Goal: Task Accomplishment & Management: Use online tool/utility

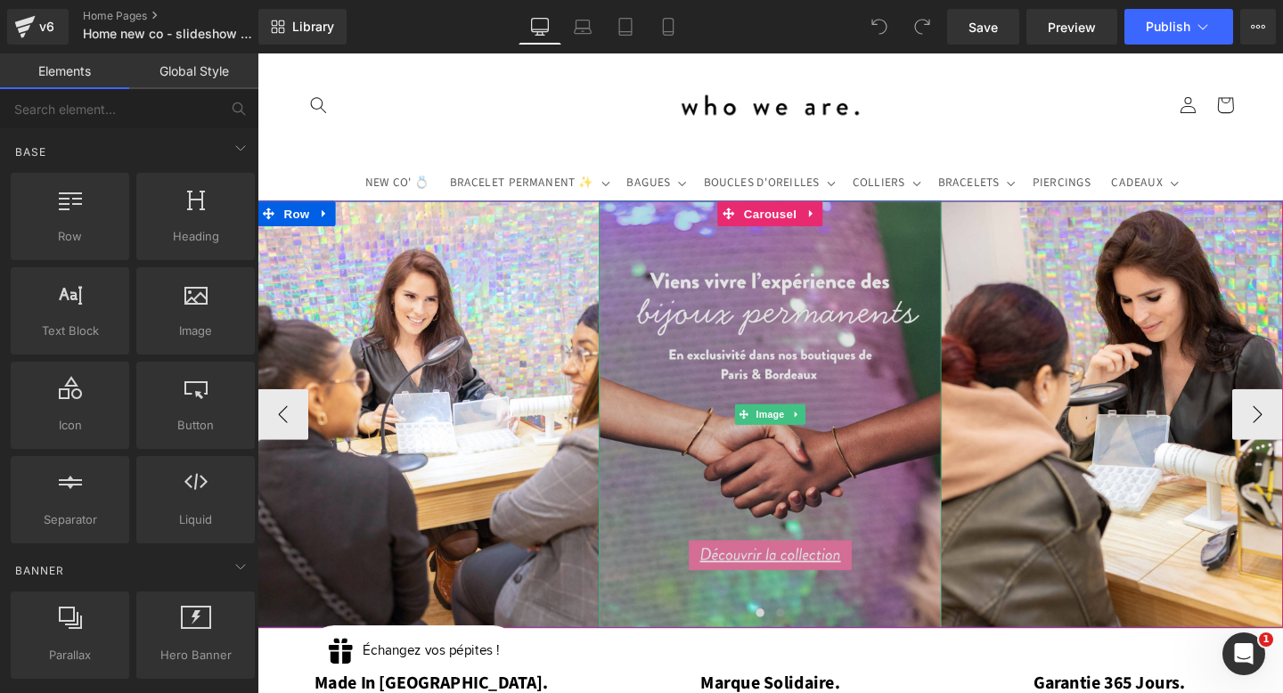
click at [766, 271] on img at bounding box center [796, 433] width 359 height 449
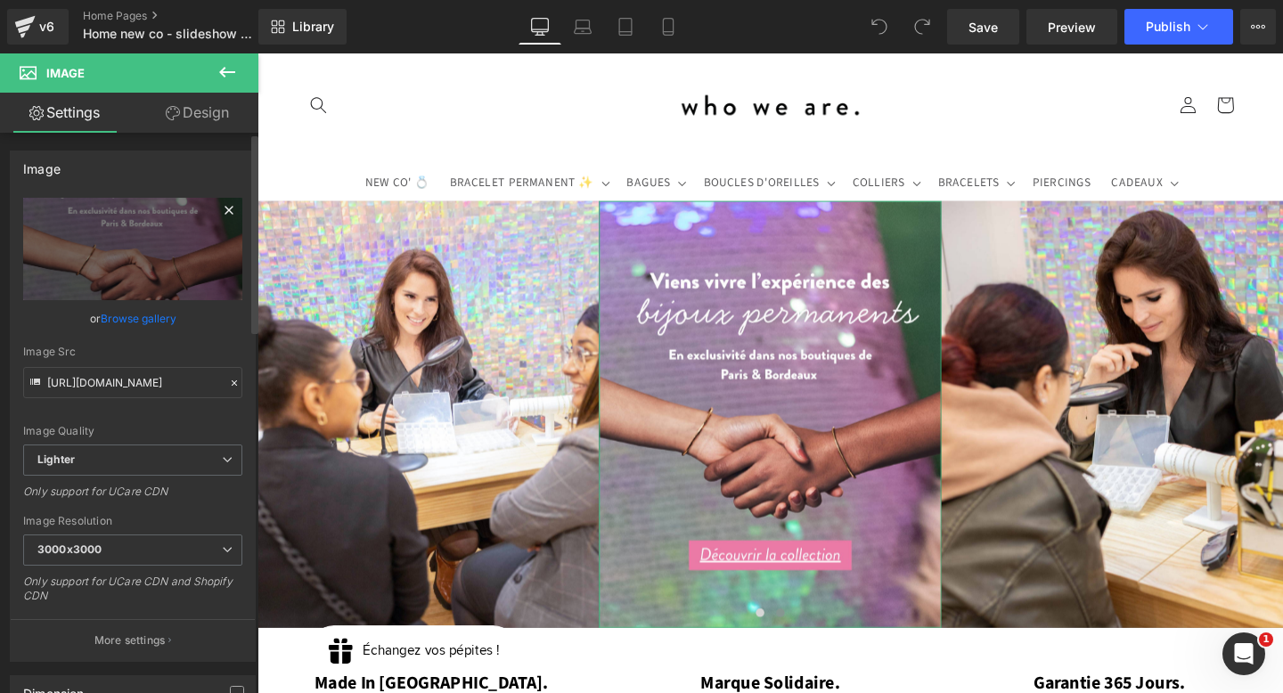
click at [226, 209] on icon at bounding box center [228, 210] width 21 height 21
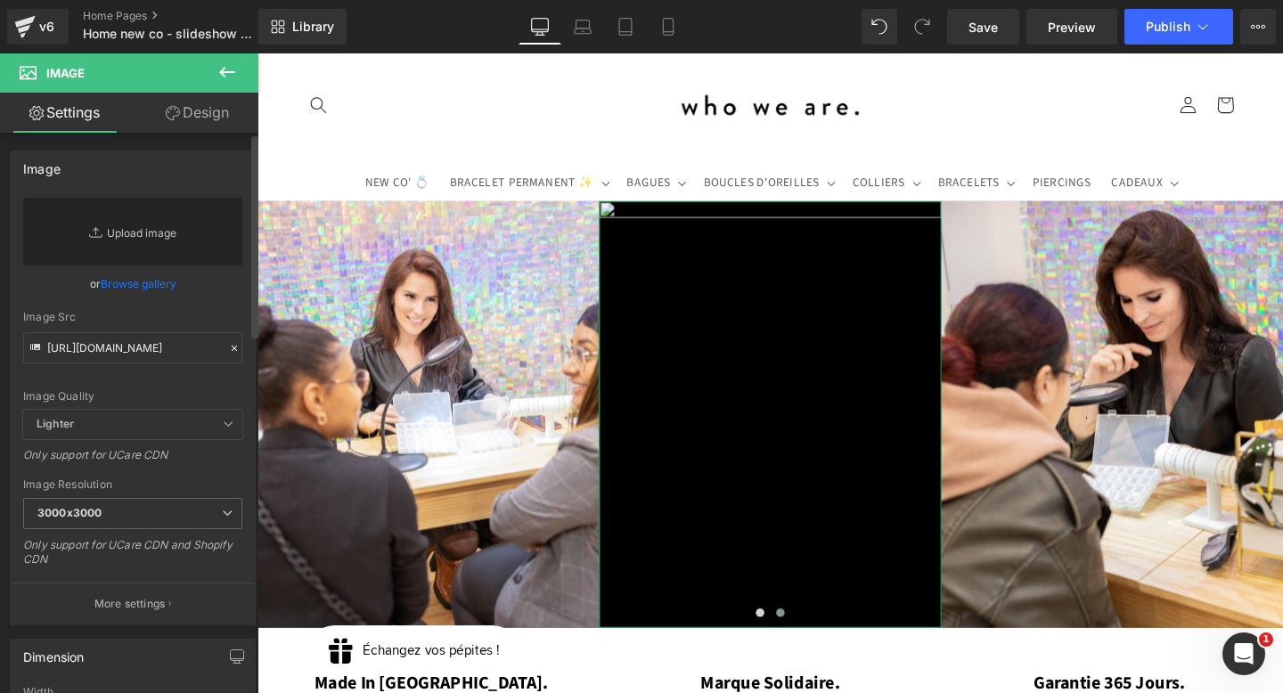
click at [194, 217] on link "Replace Image" at bounding box center [132, 232] width 219 height 68
type input "C:\fakepath\PHOTO-2025-07-13-18-06-48.jpg"
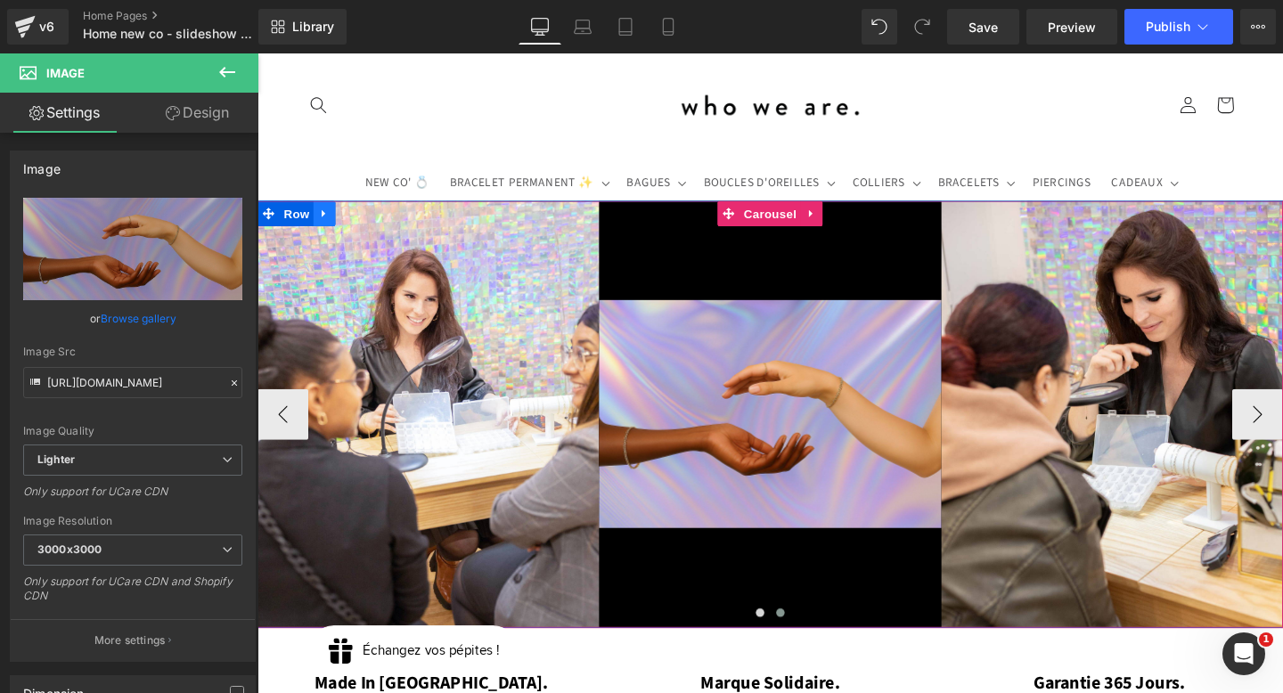
click at [326, 222] on icon at bounding box center [327, 221] width 4 height 8
click at [369, 217] on icon at bounding box center [374, 222] width 12 height 12
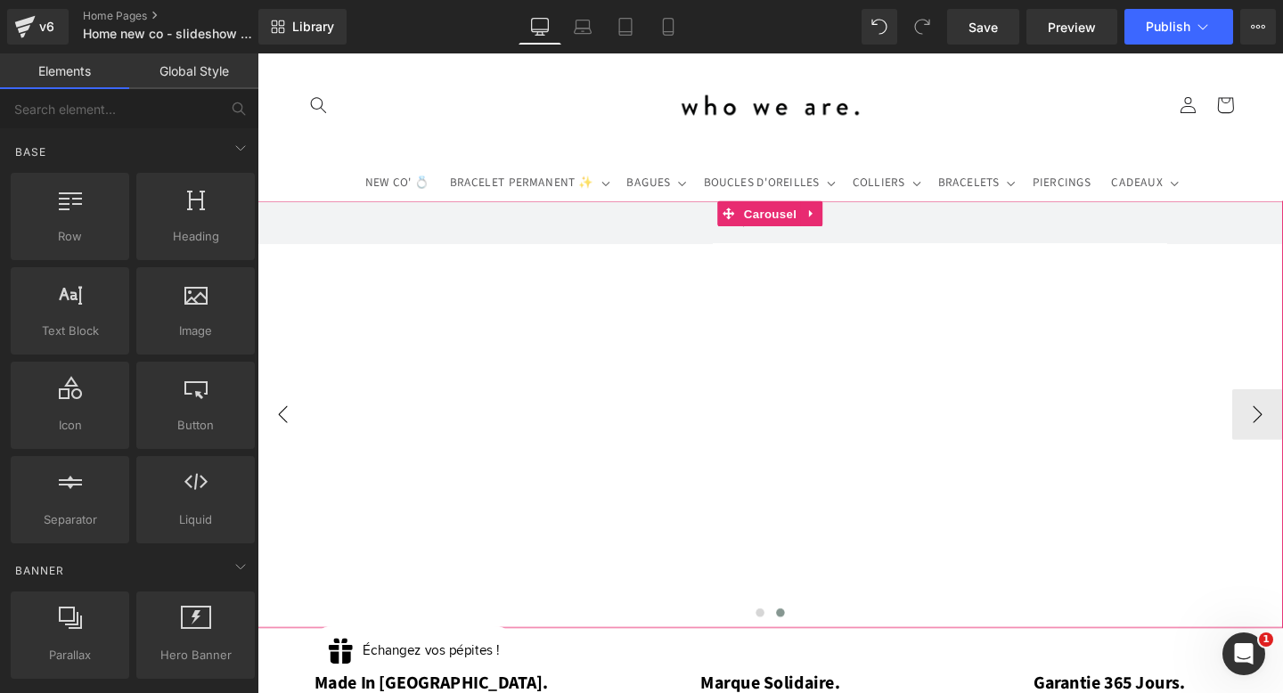
click at [287, 438] on button "‹" at bounding box center [284, 432] width 53 height 53
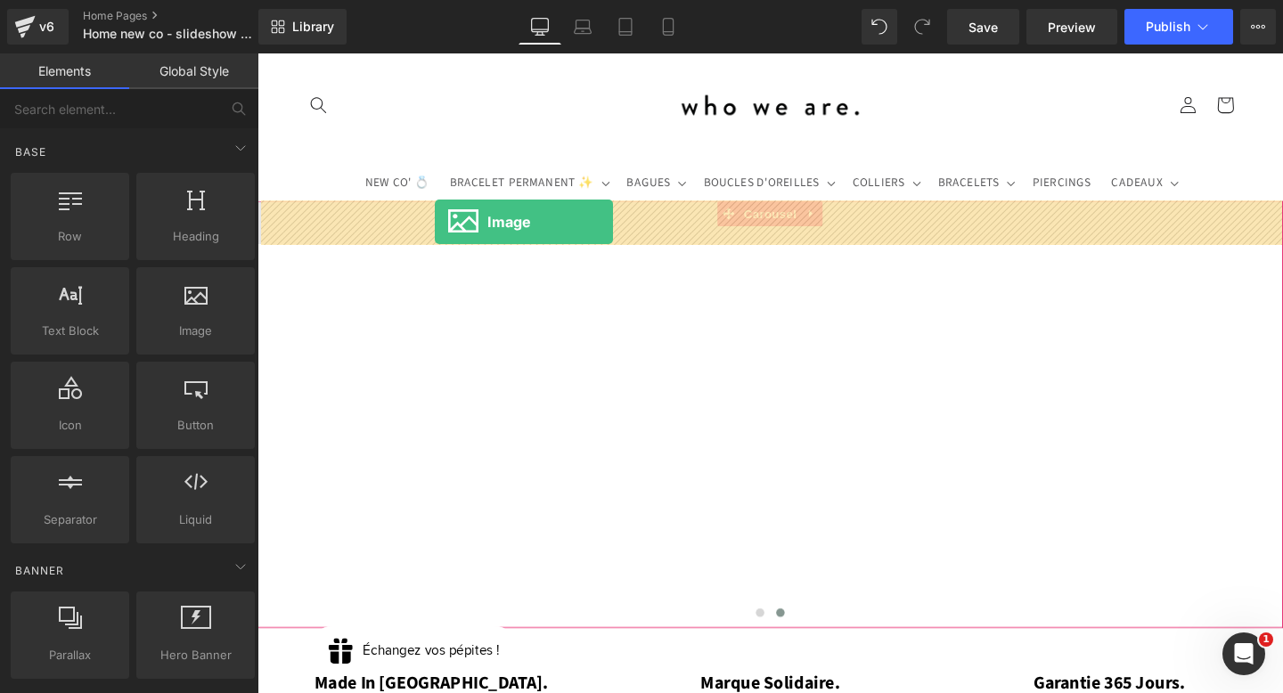
drag, startPoint x: 458, startPoint y: 356, endPoint x: 444, endPoint y: 231, distance: 126.5
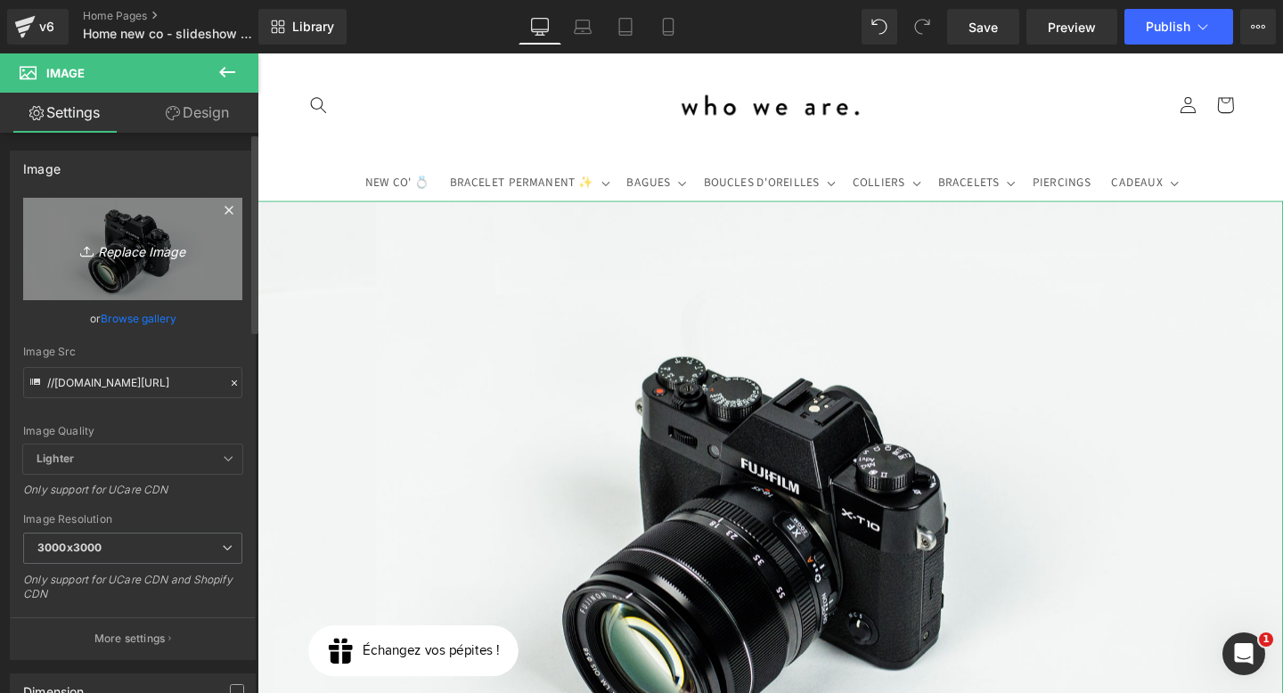
click at [91, 231] on link "Replace Image" at bounding box center [132, 249] width 219 height 102
type input "C:\fakepath\PHOTO-2025-07-13-18-06-48 2.jpg"
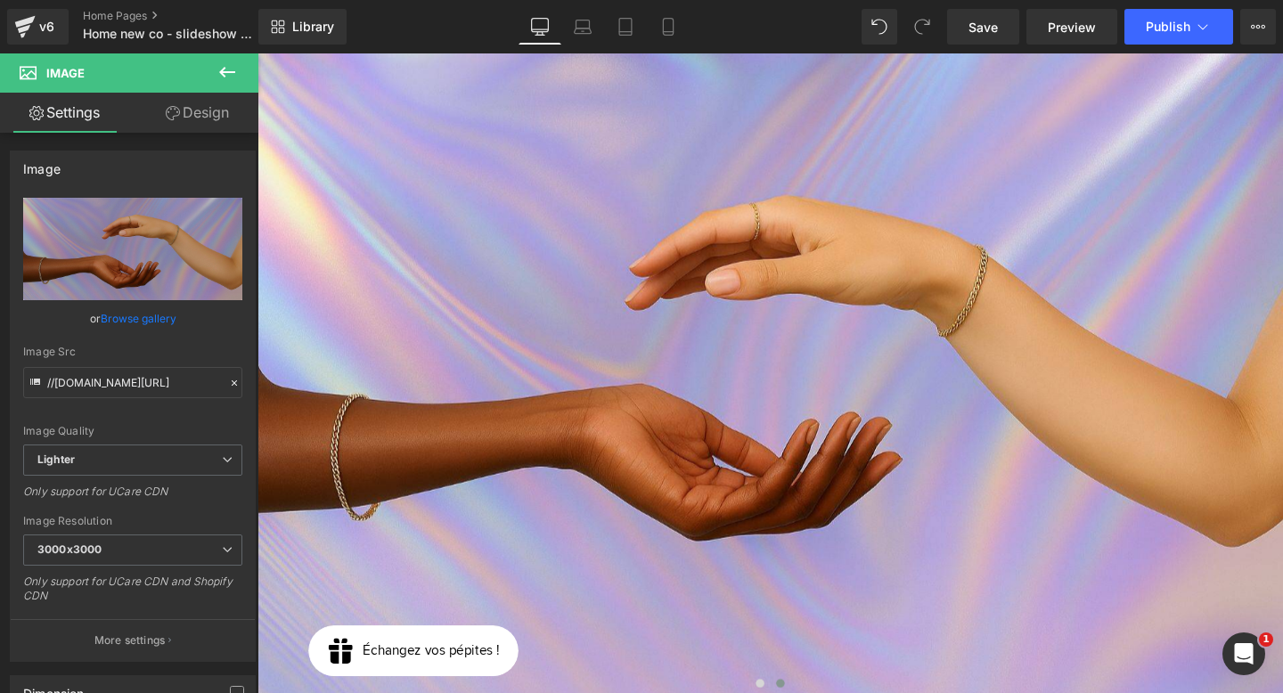
scroll to position [441, 0]
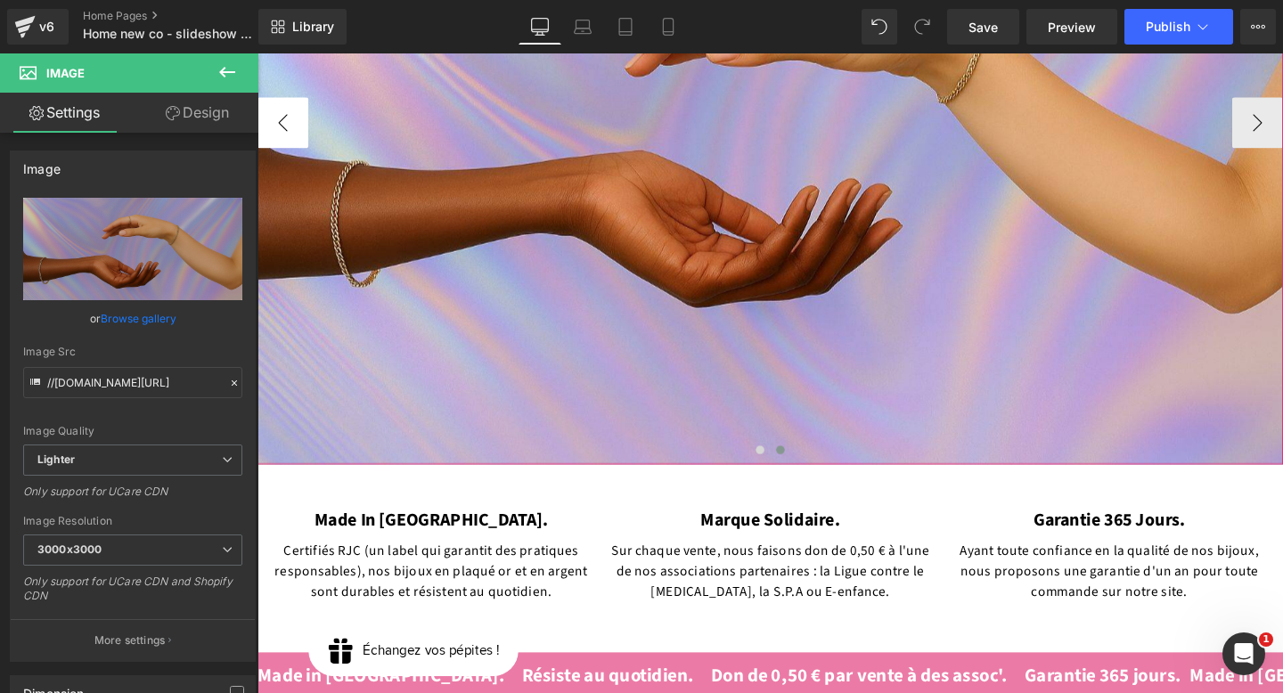
click at [288, 115] on button "‹" at bounding box center [284, 126] width 53 height 53
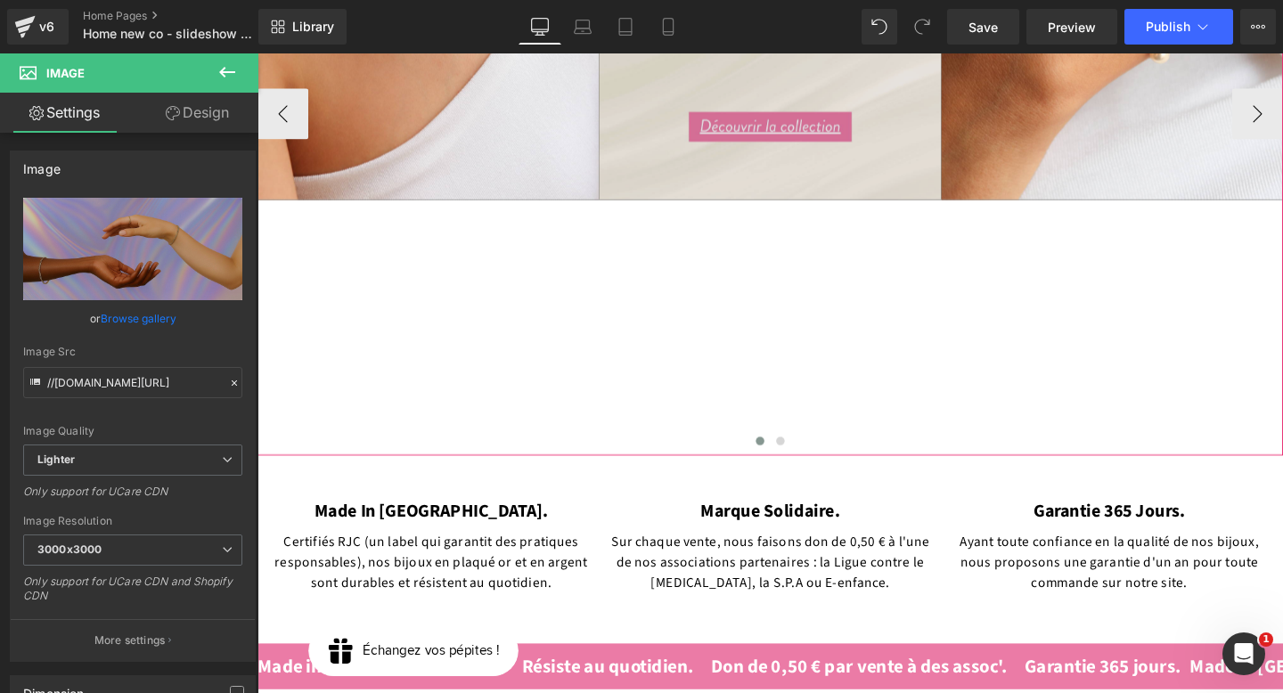
scroll to position [620, 0]
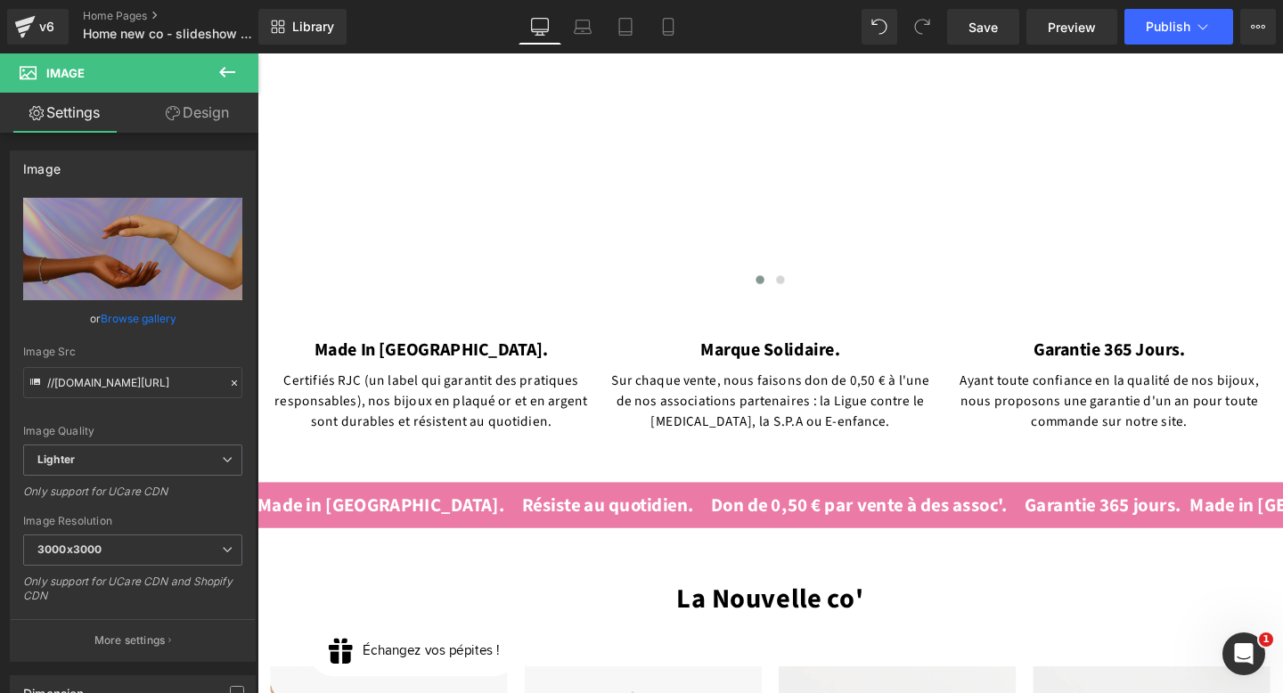
click at [107, 4] on div "v6 Home Pages Home new co - slideshow BP -" at bounding box center [129, 26] width 258 height 53
click at [110, 10] on link "Home Pages" at bounding box center [185, 16] width 205 height 14
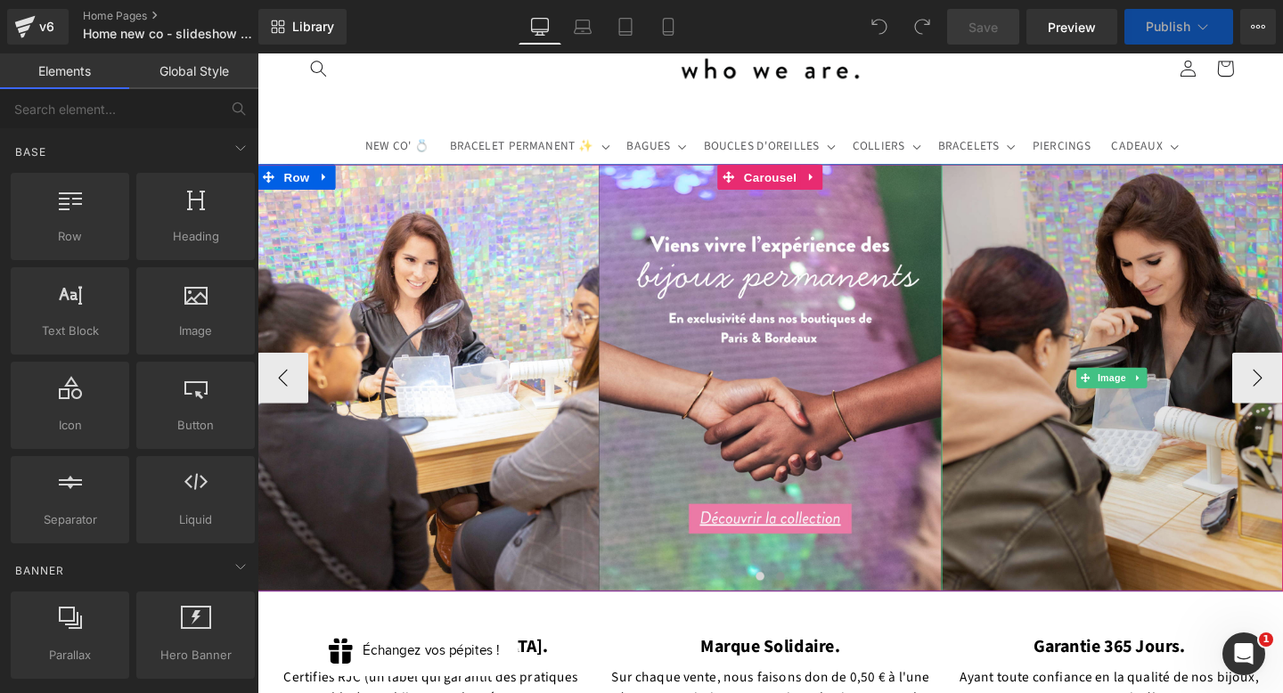
scroll to position [37, 0]
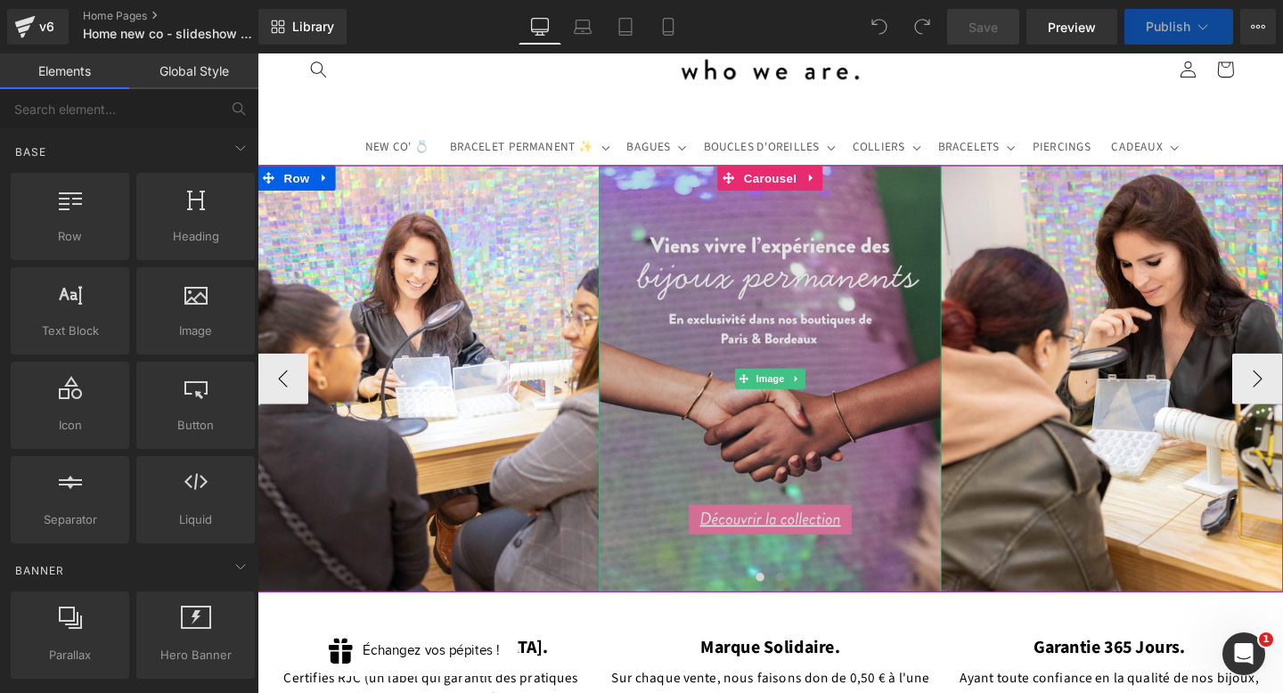
click at [899, 266] on img at bounding box center [796, 395] width 359 height 449
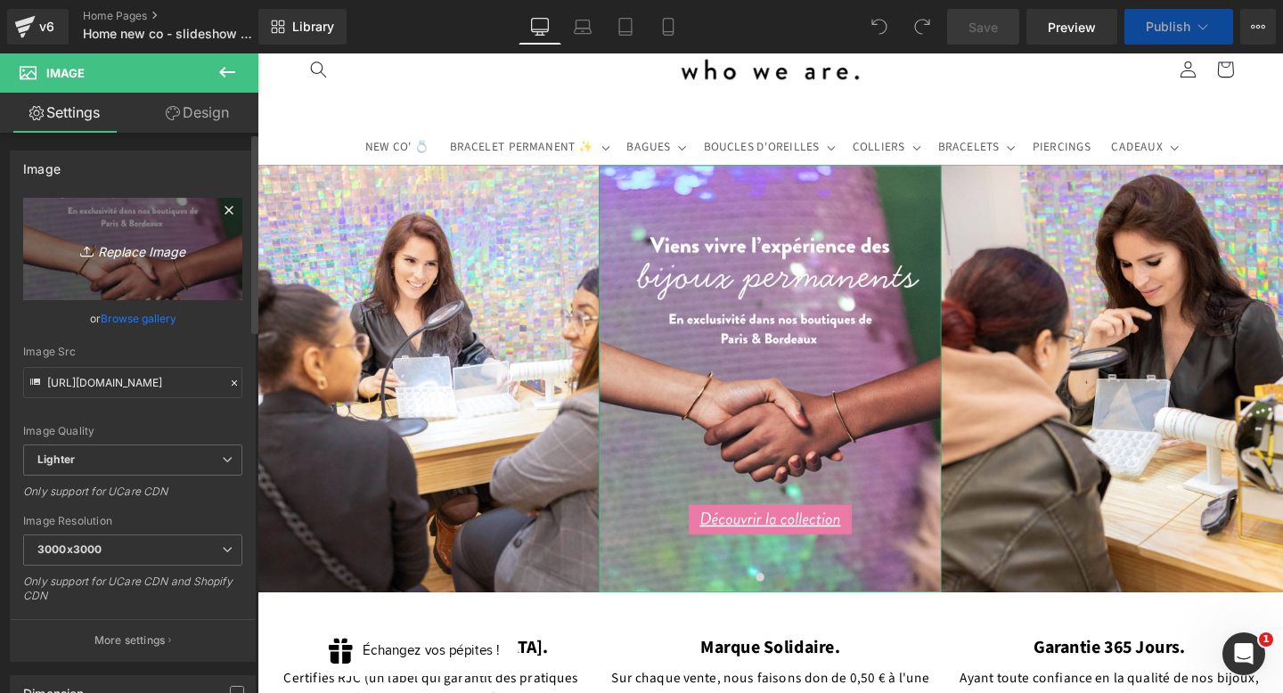
click at [218, 206] on icon at bounding box center [228, 210] width 21 height 21
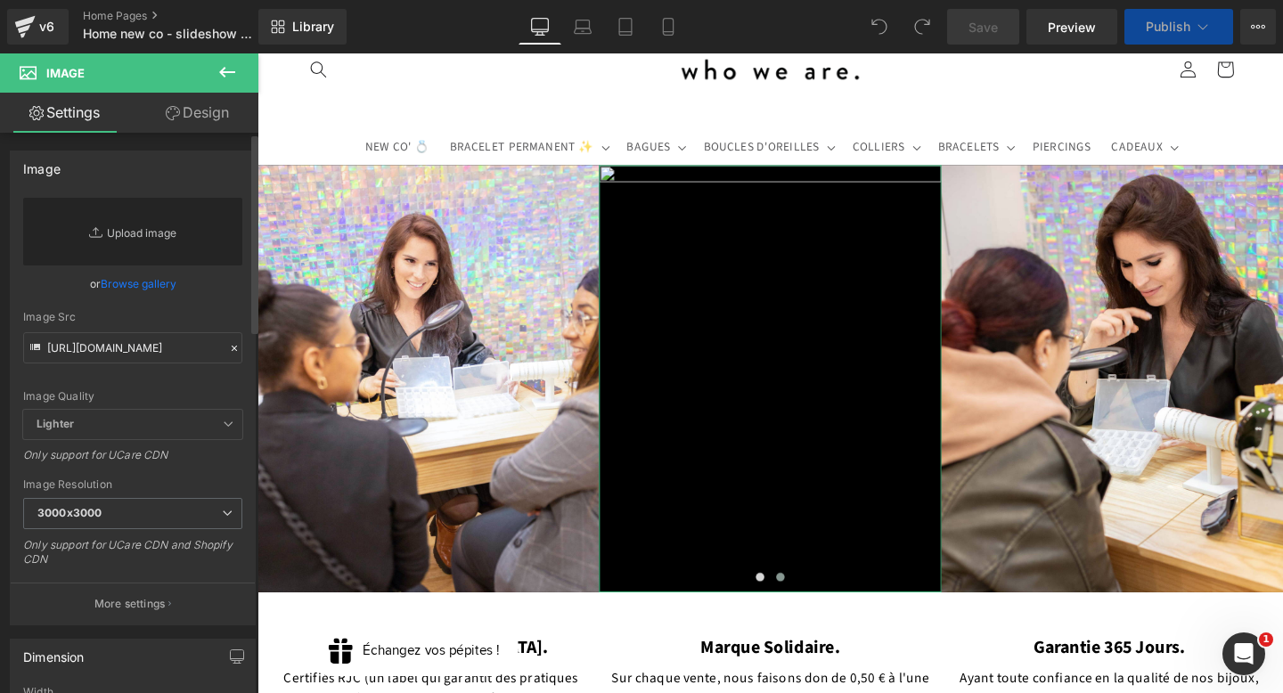
click at [159, 233] on link "Replace Image" at bounding box center [132, 232] width 219 height 68
type input "C:\fakepath\PHOTO-2025-07-13-18-06-48 2.jpg"
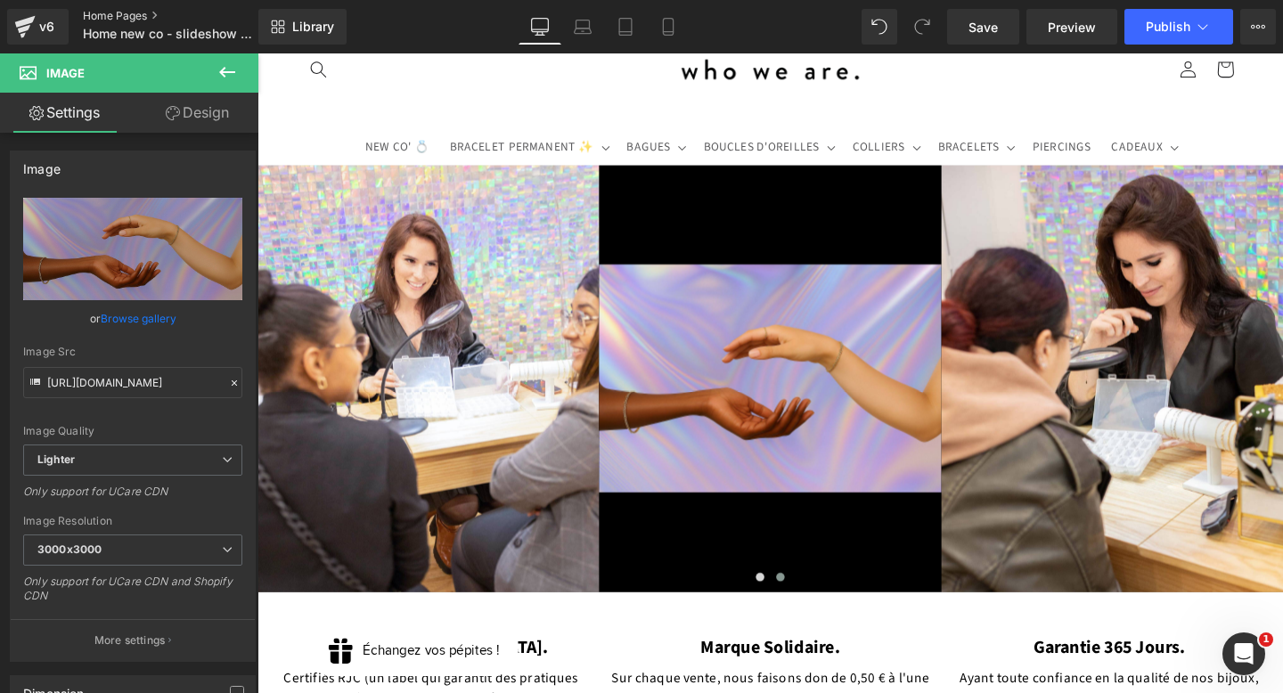
click at [109, 13] on link "Home Pages" at bounding box center [185, 16] width 205 height 14
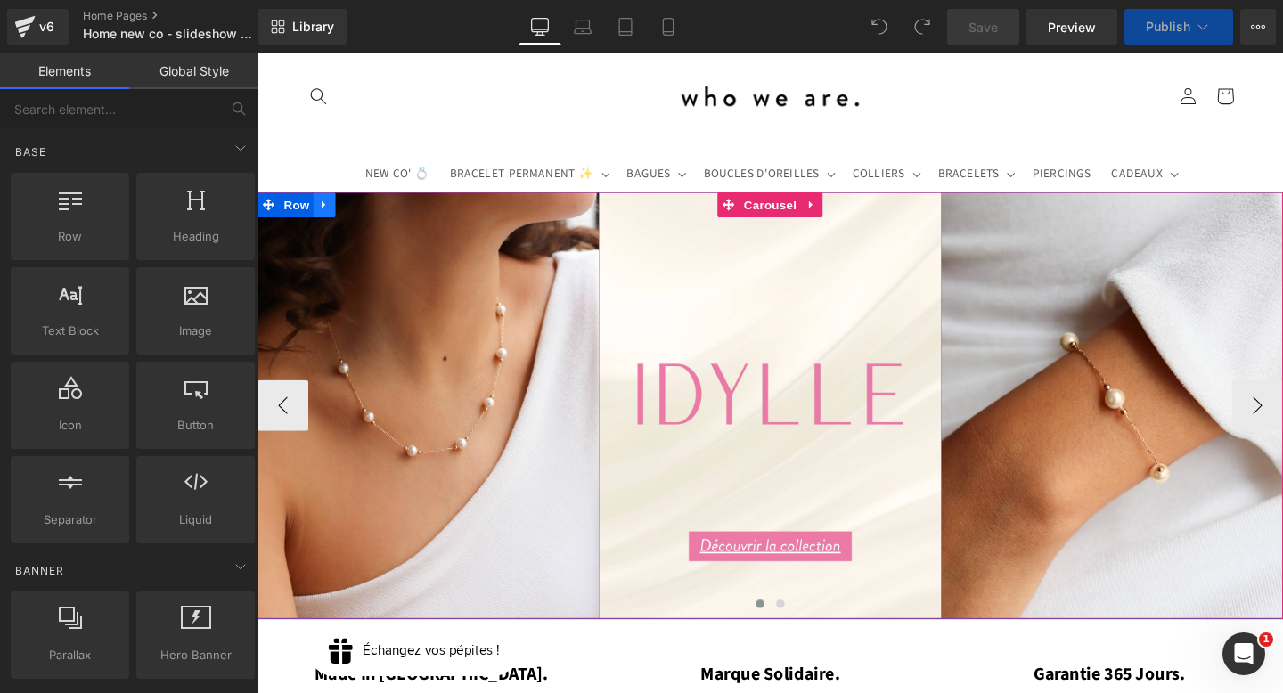
click at [327, 209] on icon at bounding box center [328, 211] width 12 height 13
click at [368, 216] on icon at bounding box center [374, 212] width 12 height 12
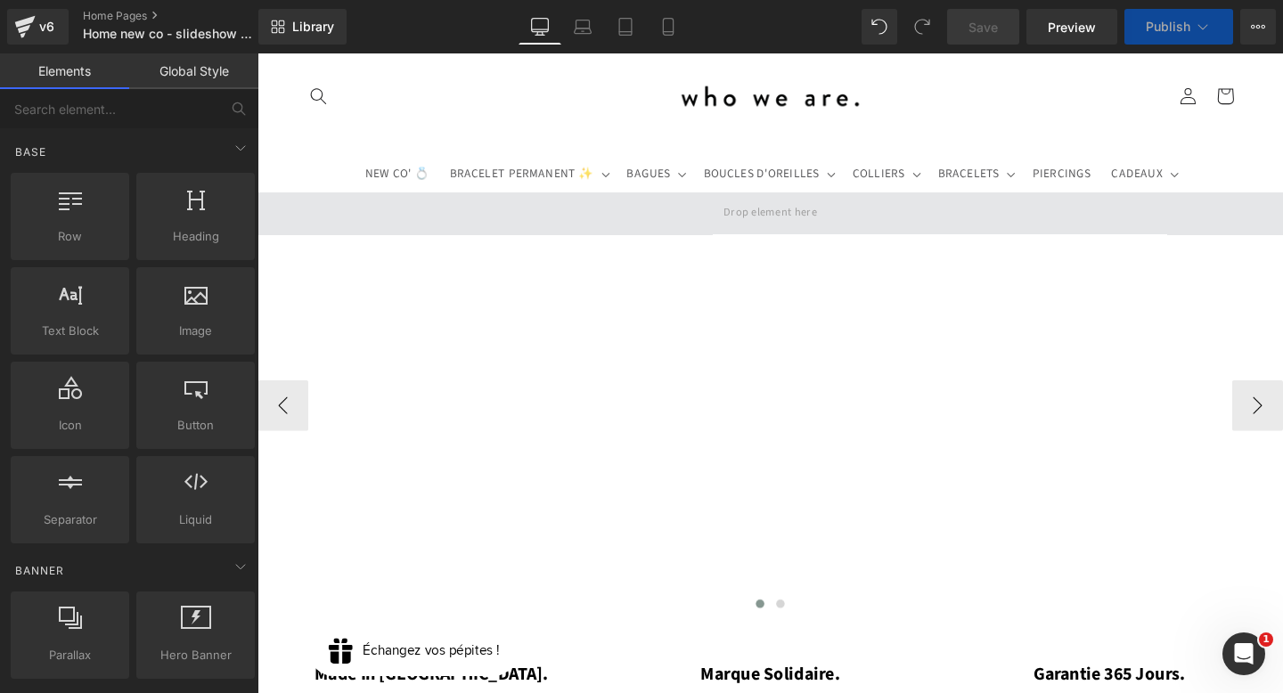
click at [268, 216] on span at bounding box center [797, 221] width 1078 height 45
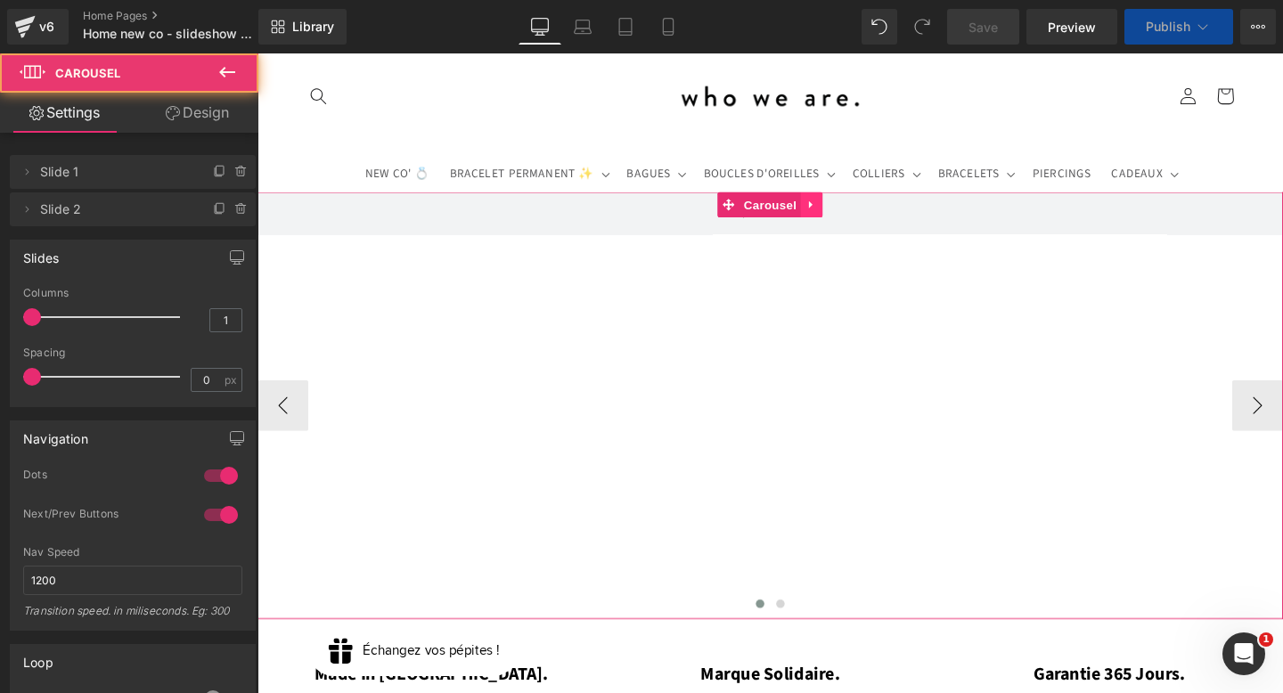
click at [843, 213] on icon at bounding box center [840, 211] width 12 height 13
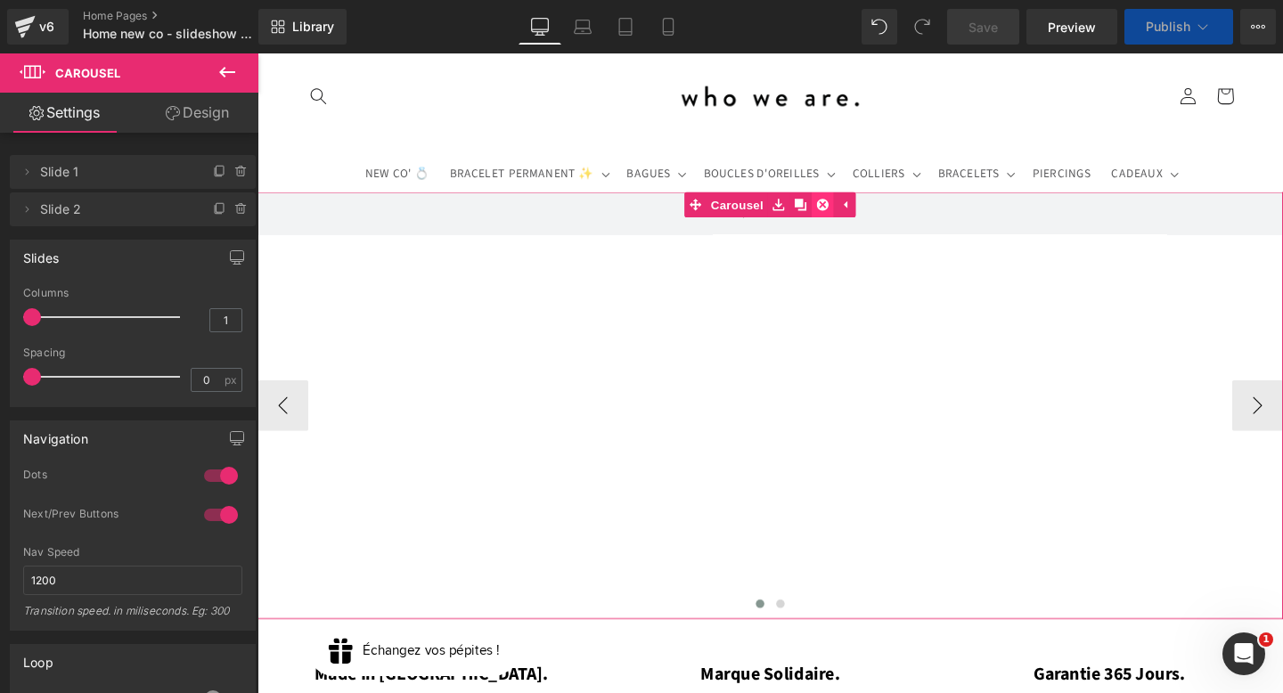
click at [853, 214] on icon at bounding box center [852, 211] width 12 height 13
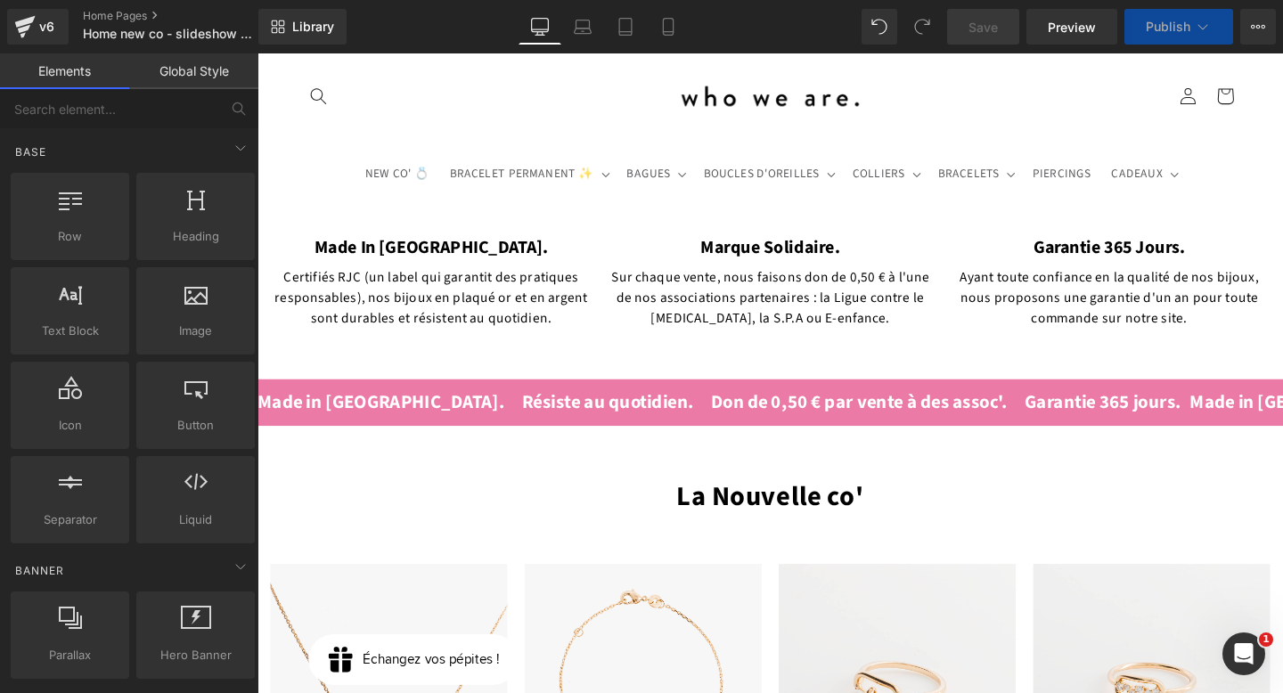
click at [203, 73] on link "Global Style" at bounding box center [193, 71] width 129 height 36
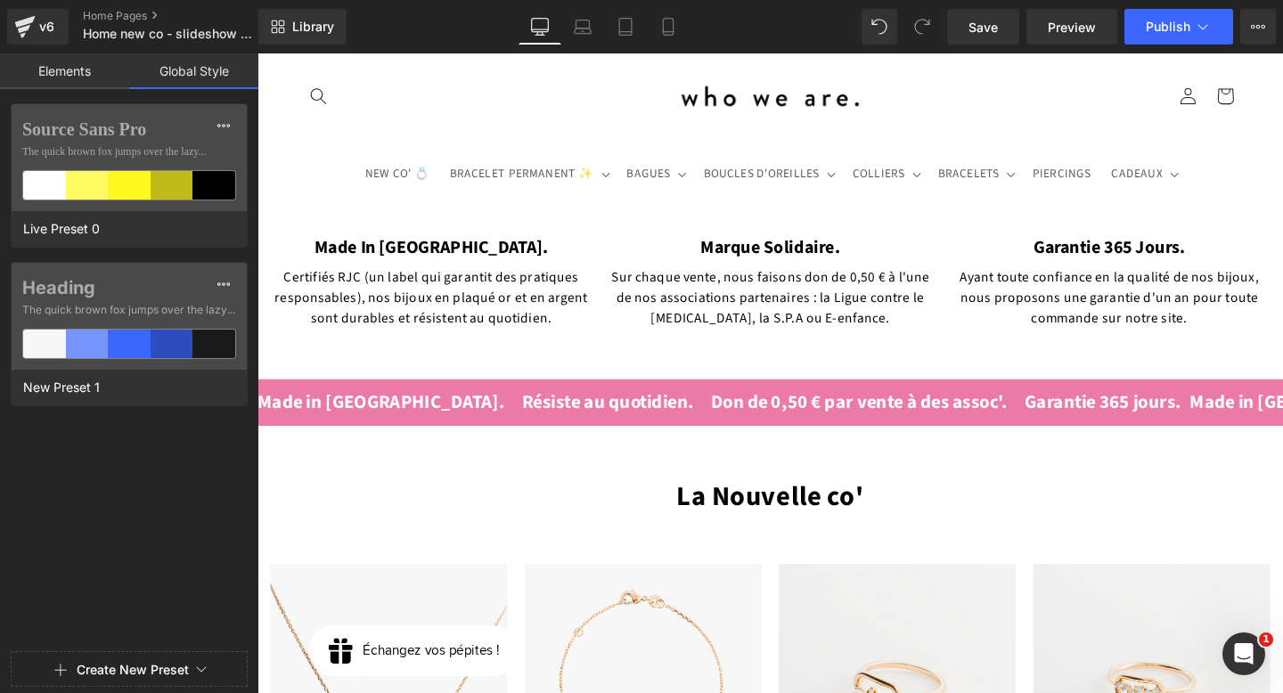
click at [73, 70] on link "Elements" at bounding box center [64, 71] width 129 height 36
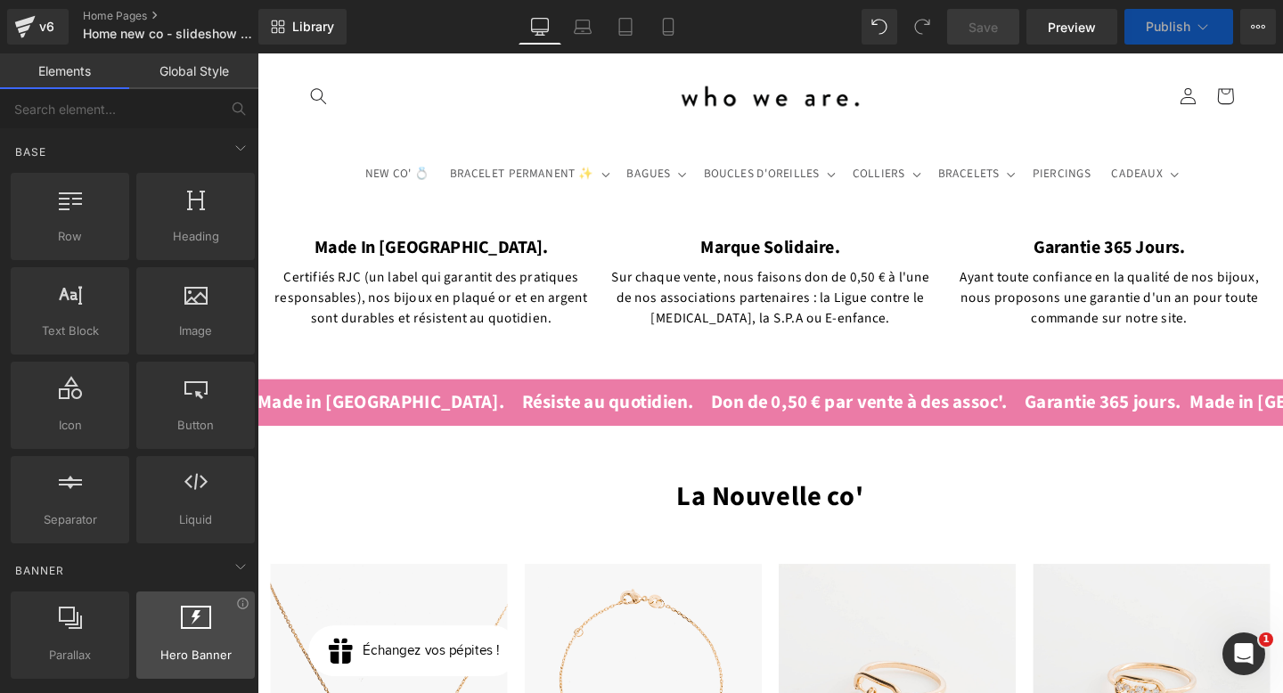
scroll to position [215, 0]
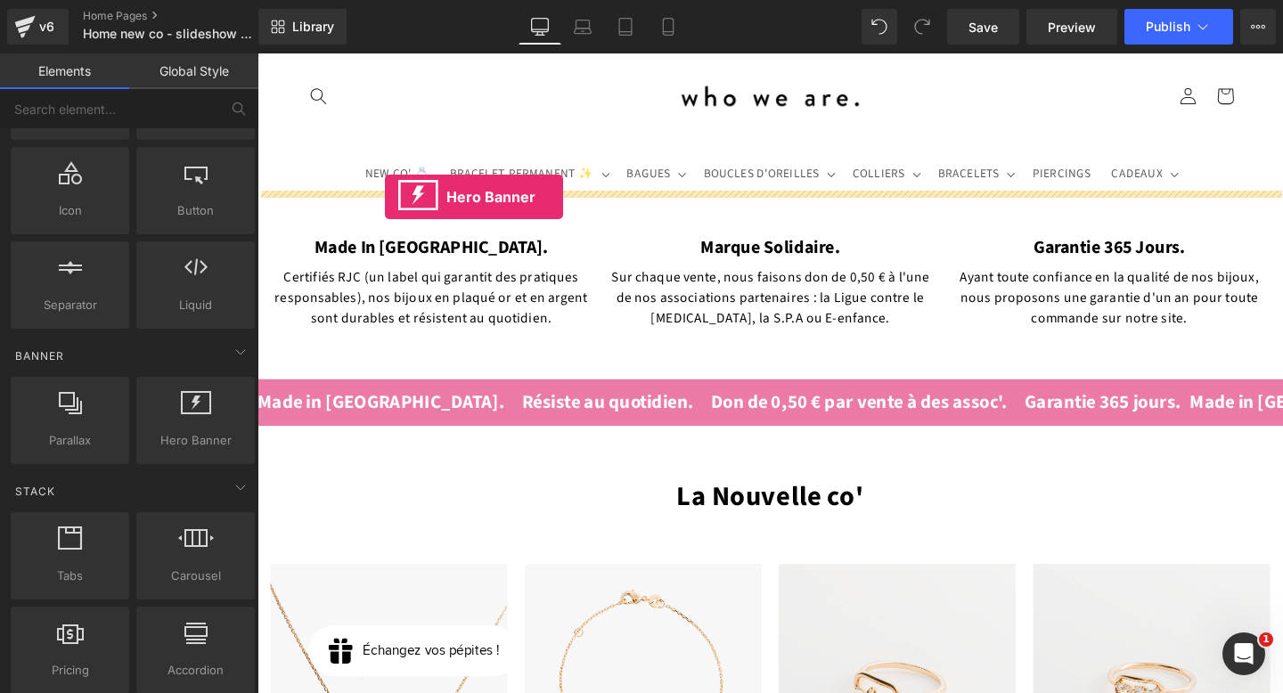
drag, startPoint x: 442, startPoint y: 465, endPoint x: 391, endPoint y: 204, distance: 266.0
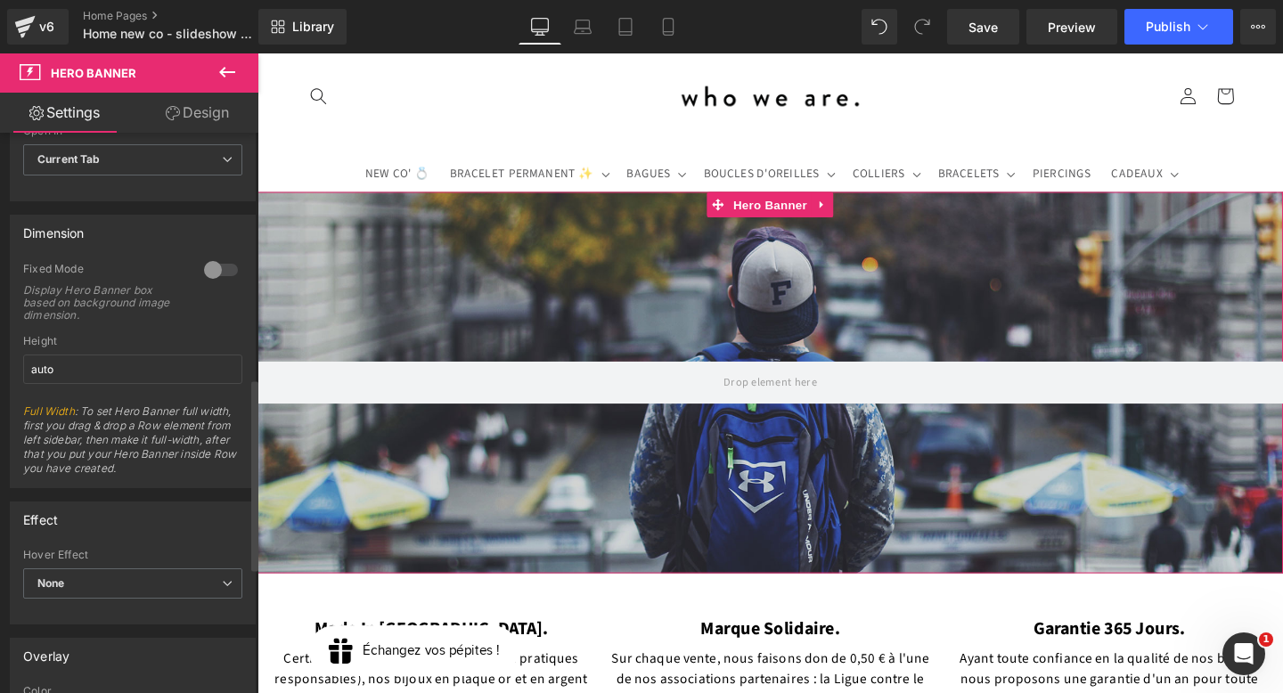
scroll to position [0, 0]
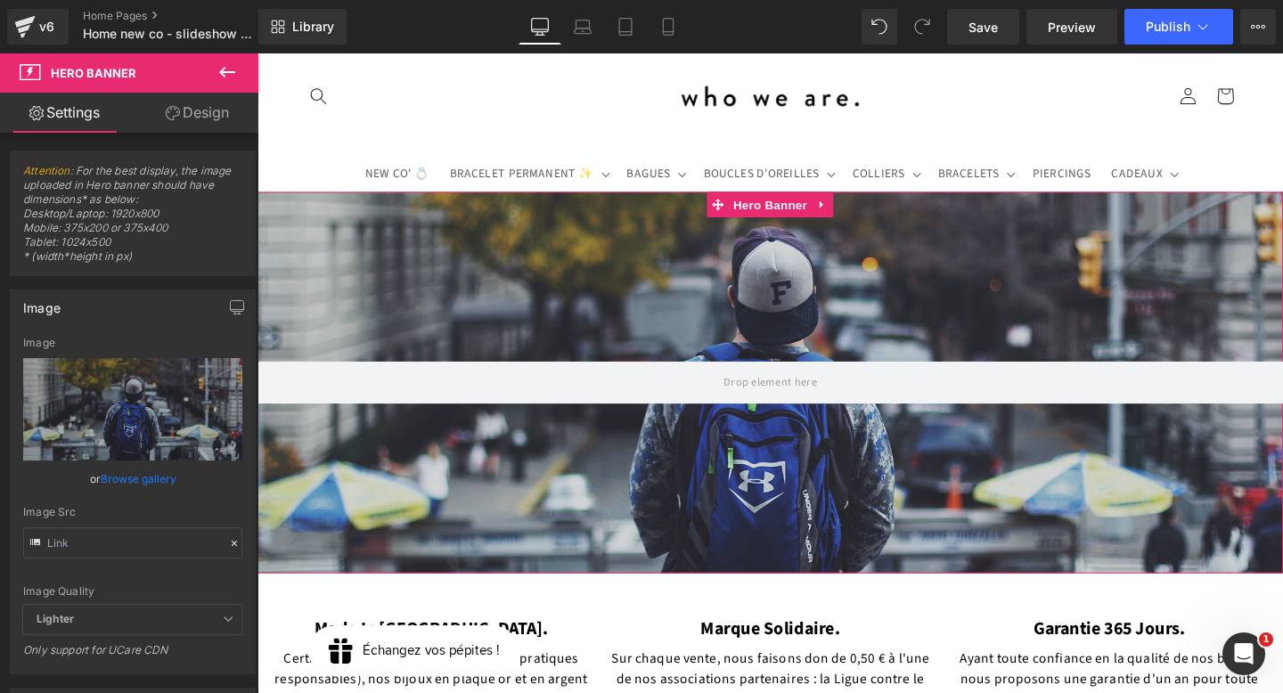
click at [218, 115] on link "Design" at bounding box center [197, 113] width 129 height 40
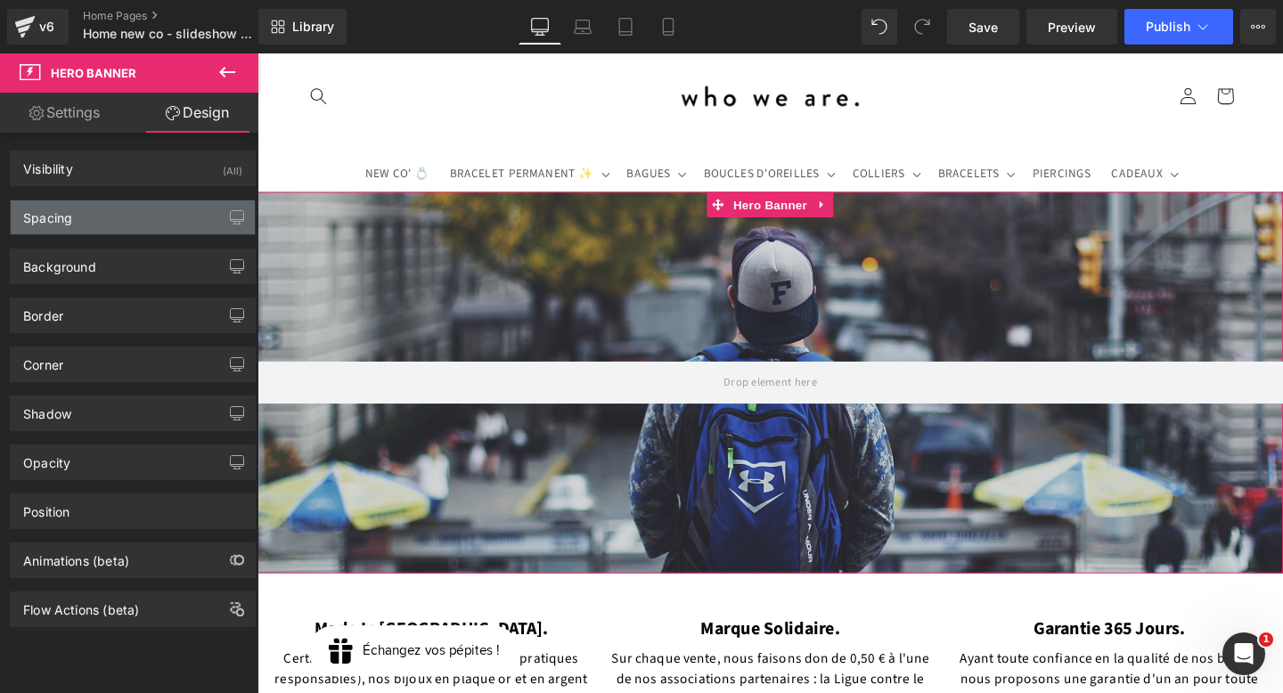
click at [140, 217] on div "Spacing" at bounding box center [133, 218] width 244 height 34
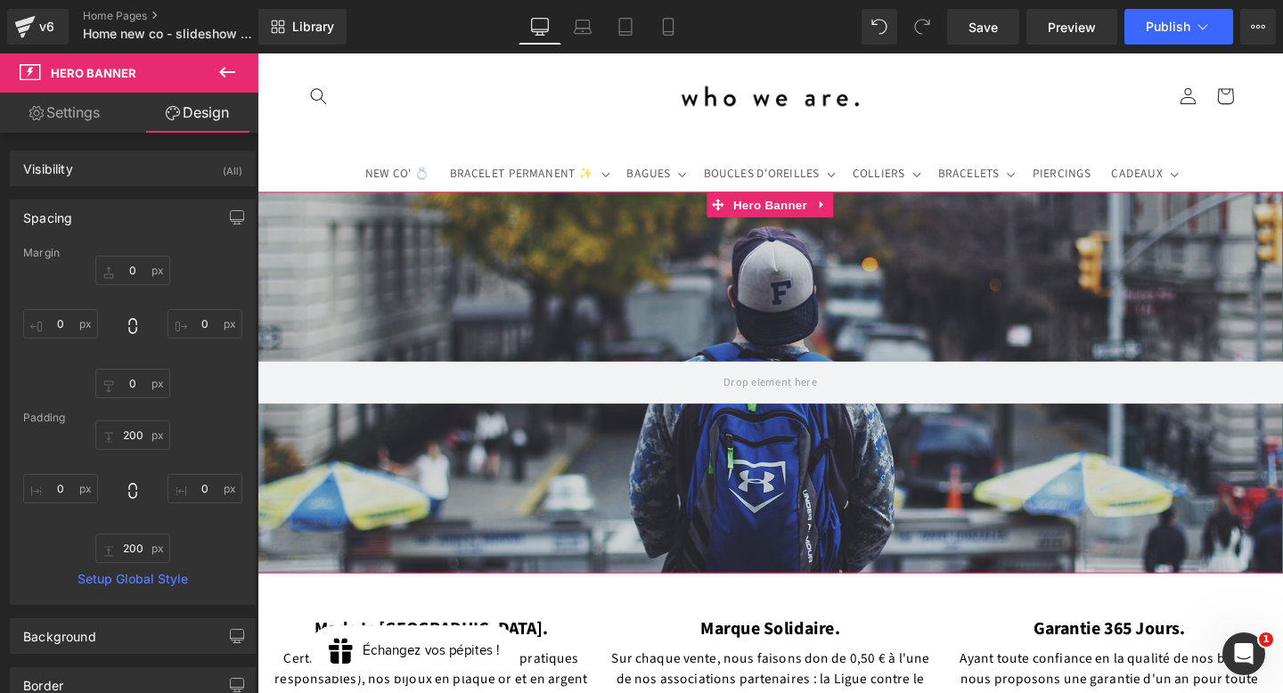
click at [64, 108] on link "Settings" at bounding box center [64, 113] width 129 height 40
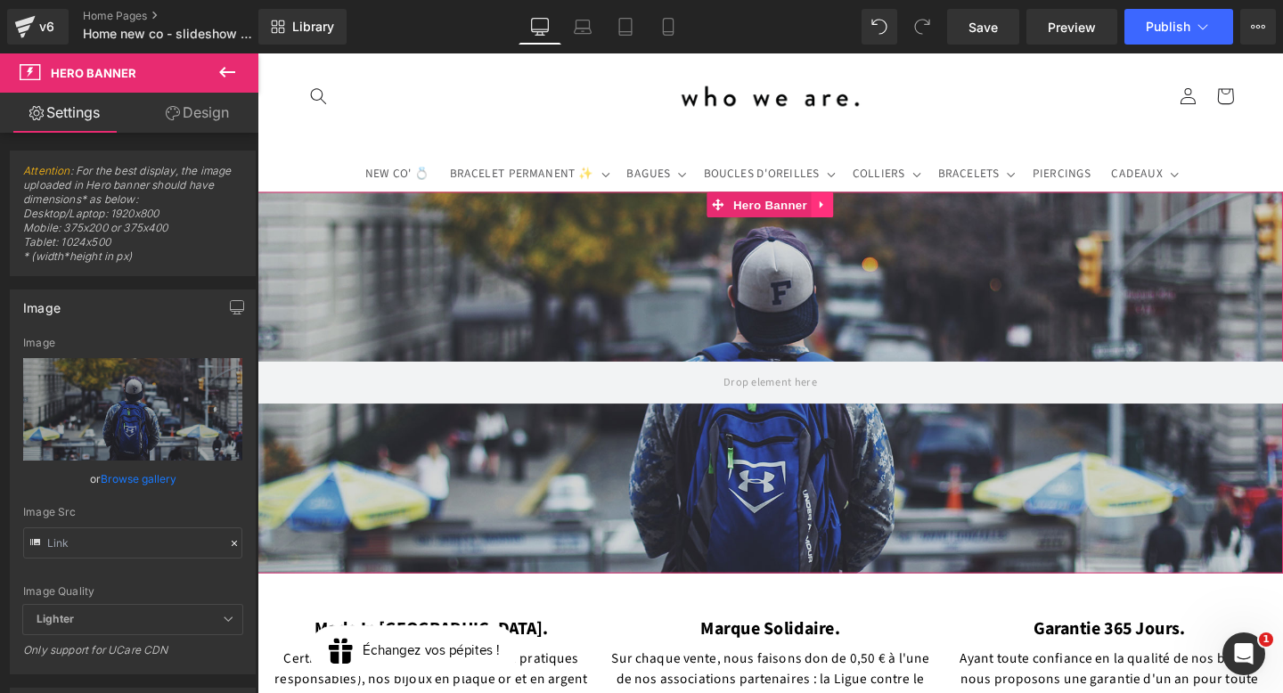
click at [849, 210] on icon at bounding box center [852, 211] width 12 height 13
click at [853, 217] on link at bounding box center [863, 212] width 23 height 27
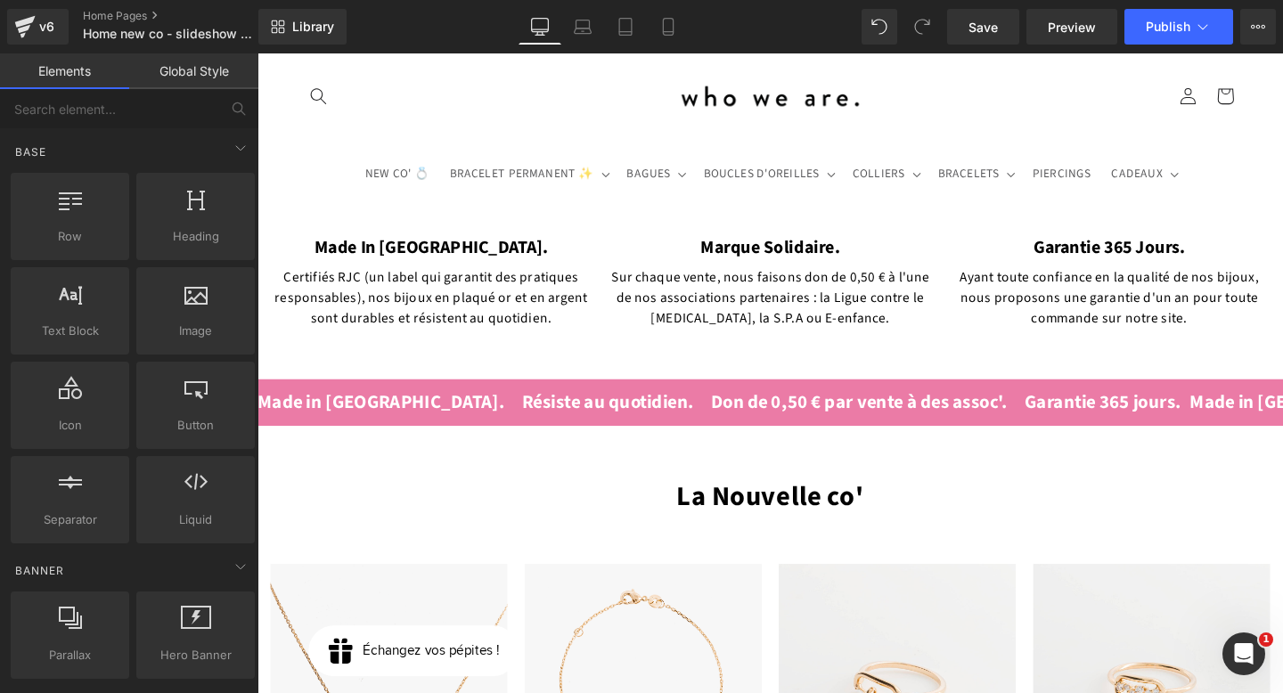
click at [206, 72] on link "Global Style" at bounding box center [193, 71] width 129 height 36
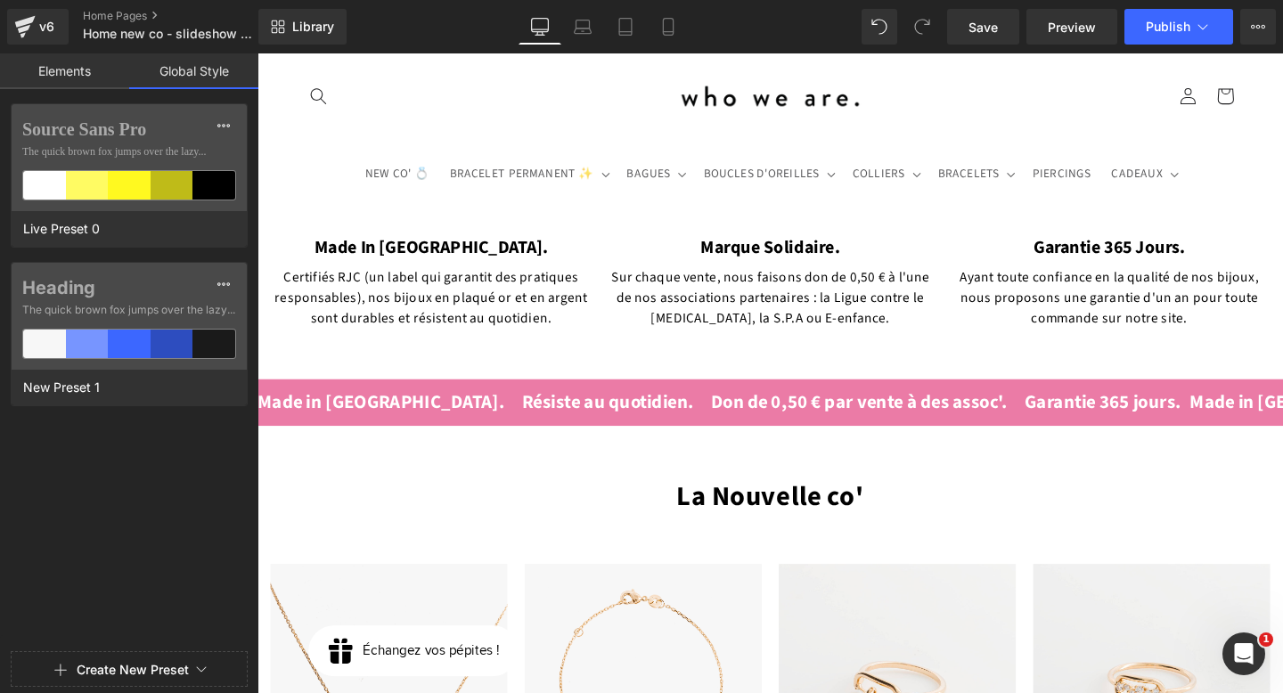
click at [69, 70] on link "Elements" at bounding box center [64, 71] width 129 height 36
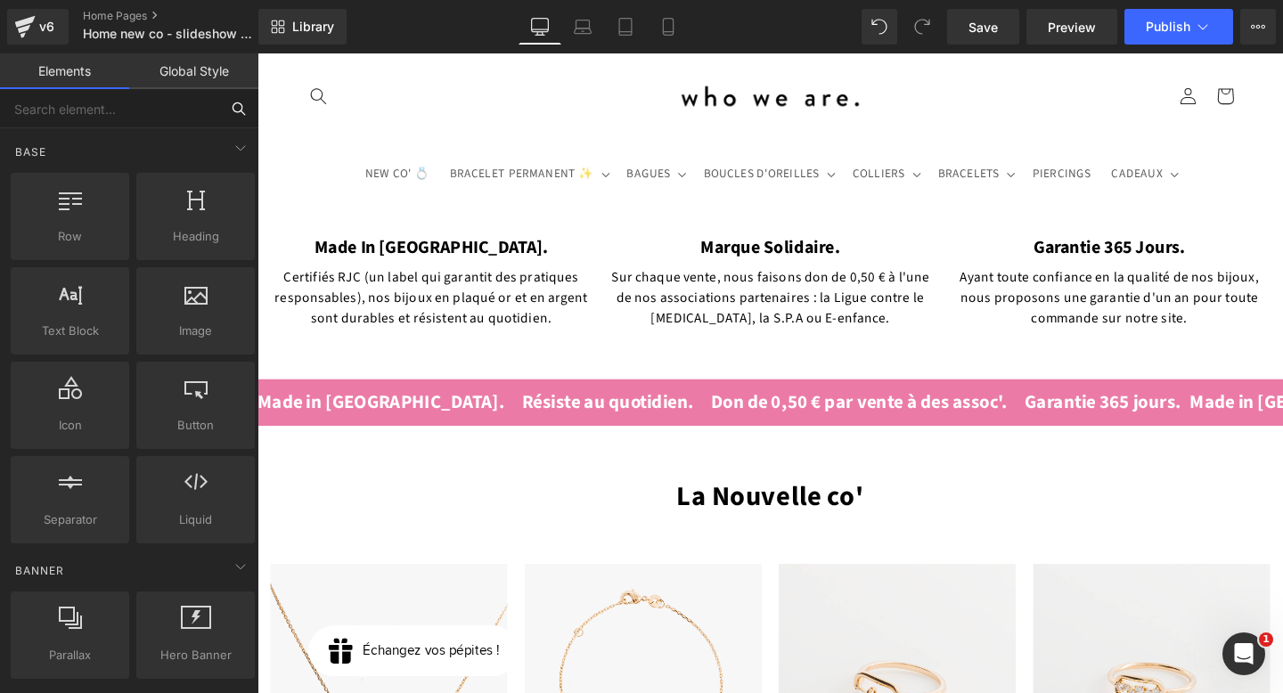
click at [90, 117] on input "text" at bounding box center [109, 108] width 219 height 39
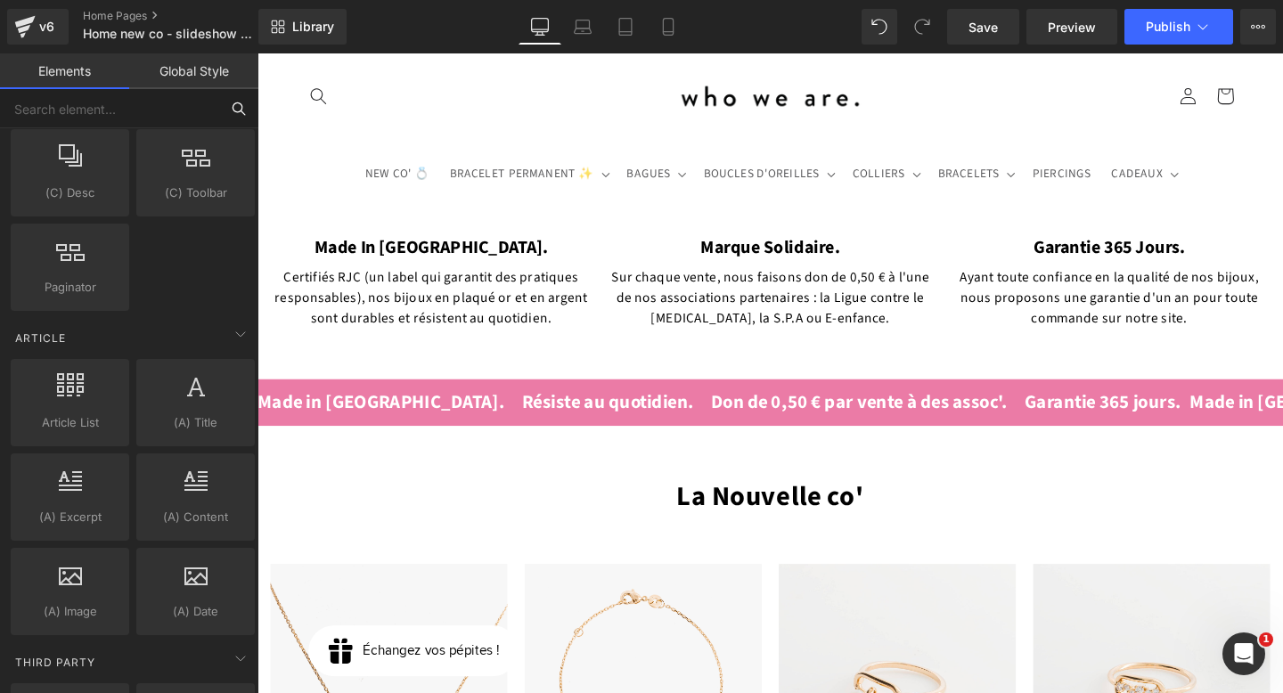
scroll to position [3462, 0]
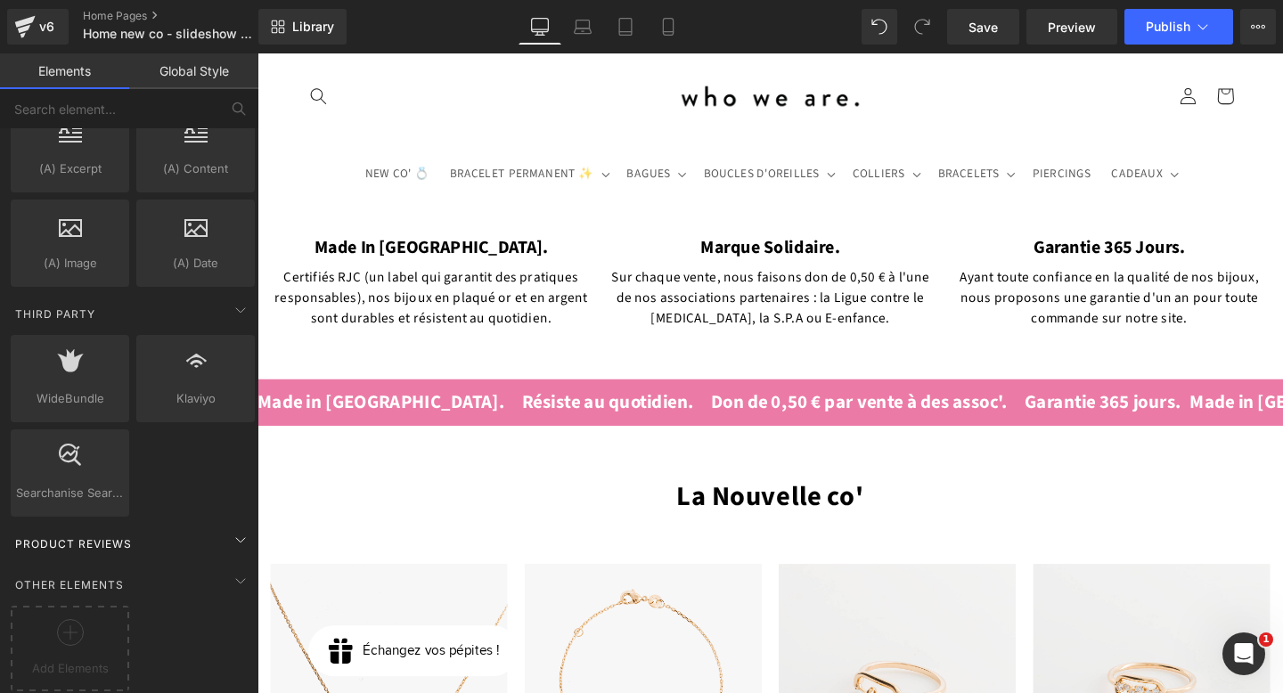
click at [155, 529] on div "Product Reviews" at bounding box center [132, 544] width 251 height 36
click at [139, 578] on div "Other Elements" at bounding box center [132, 585] width 251 height 36
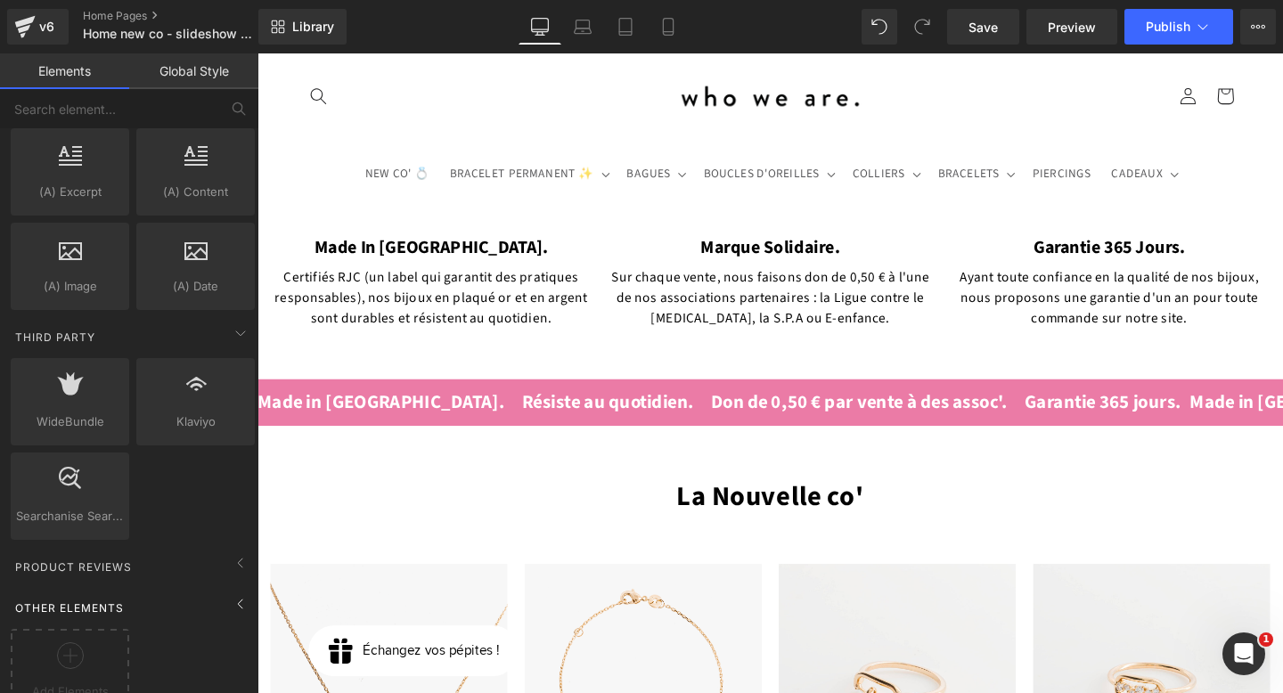
scroll to position [3369, 0]
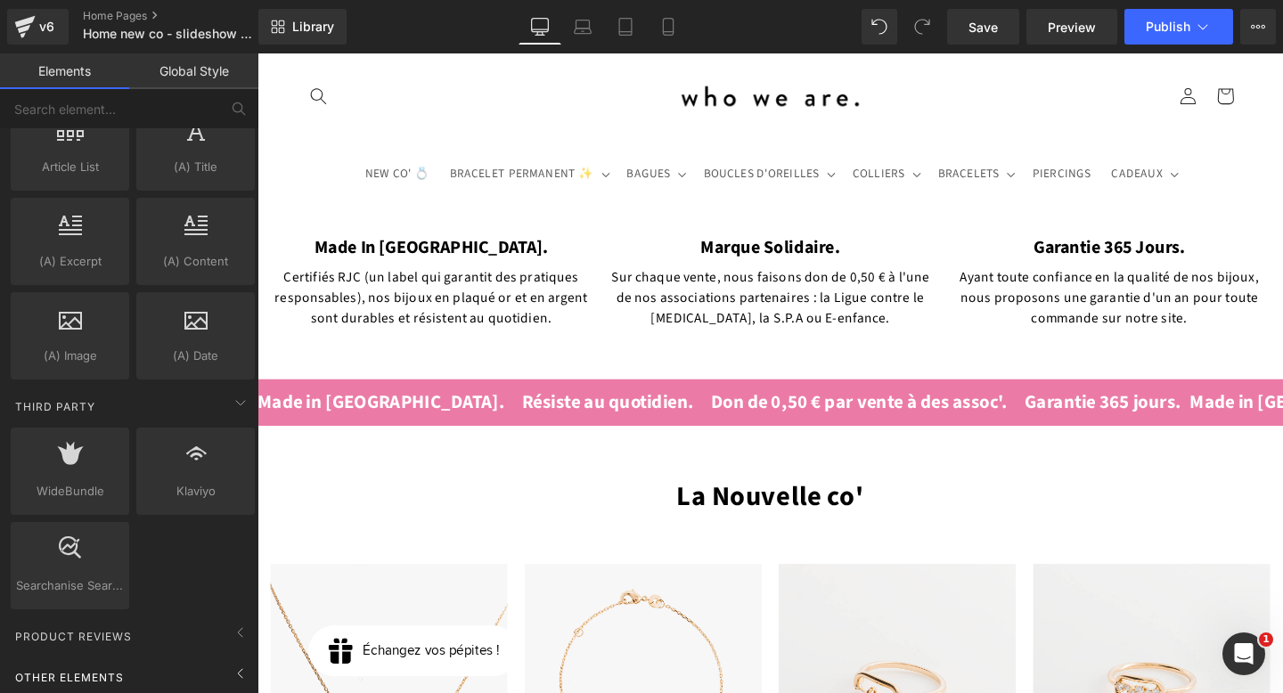
click at [113, 660] on div "Other Elements" at bounding box center [132, 678] width 251 height 36
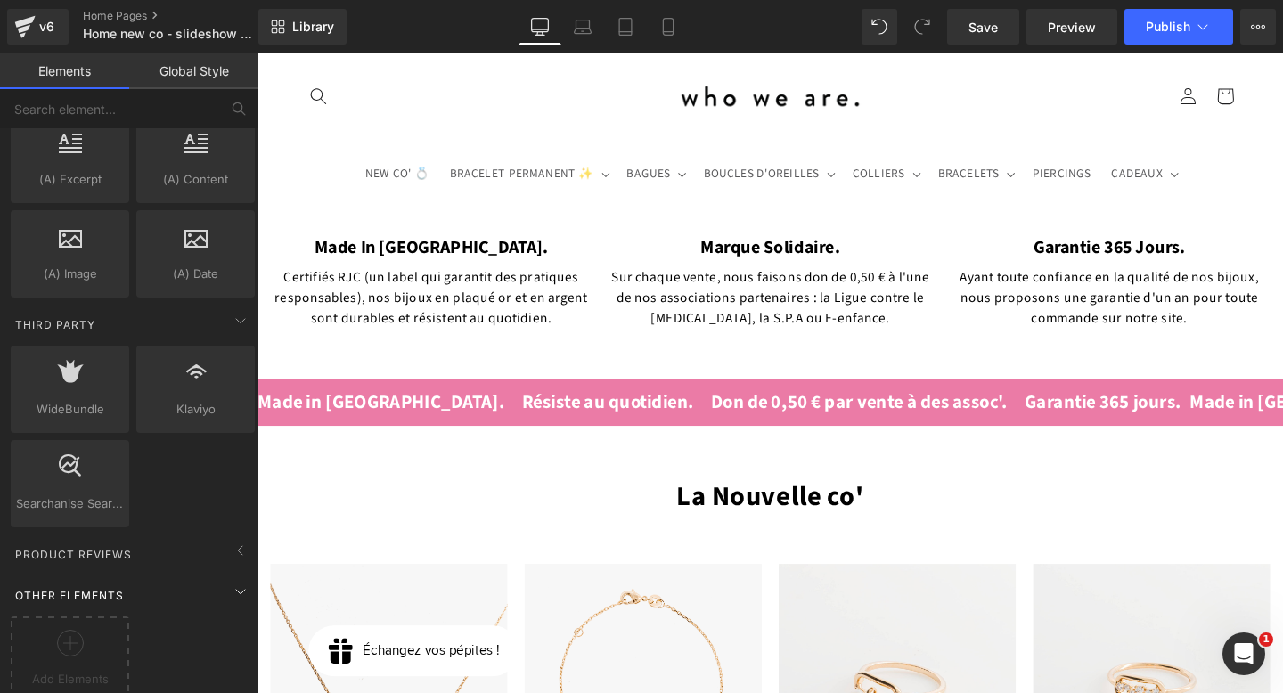
scroll to position [3462, 0]
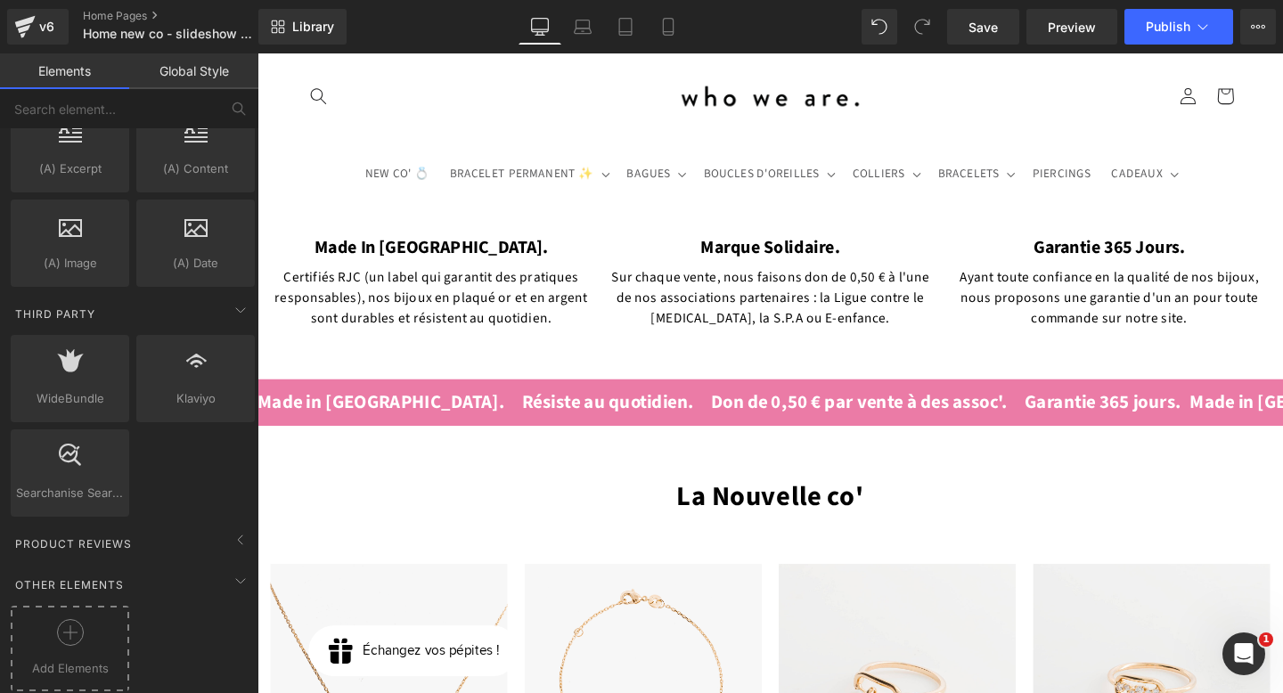
click at [106, 660] on span "Add Elements" at bounding box center [70, 669] width 110 height 19
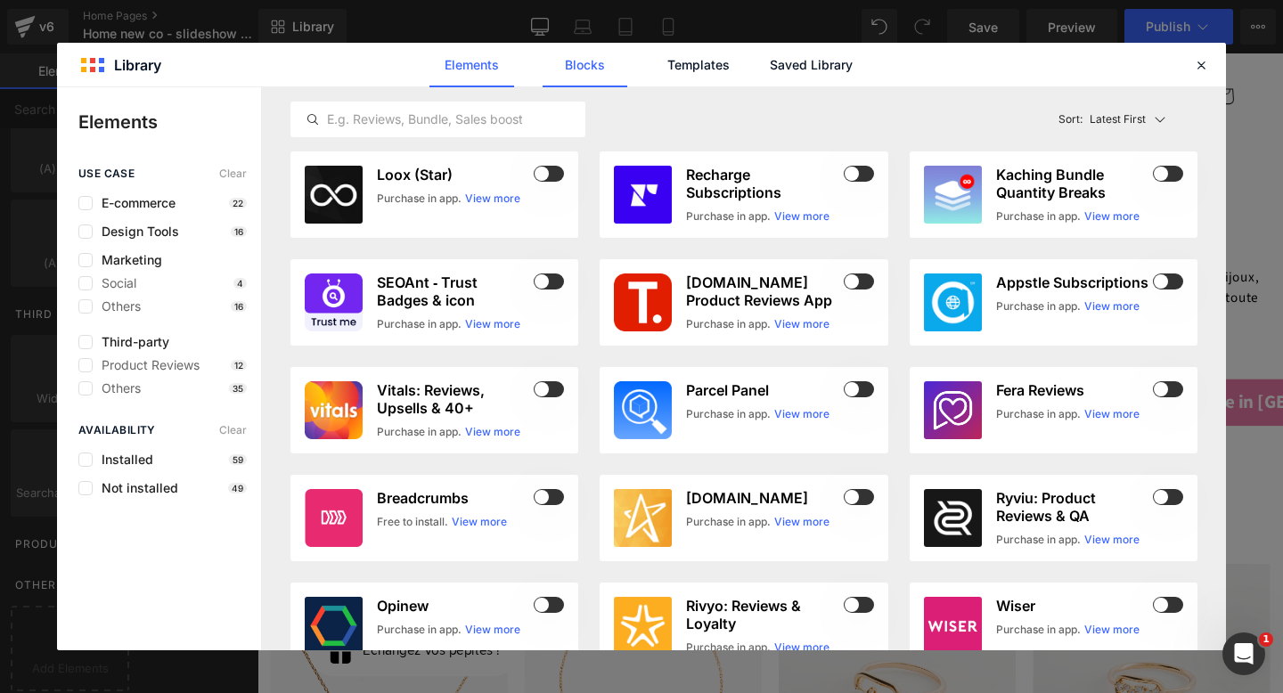
click at [593, 58] on link "Blocks" at bounding box center [585, 65] width 85 height 45
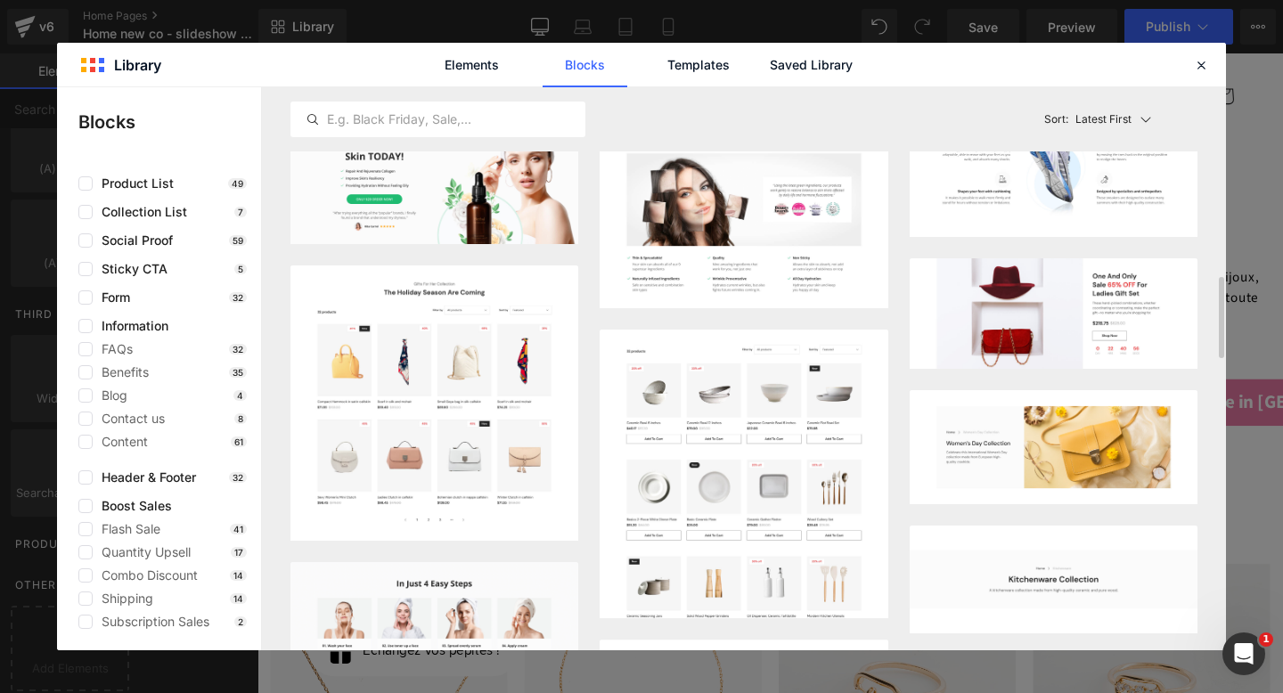
scroll to position [1321, 0]
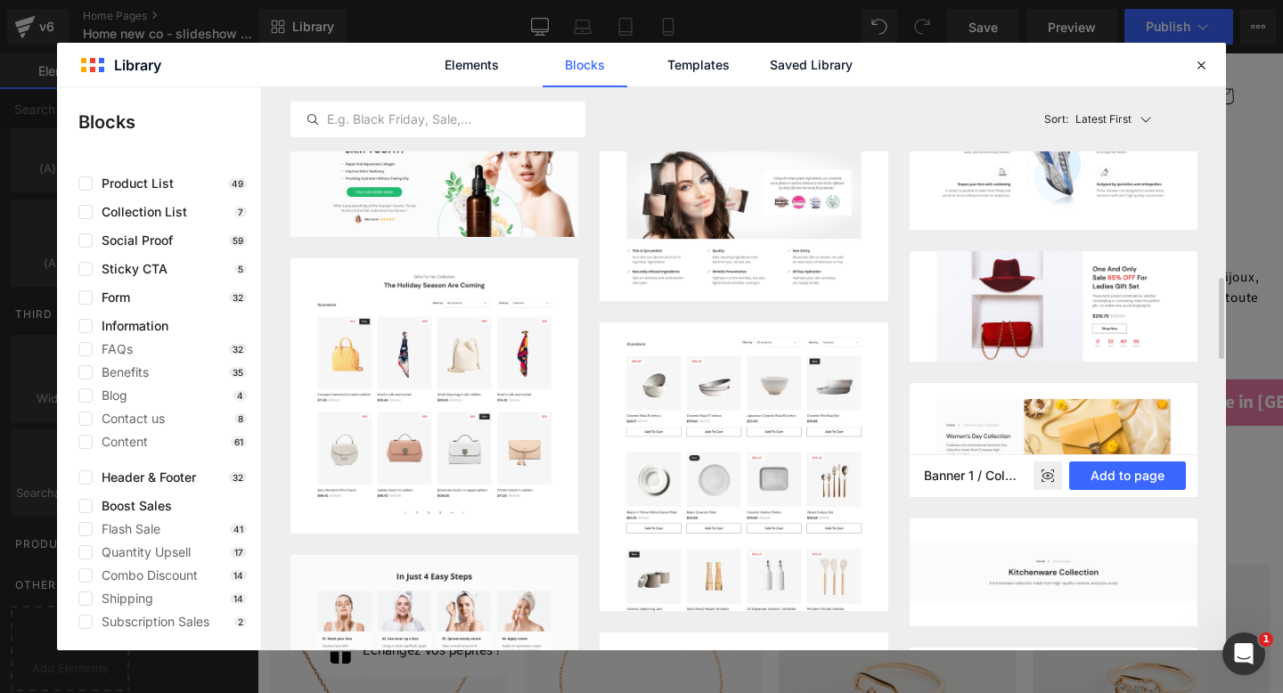
click at [1052, 471] on rect at bounding box center [1048, 476] width 29 height 29
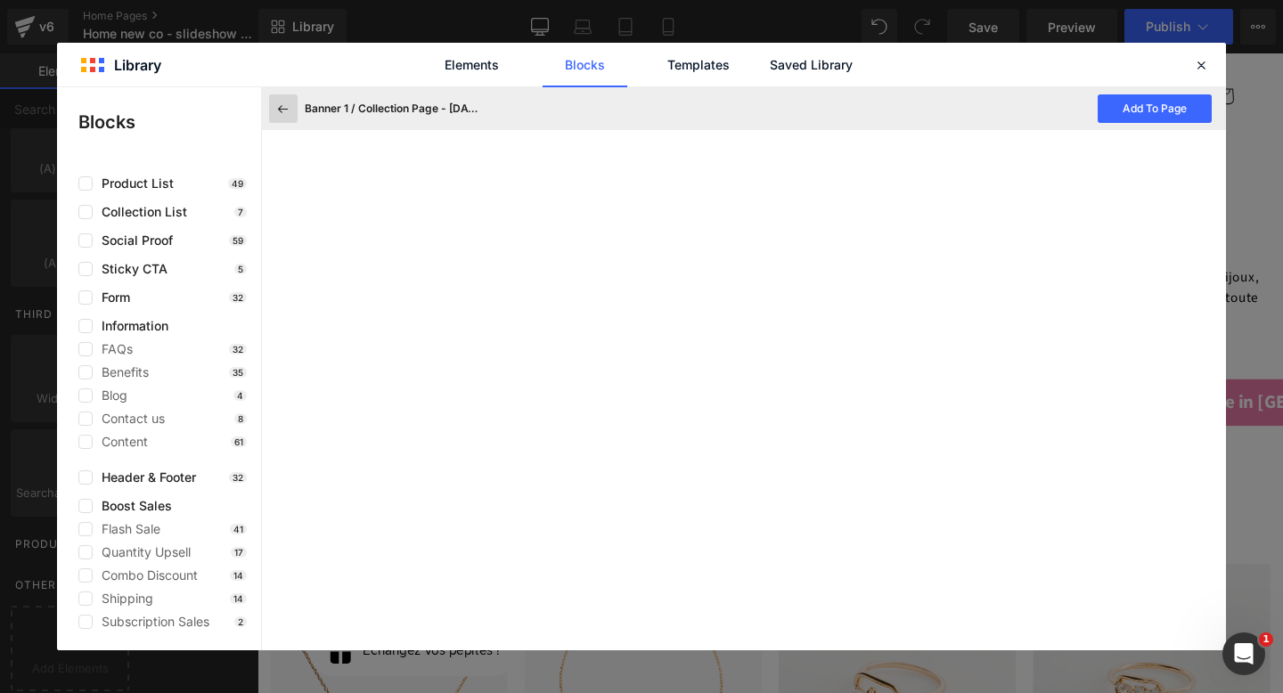
click at [282, 107] on icon at bounding box center [283, 109] width 16 height 16
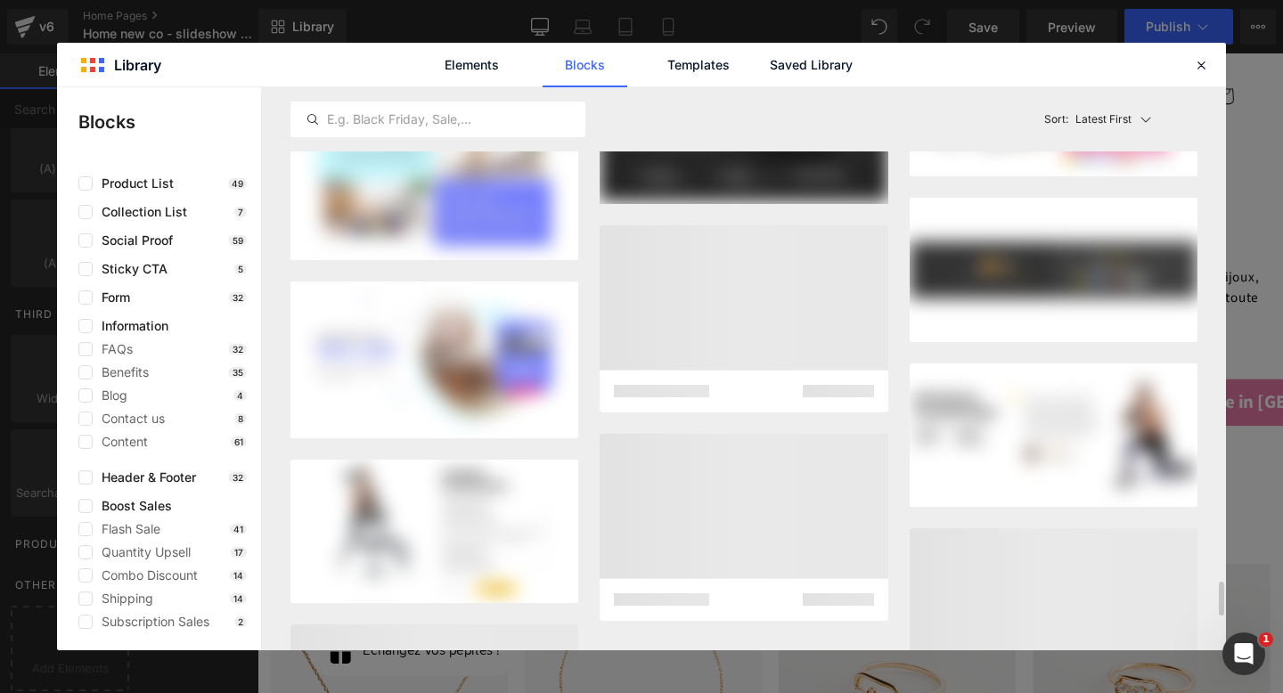
scroll to position [8687, 0]
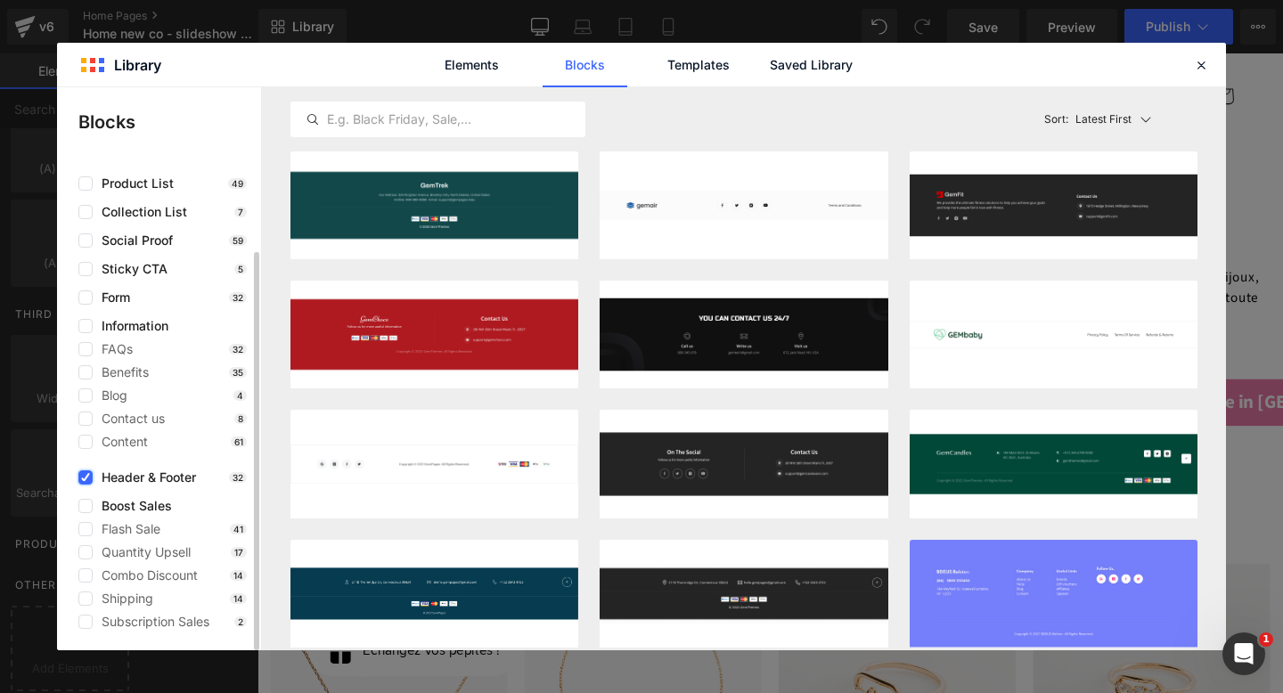
click at [83, 478] on icon at bounding box center [85, 478] width 9 height 0
click at [86, 478] on input "checkbox" at bounding box center [86, 478] width 0 height 0
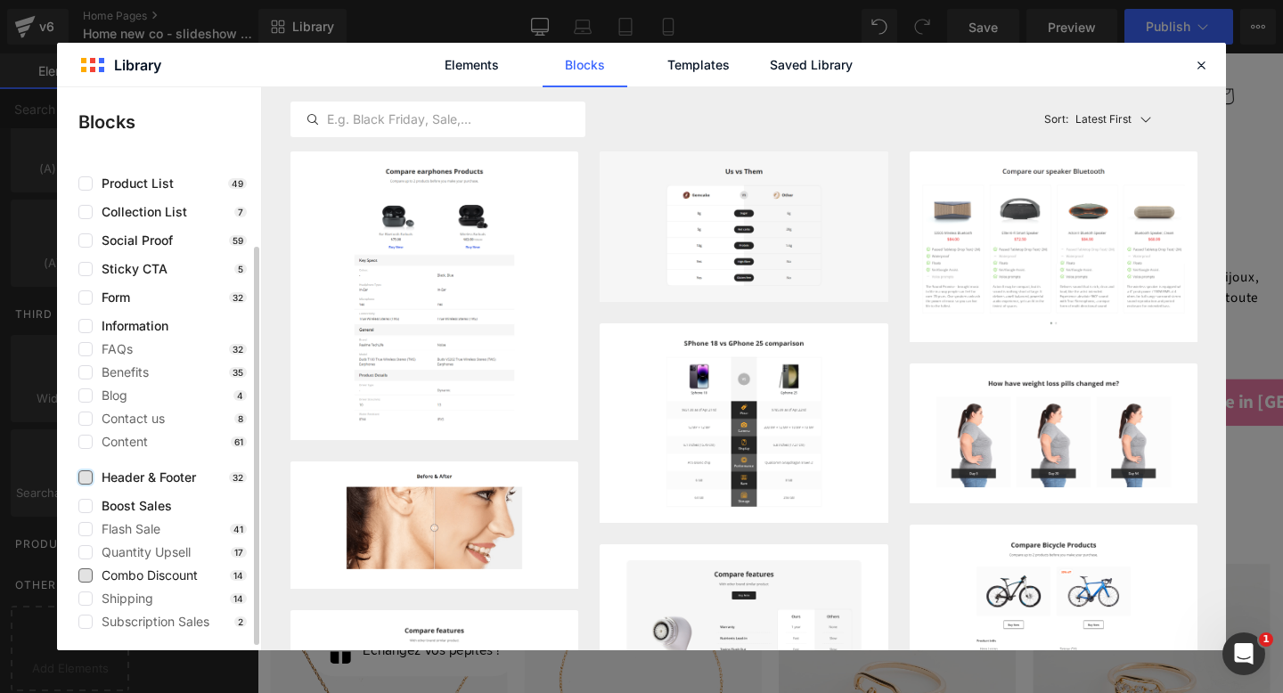
scroll to position [98, 0]
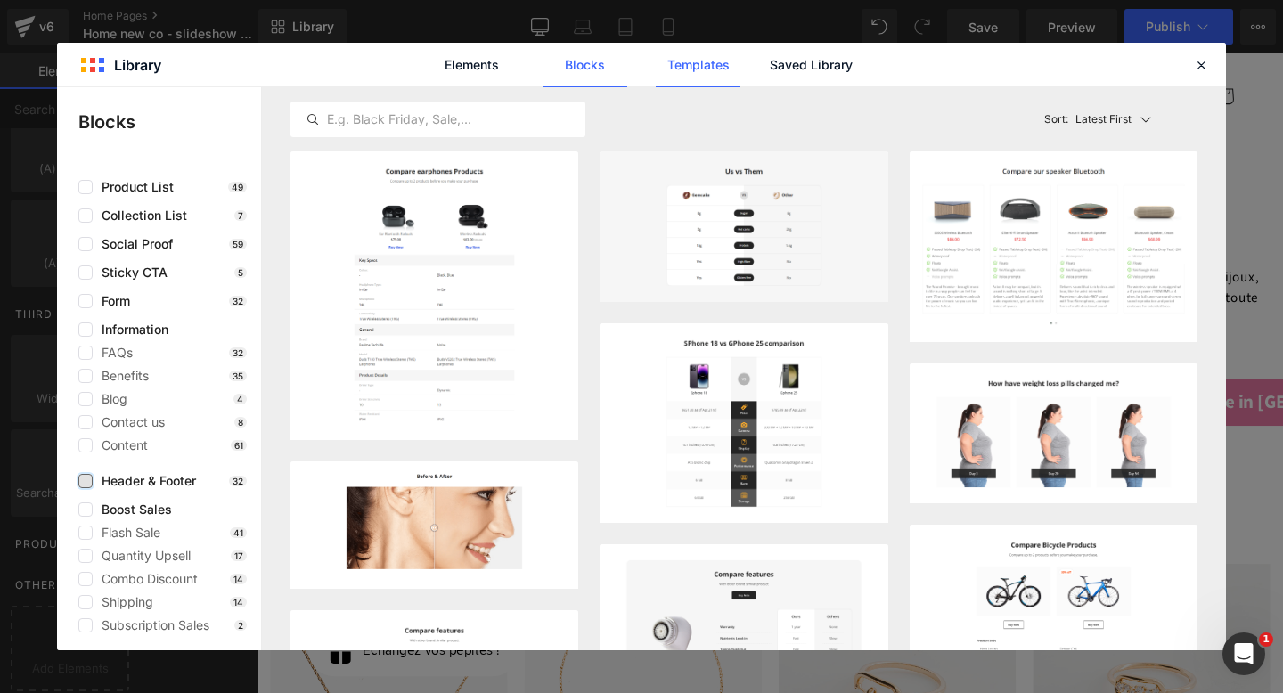
click at [706, 59] on link "Templates" at bounding box center [698, 65] width 85 height 45
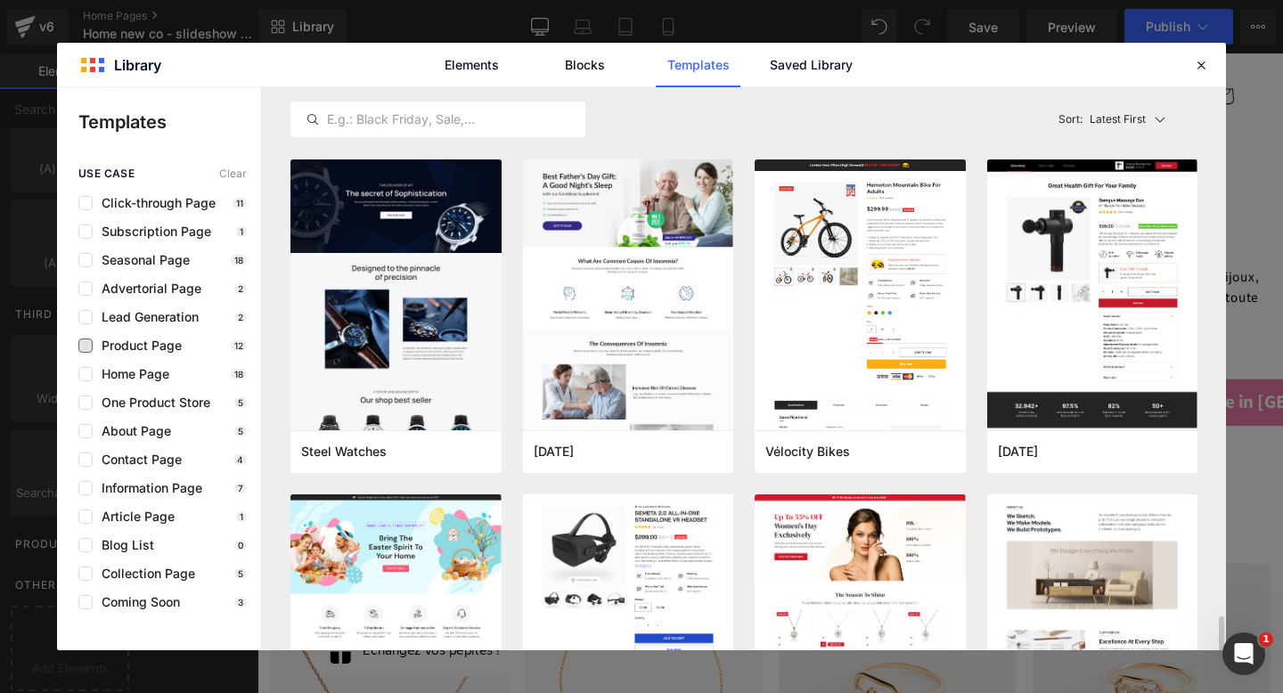
scroll to position [3340, 0]
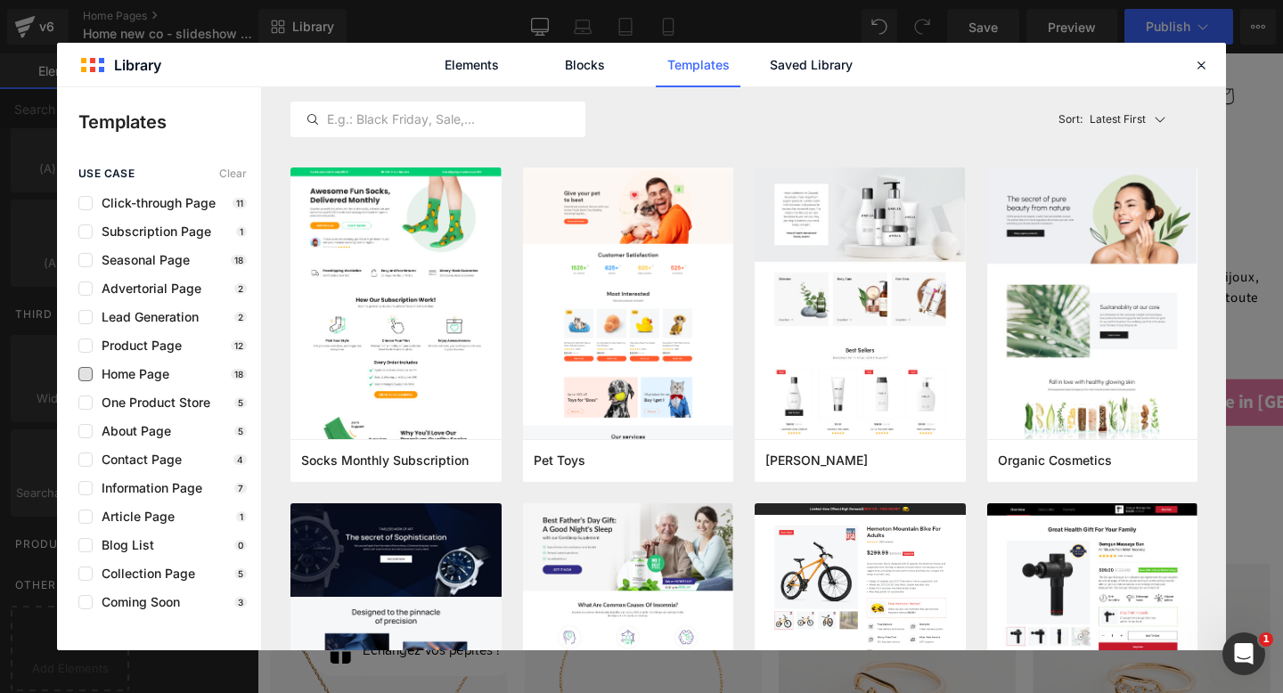
click at [95, 368] on span "Home Page" at bounding box center [131, 374] width 77 height 14
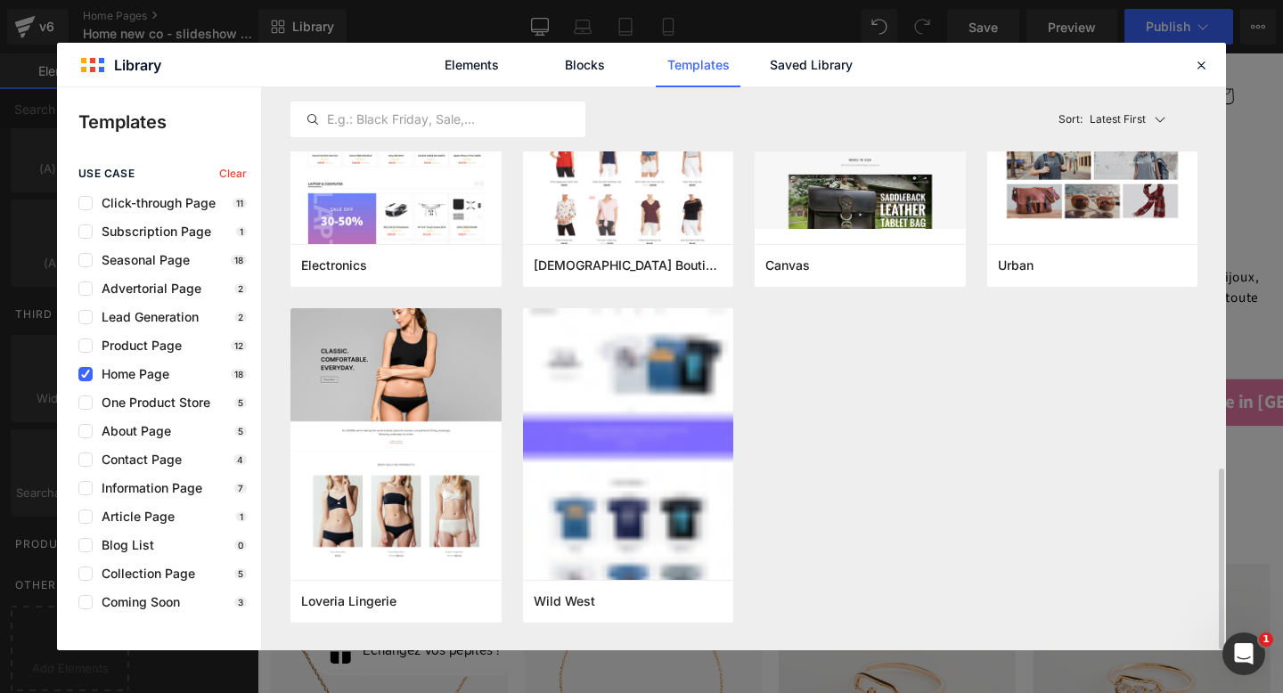
scroll to position [0, 0]
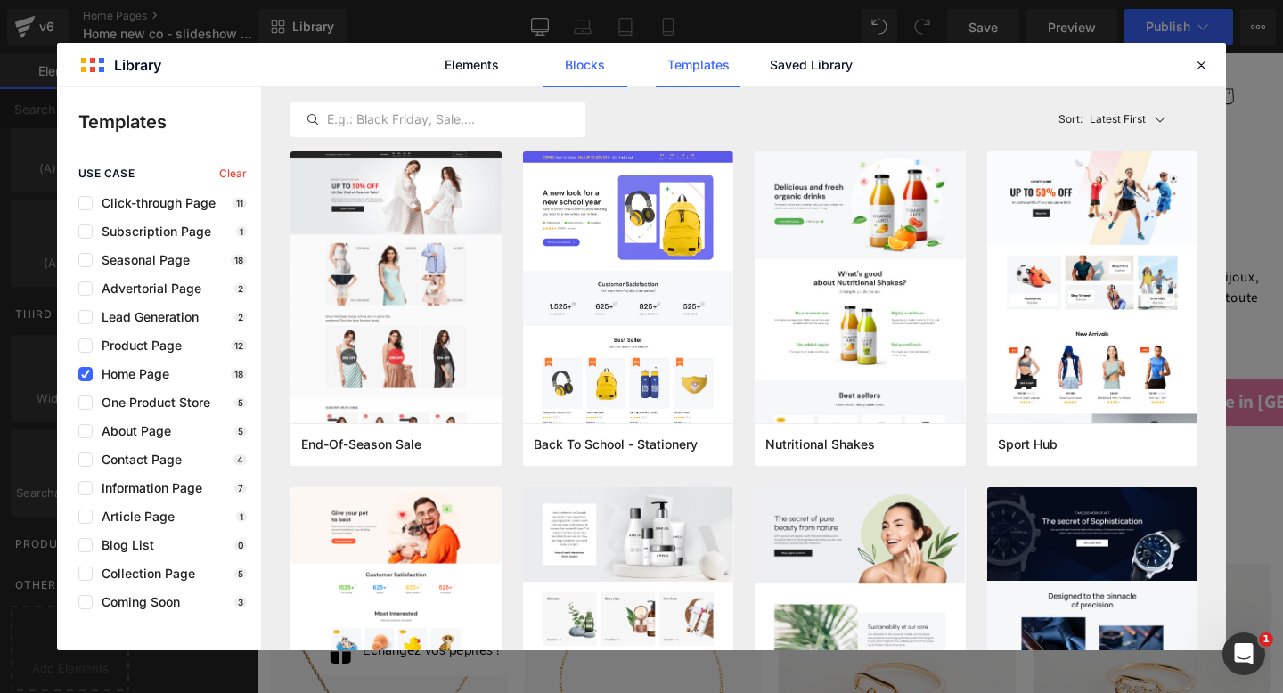
click at [578, 70] on link "Blocks" at bounding box center [585, 65] width 85 height 45
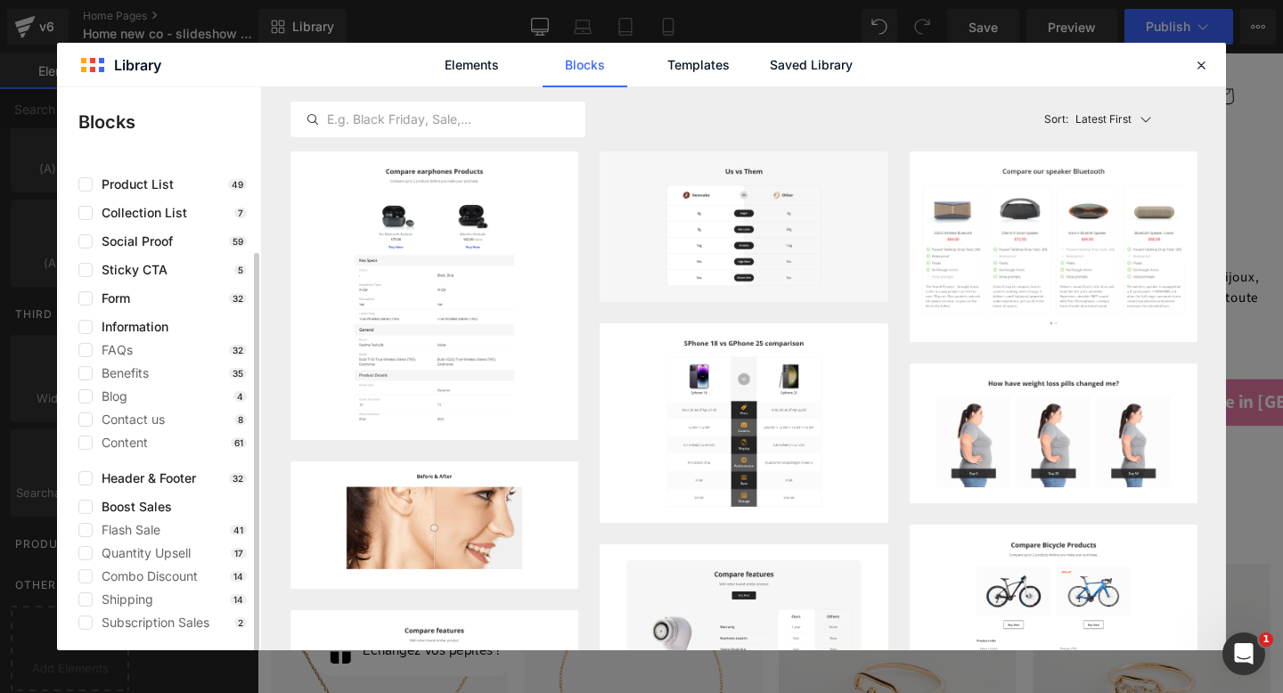
scroll to position [102, 0]
click at [82, 482] on label at bounding box center [85, 478] width 14 height 14
click at [86, 478] on input "checkbox" at bounding box center [86, 478] width 0 height 0
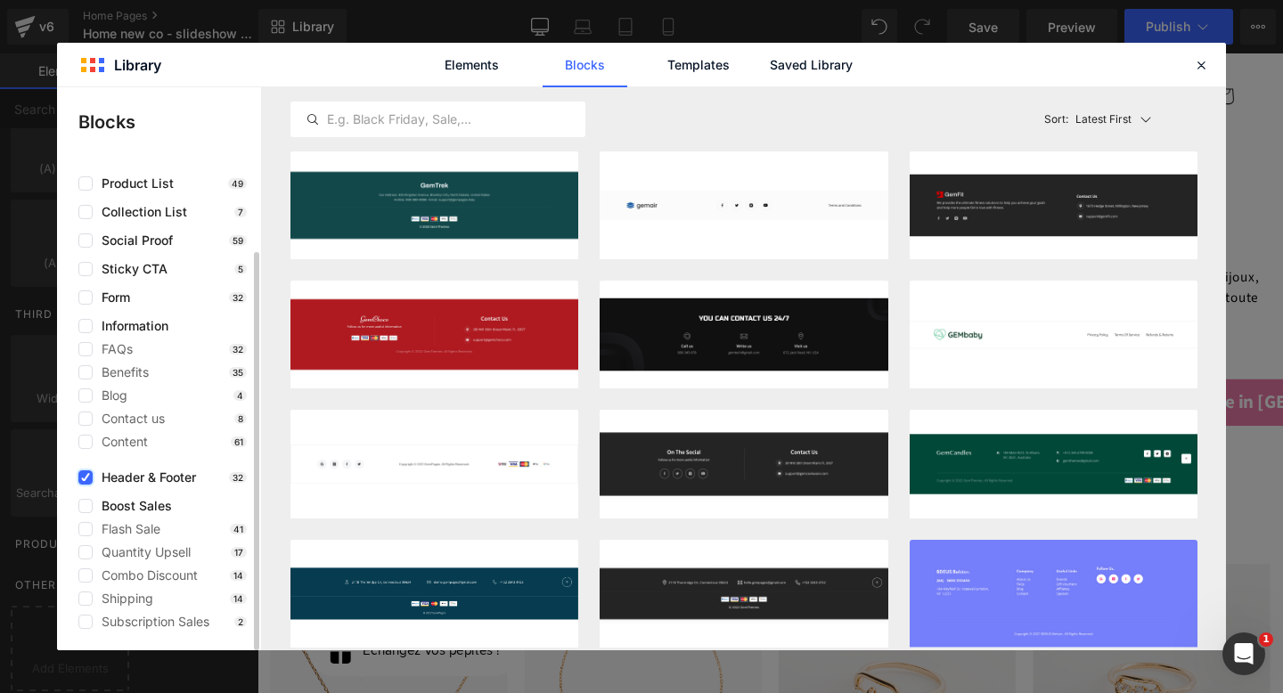
click at [82, 482] on label at bounding box center [85, 478] width 14 height 14
click at [86, 478] on input "checkbox" at bounding box center [86, 478] width 0 height 0
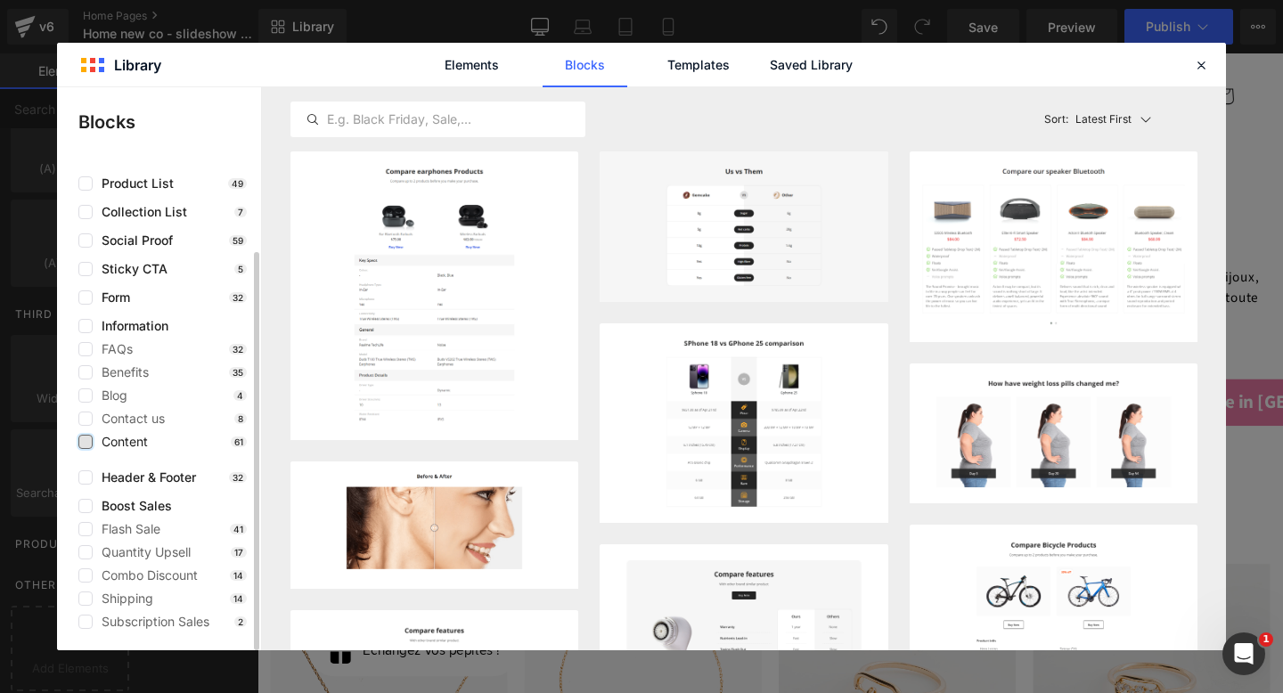
click at [82, 438] on label at bounding box center [85, 442] width 14 height 14
click at [86, 442] on input "checkbox" at bounding box center [86, 442] width 0 height 0
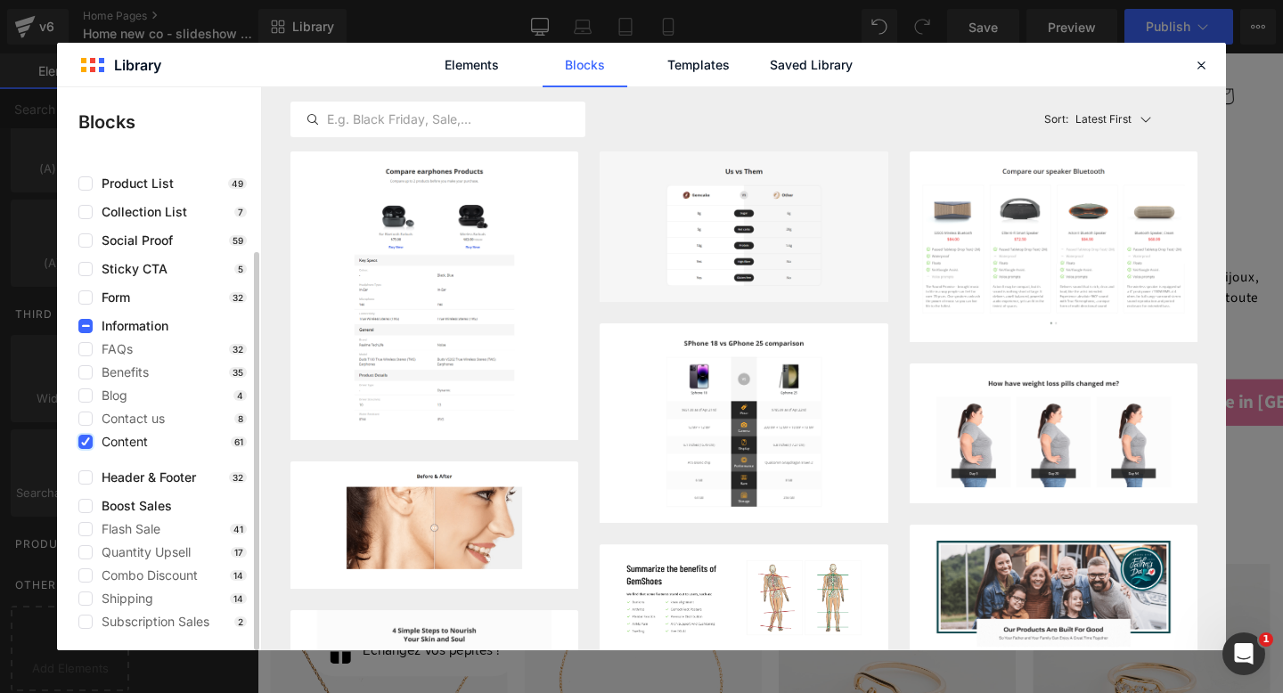
click at [82, 442] on icon at bounding box center [85, 442] width 9 height 0
click at [86, 442] on input "checkbox" at bounding box center [86, 442] width 0 height 0
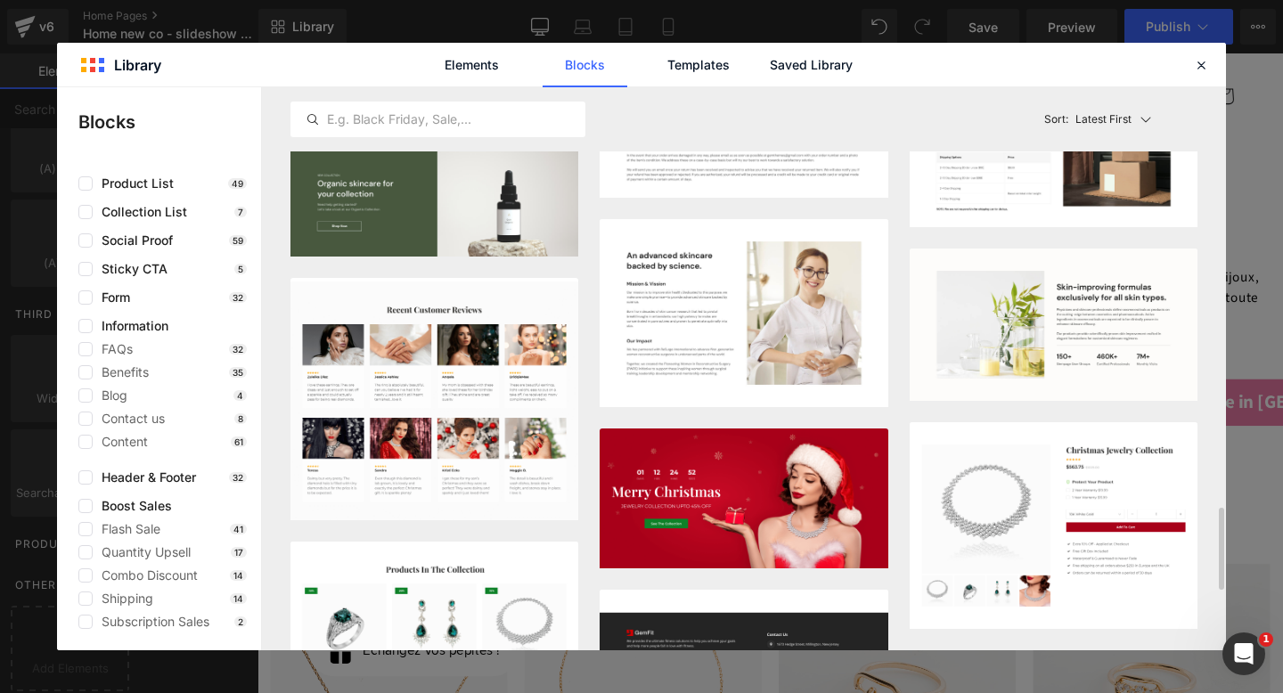
scroll to position [2846, 0]
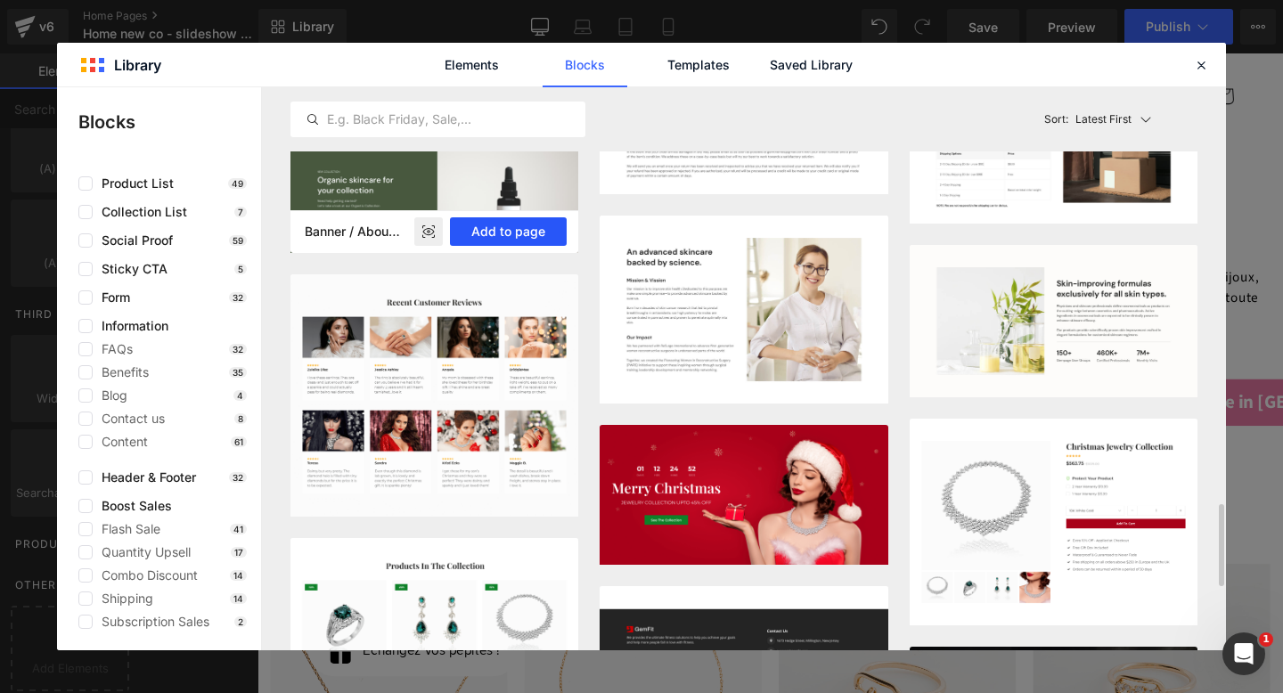
click at [490, 230] on button "Add to page" at bounding box center [508, 231] width 117 height 29
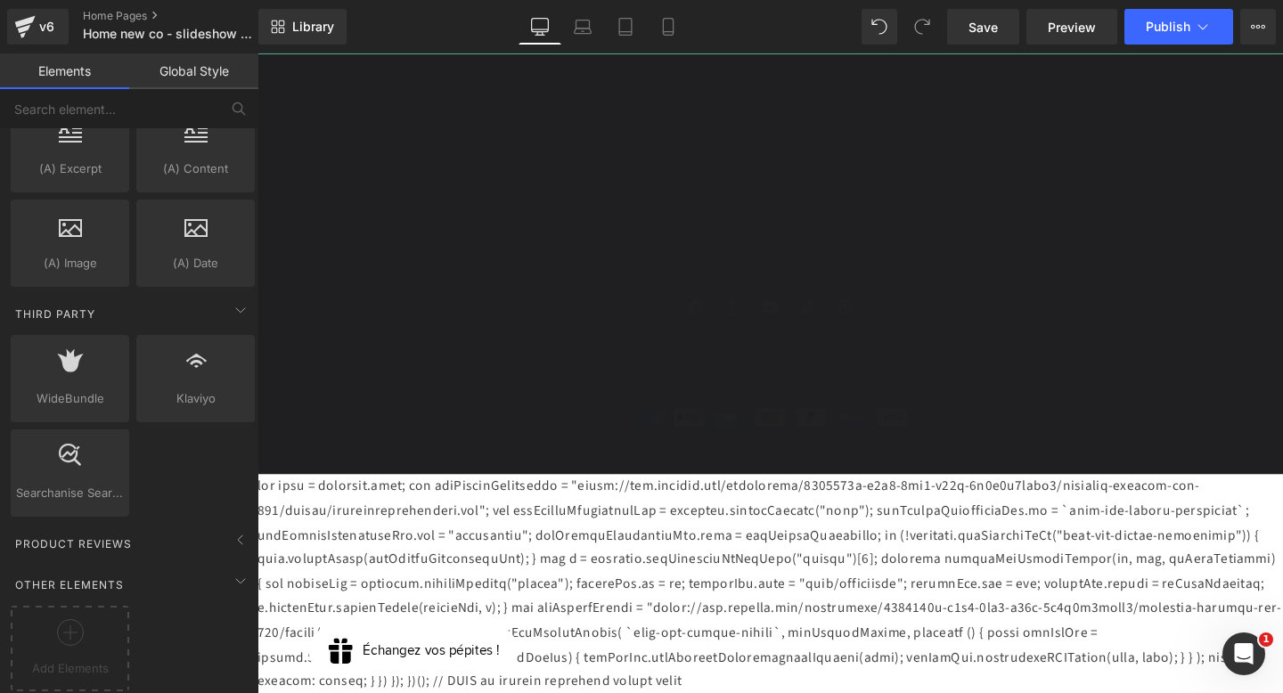
scroll to position [4249, 0]
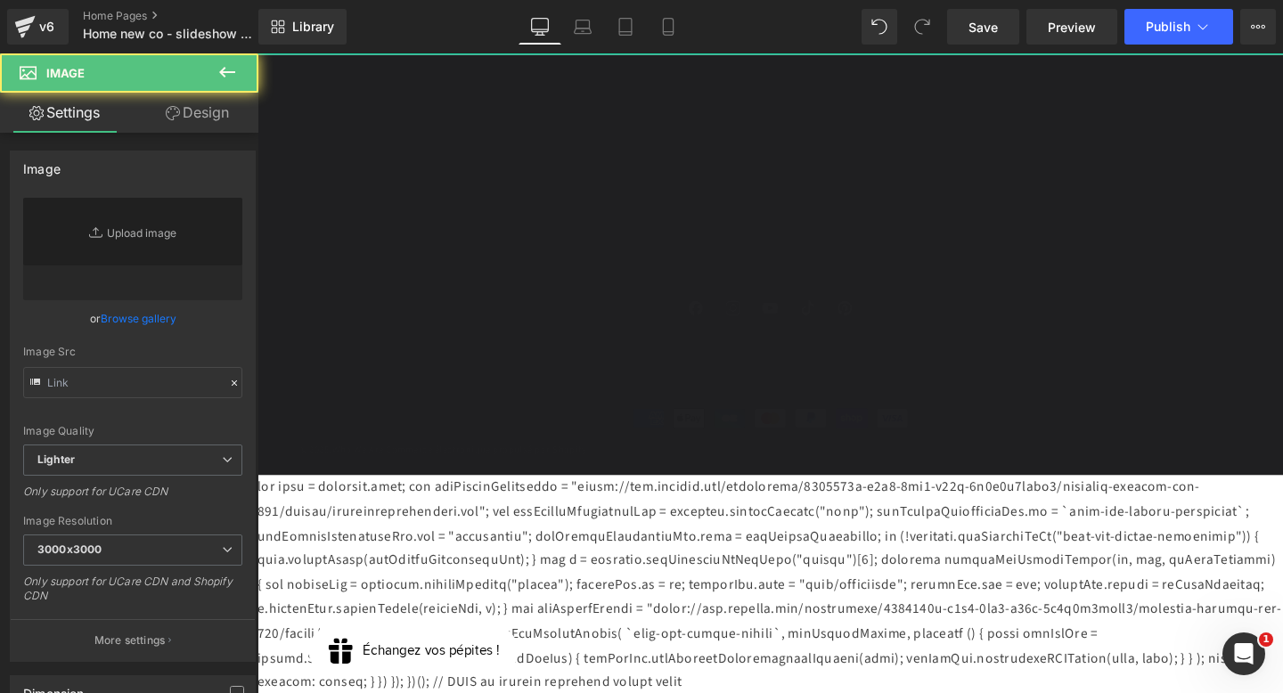
type input "[URL][DOMAIN_NAME]"
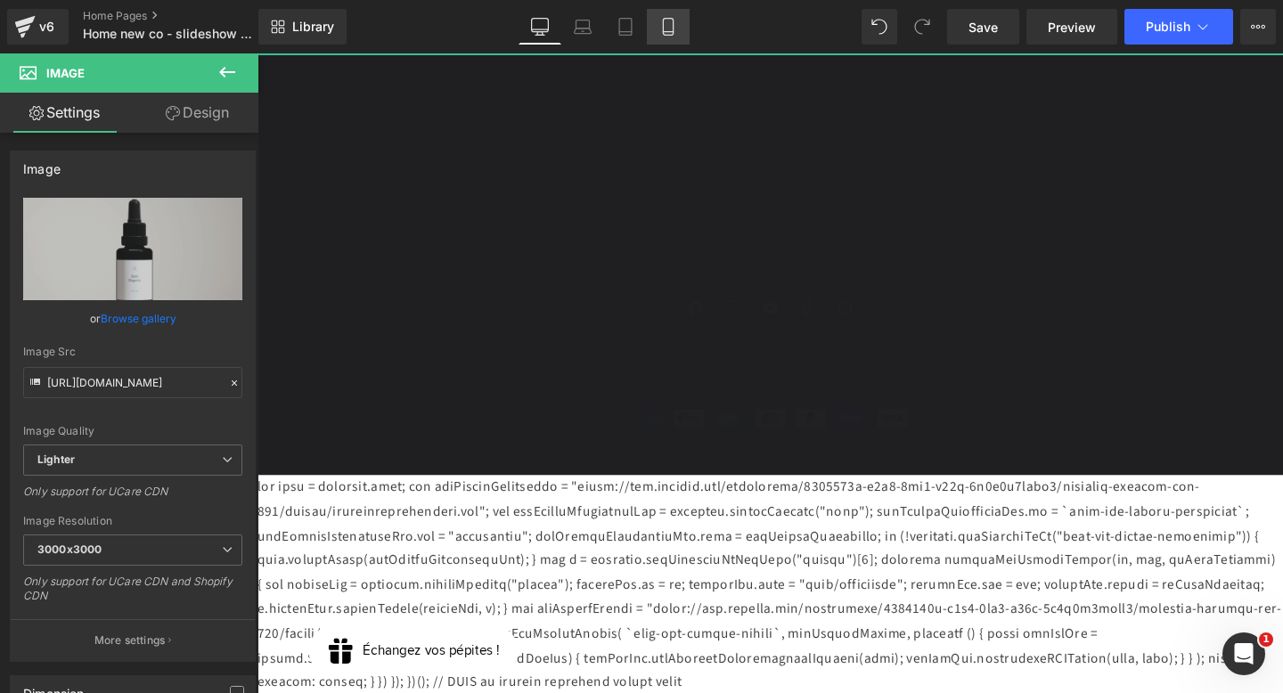
click at [668, 29] on icon at bounding box center [669, 27] width 18 height 18
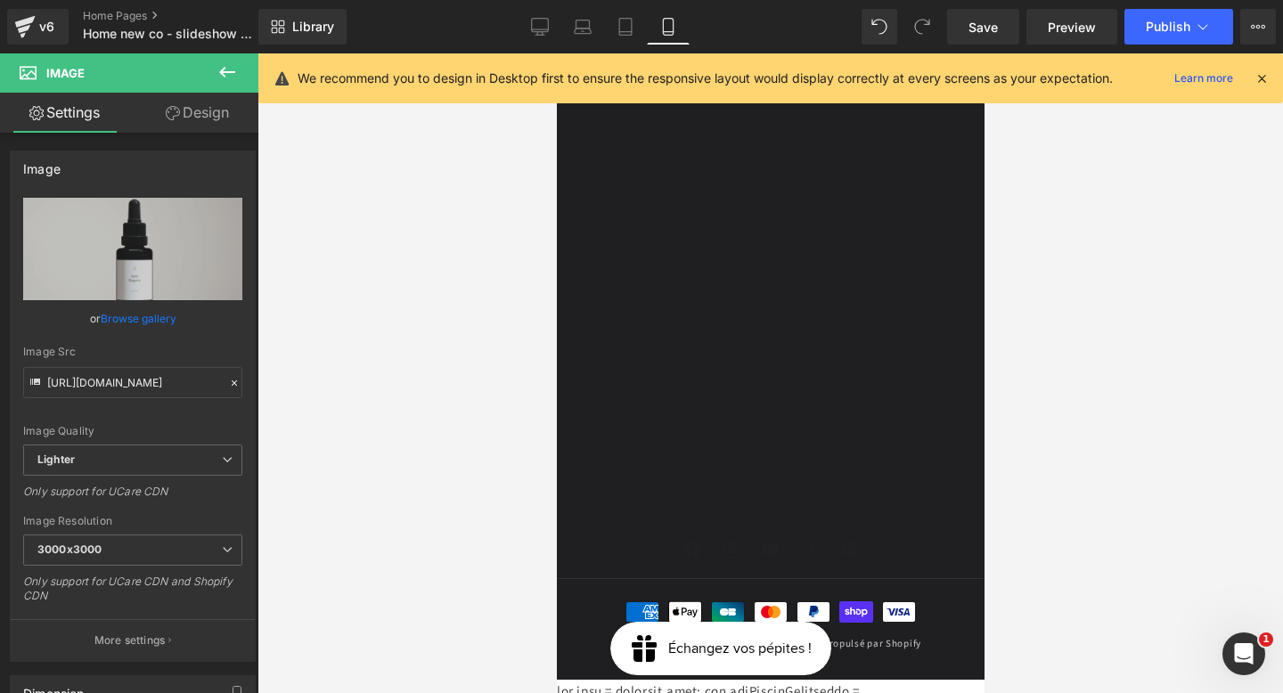
scroll to position [7167, 0]
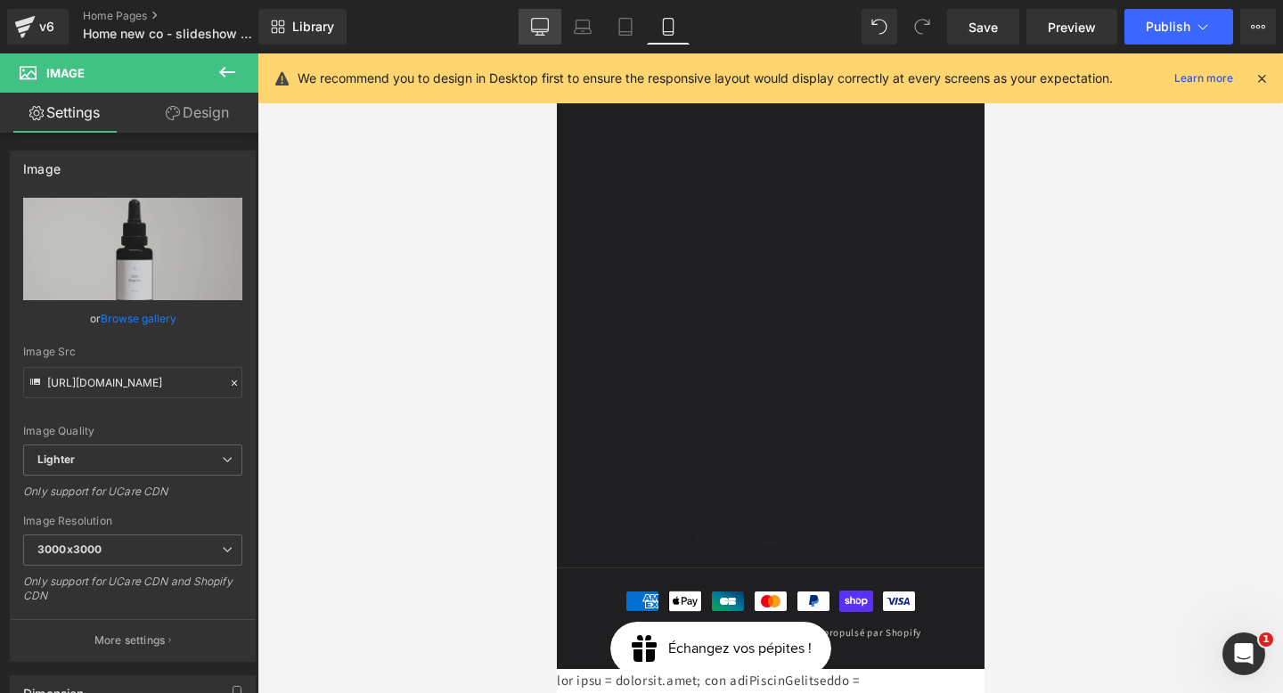
click at [532, 25] on icon at bounding box center [540, 25] width 17 height 13
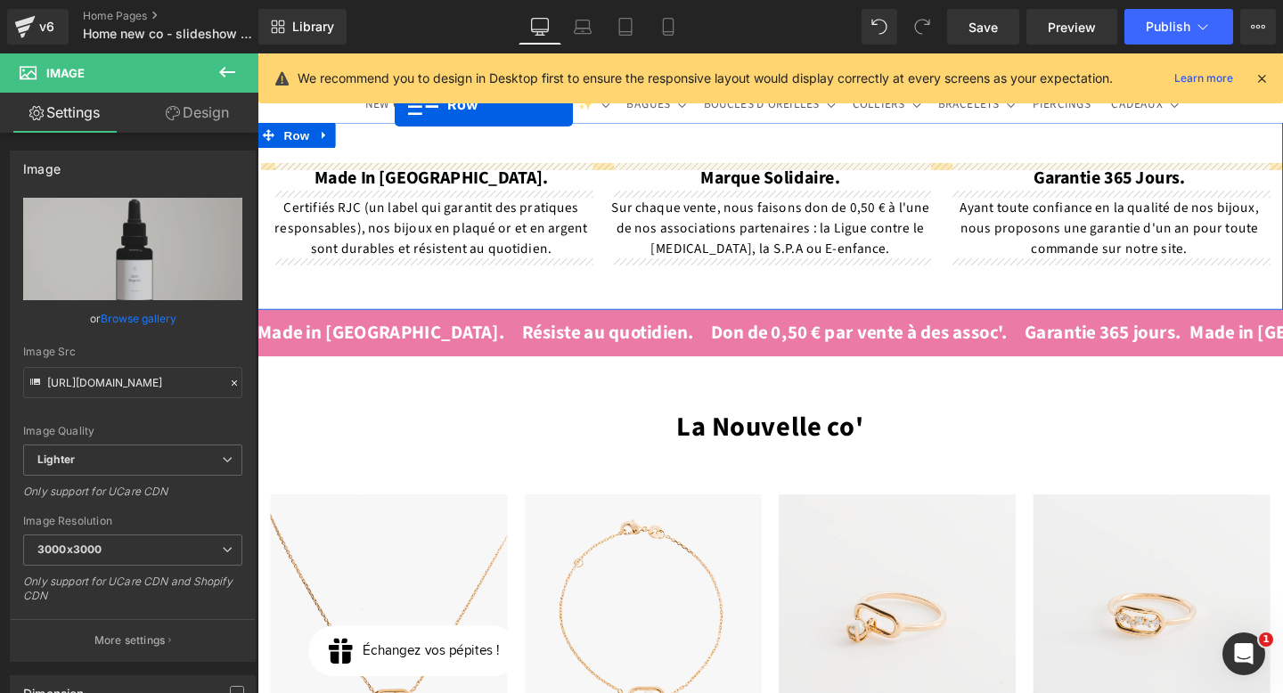
scroll to position [0, 0]
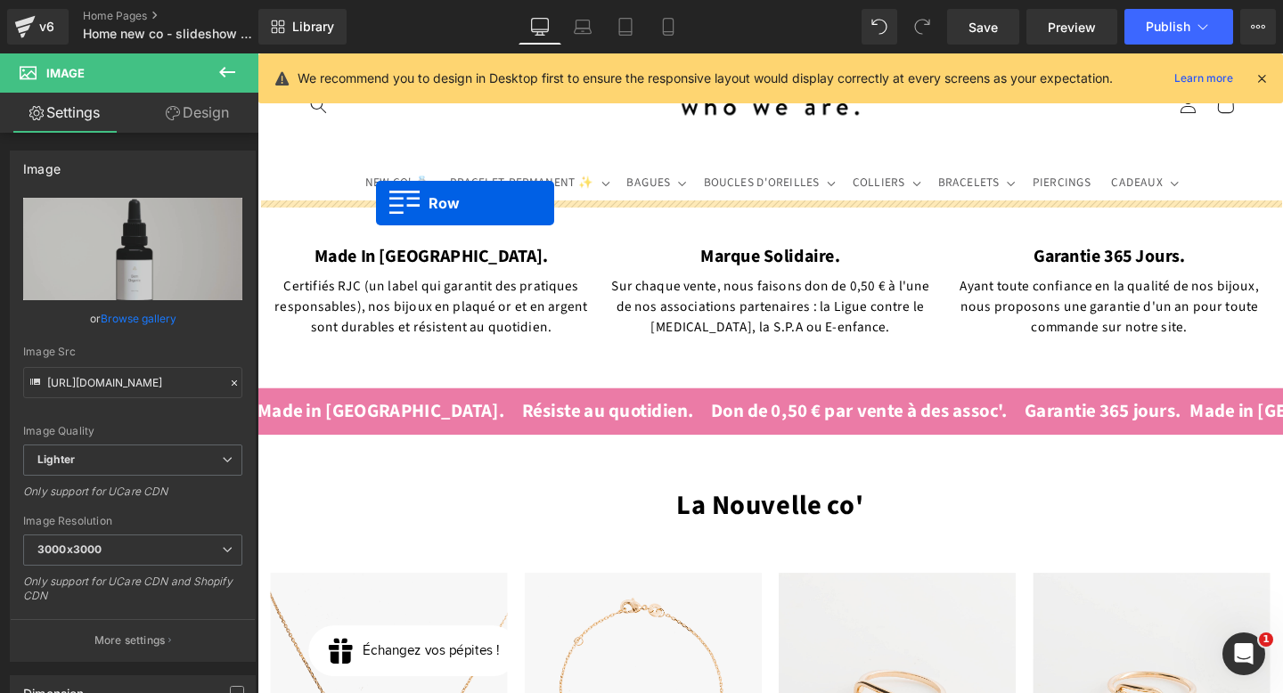
drag, startPoint x: 269, startPoint y: 292, endPoint x: 382, endPoint y: 211, distance: 139.2
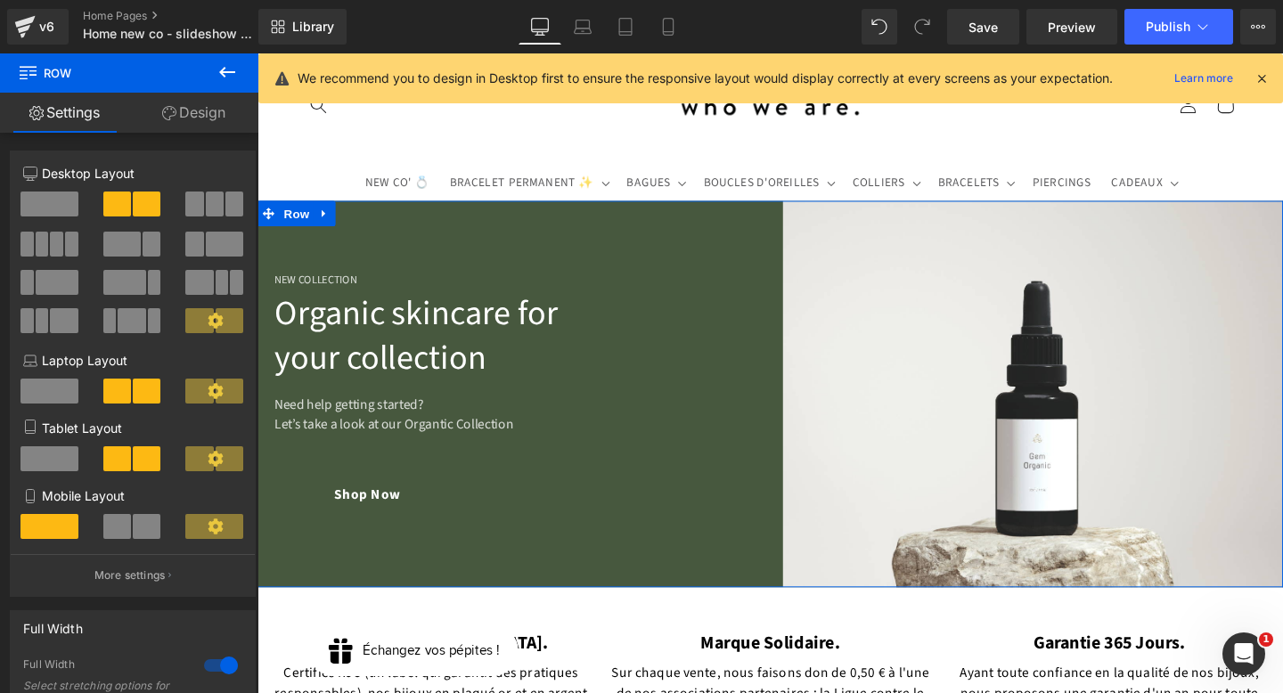
click at [663, 255] on div "New Collection Heading Organic skincare for your collection Heading Need help g…" at bounding box center [527, 412] width 539 height 406
click at [204, 108] on link "Design" at bounding box center [193, 113] width 129 height 40
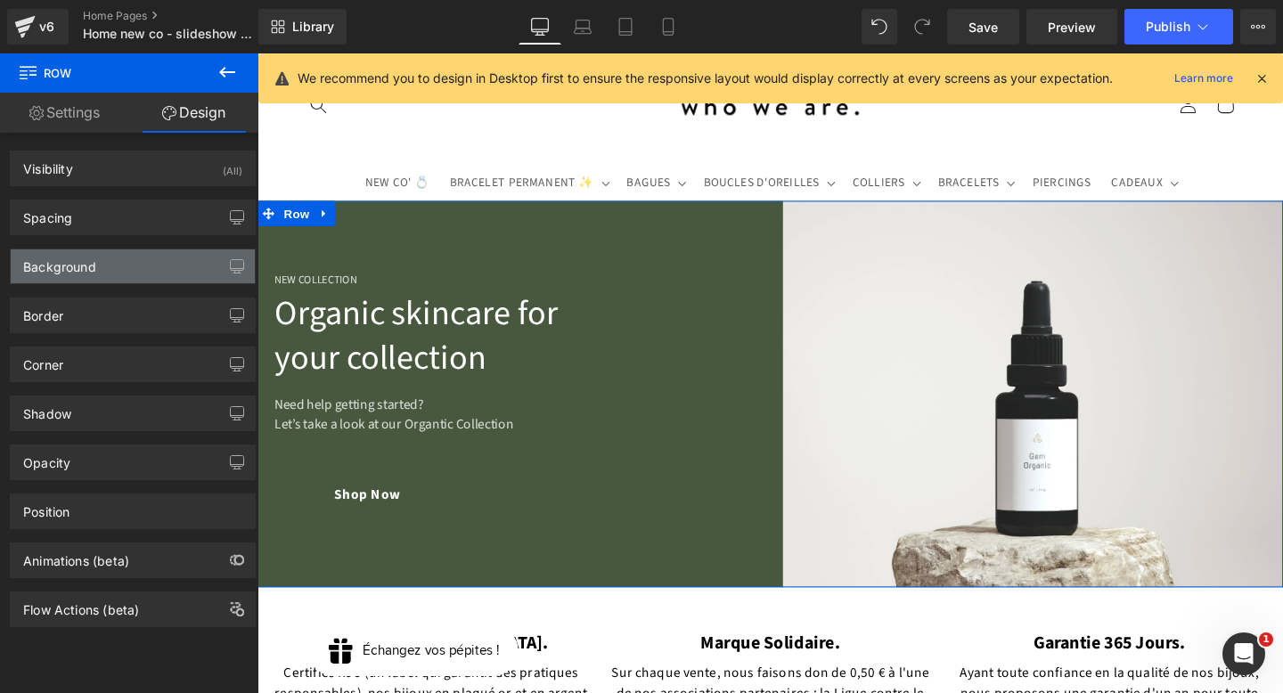
type input "#47583e"
type input "100"
click at [135, 258] on div "Background" at bounding box center [133, 267] width 244 height 34
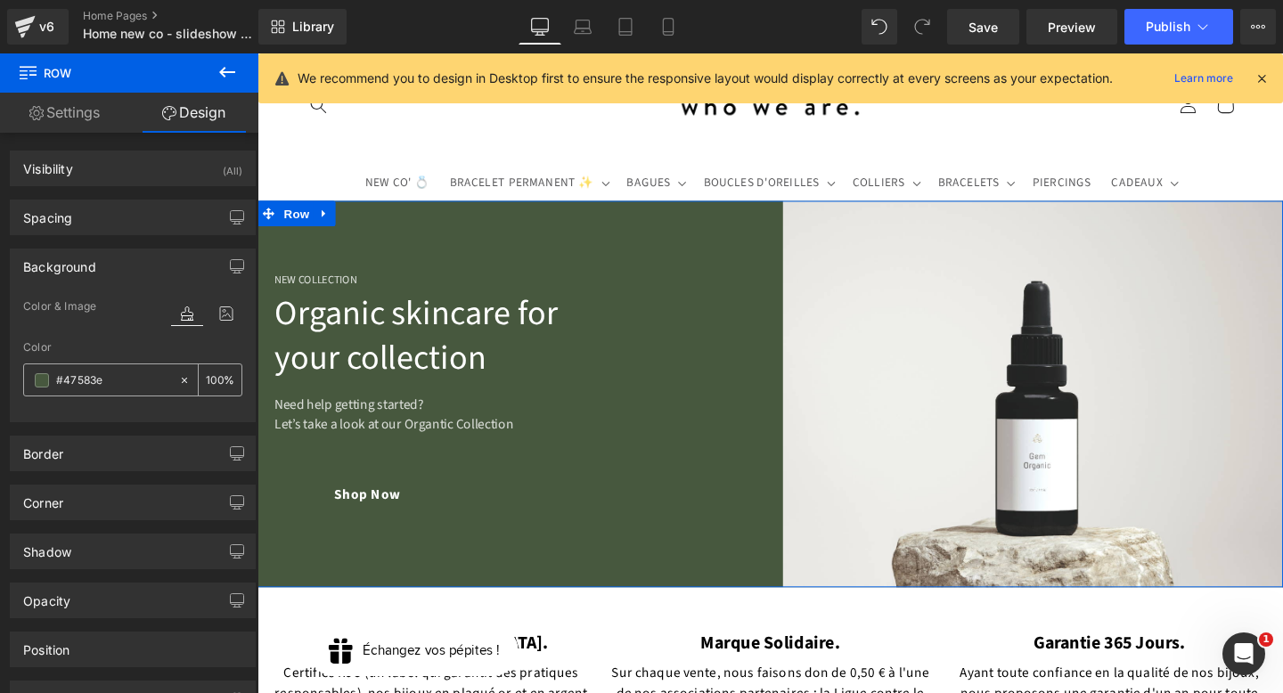
click at [45, 377] on span at bounding box center [42, 380] width 14 height 14
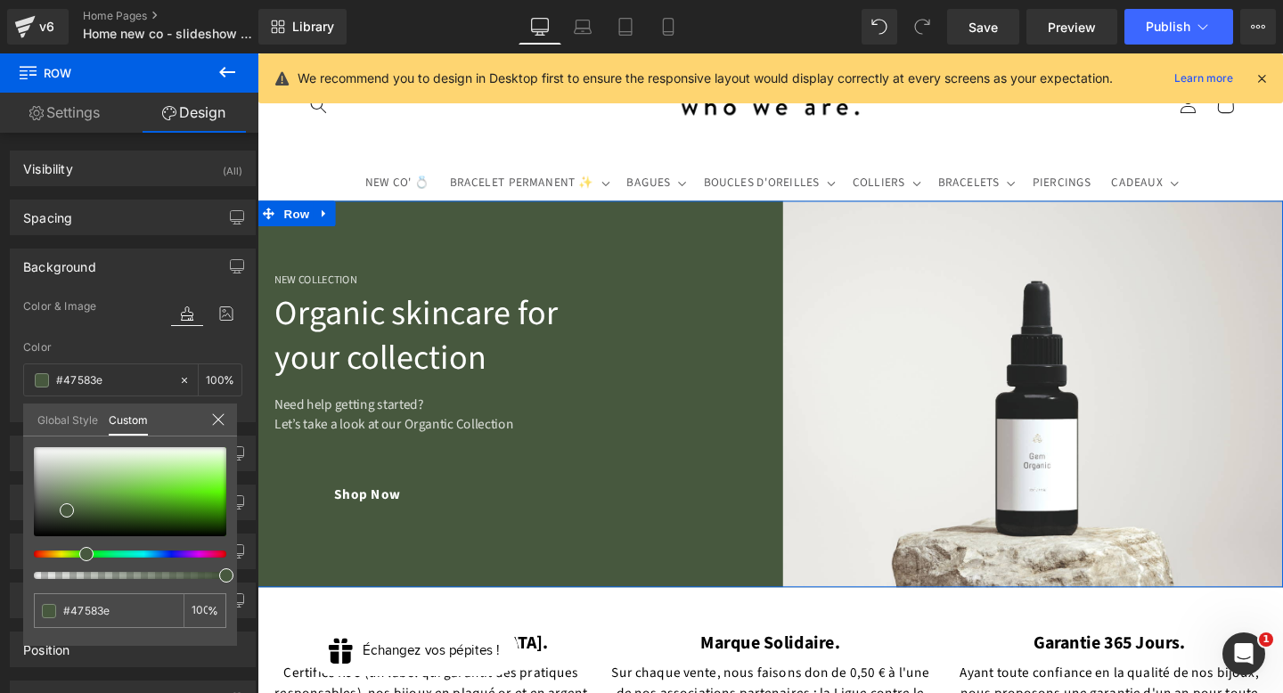
click at [76, 411] on link "Global Style" at bounding box center [67, 419] width 61 height 30
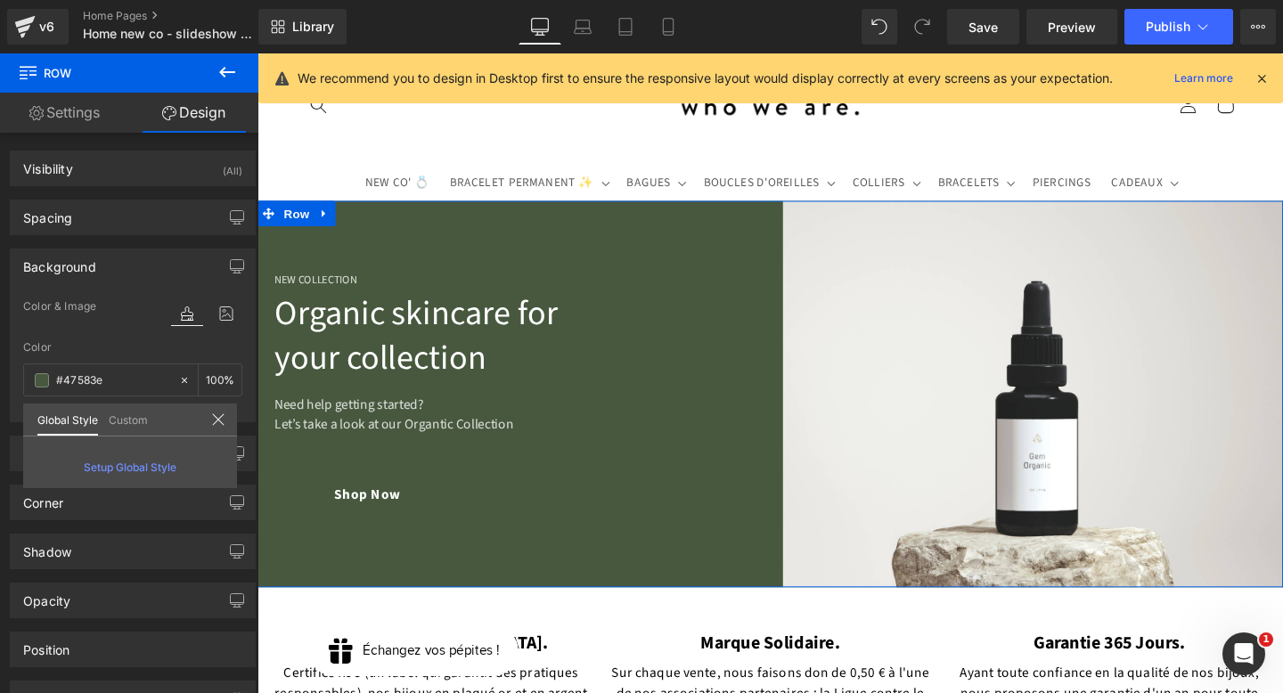
click at [111, 416] on link "Custom" at bounding box center [128, 419] width 39 height 30
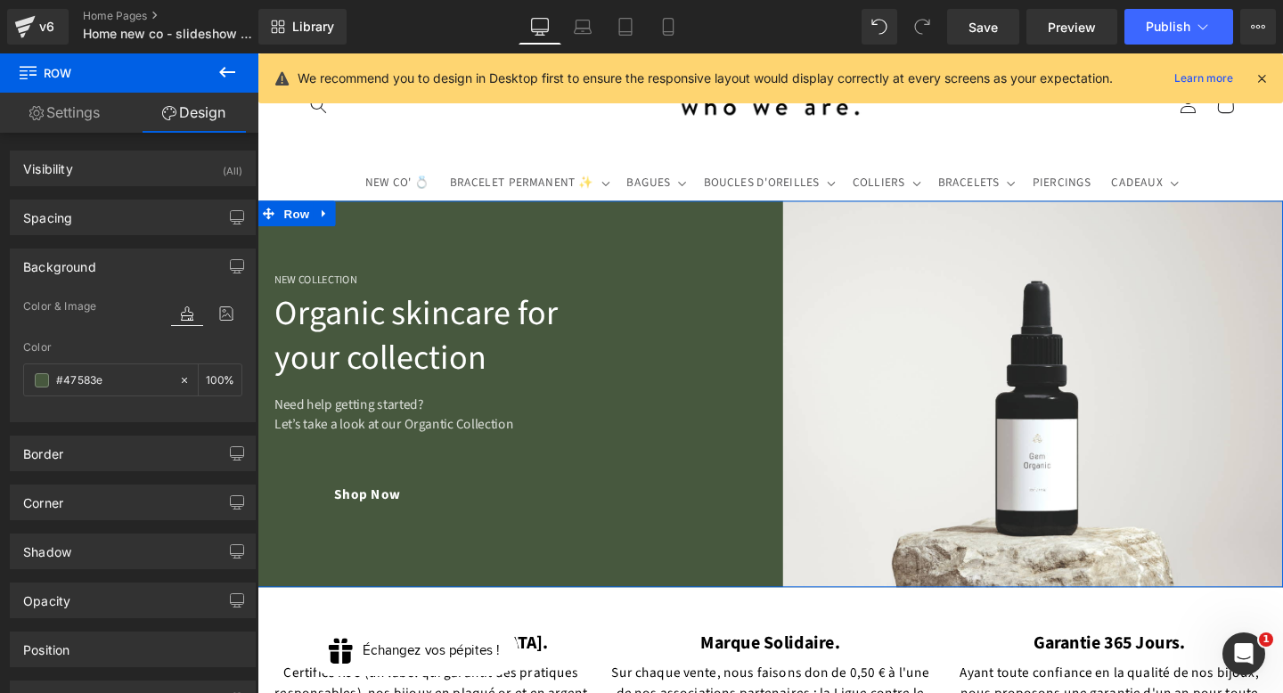
click at [553, 240] on div "New Collection Heading Organic skincare for your collection Heading Need help g…" at bounding box center [527, 412] width 539 height 406
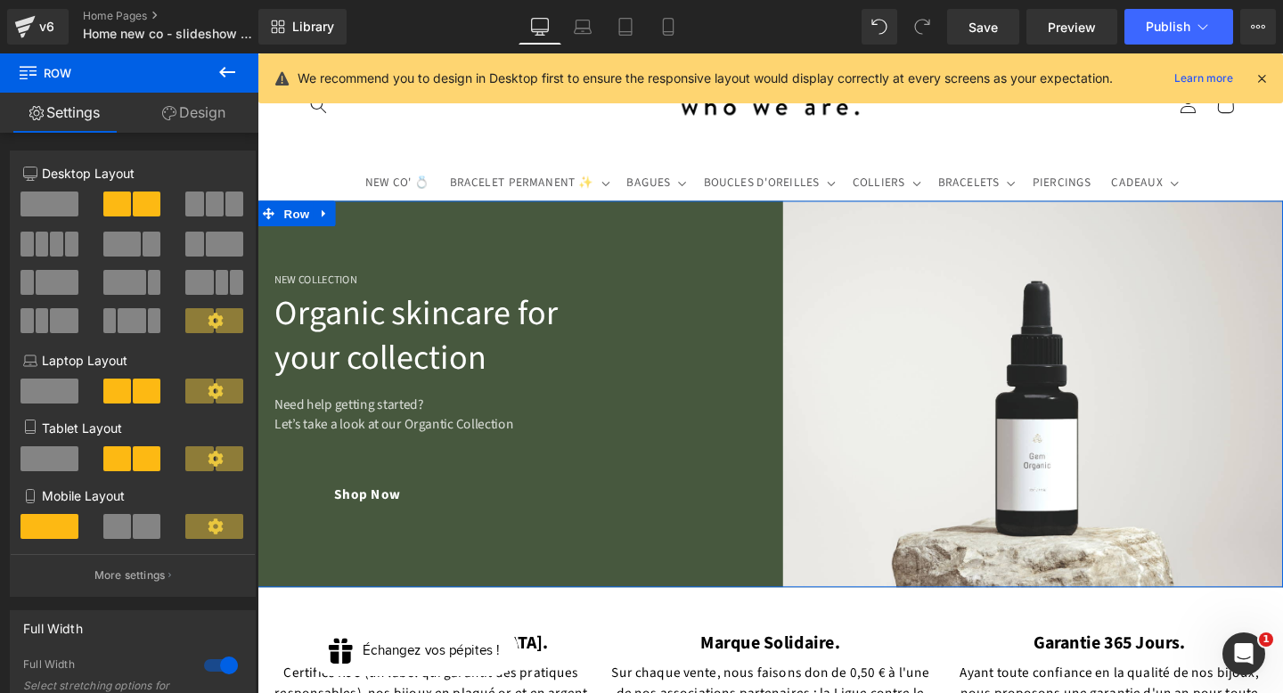
click at [202, 116] on link "Design" at bounding box center [193, 113] width 129 height 40
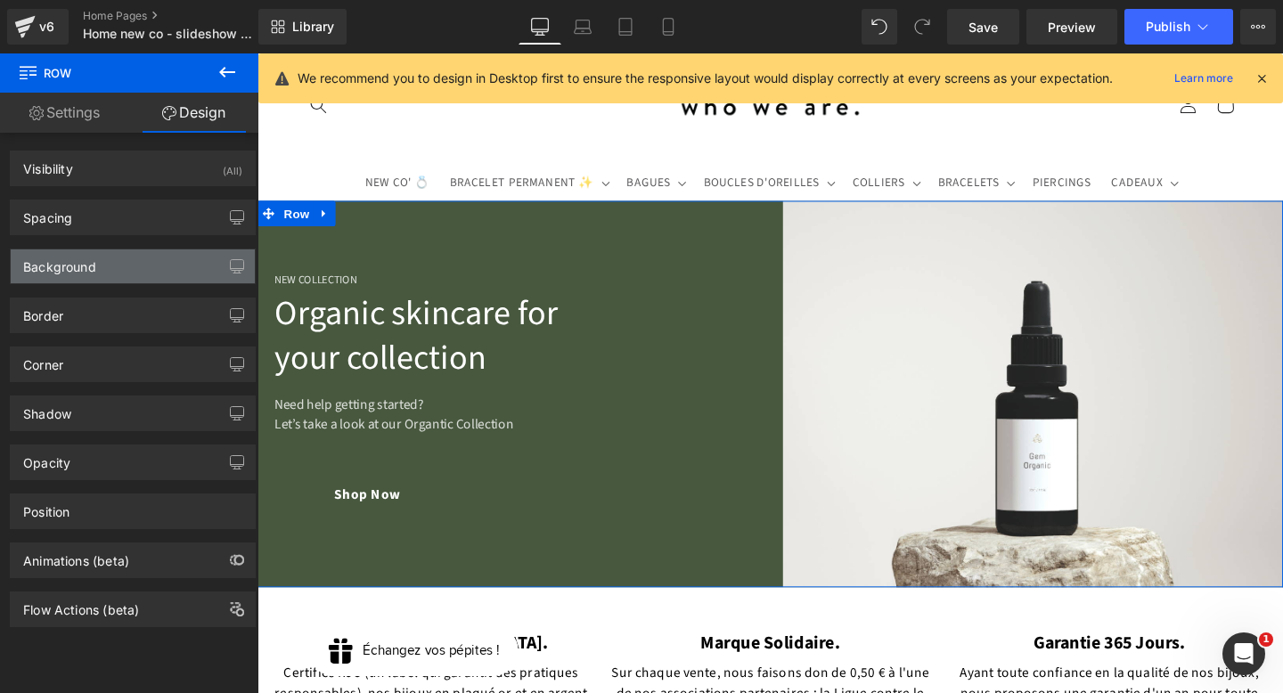
click at [110, 256] on div "Background" at bounding box center [133, 267] width 244 height 34
type input "#47583e"
type input "100"
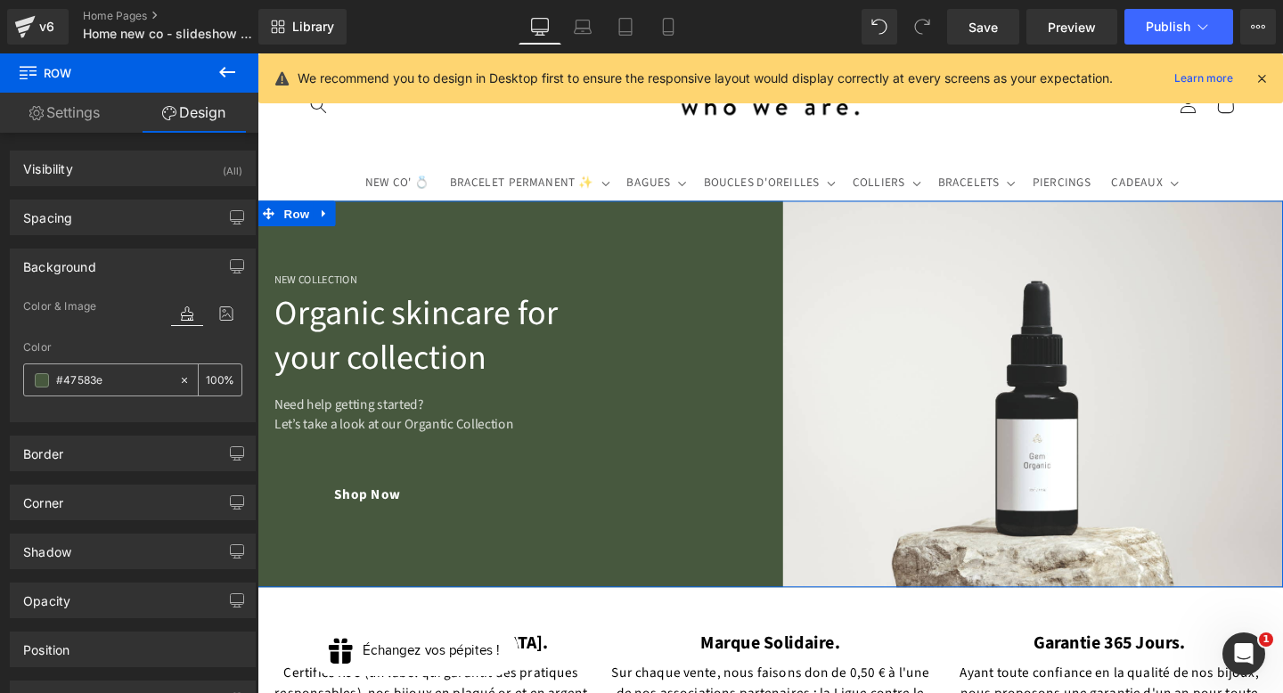
click at [178, 377] on icon at bounding box center [184, 380] width 12 height 12
type input "none"
type input "0"
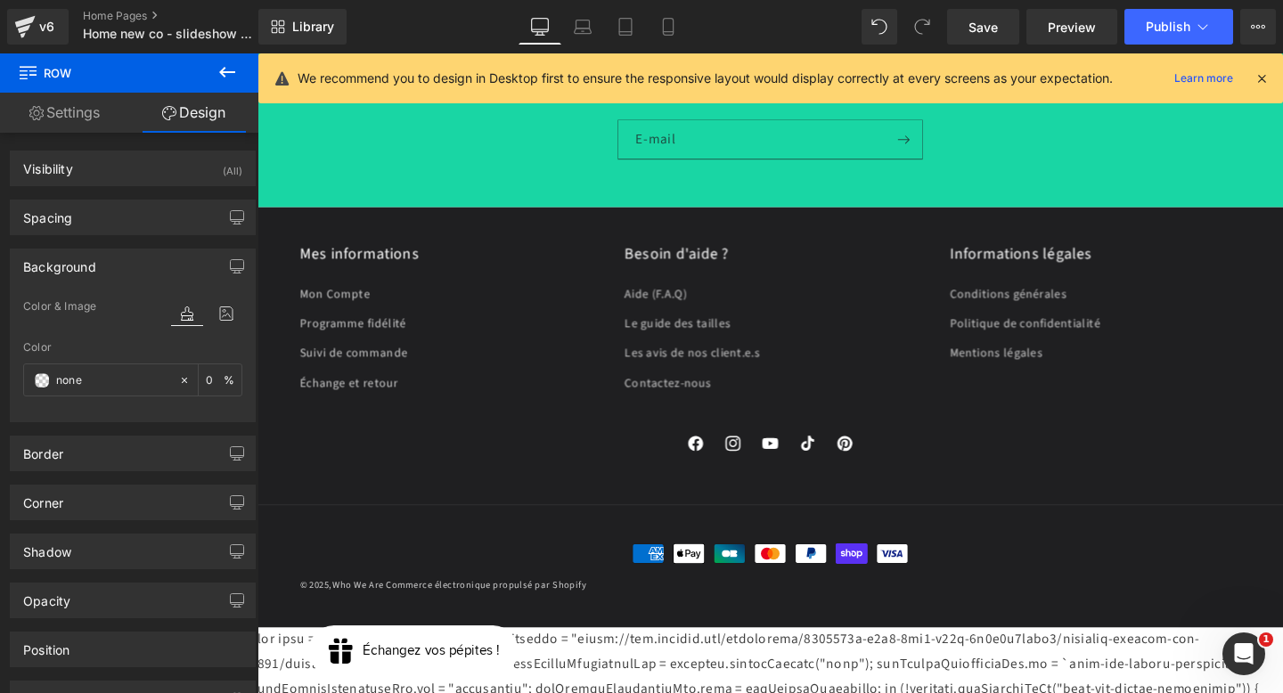
scroll to position [5273, 0]
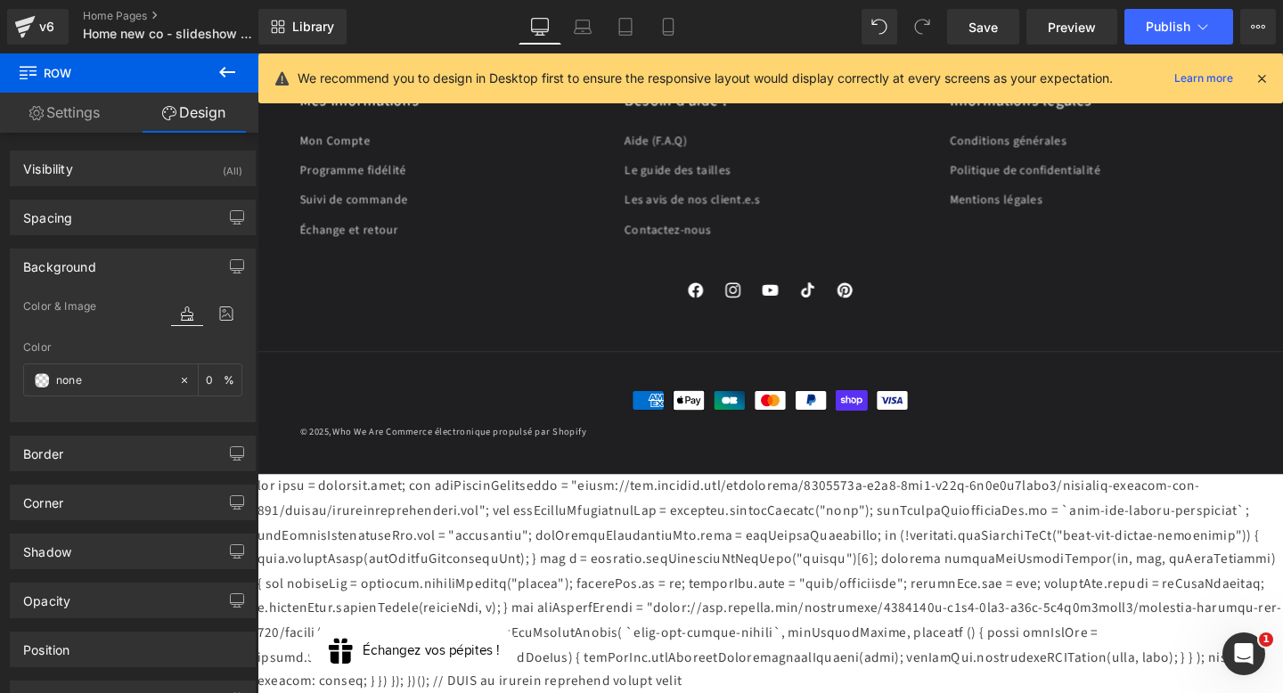
click at [767, 627] on div at bounding box center [797, 611] width 1078 height 231
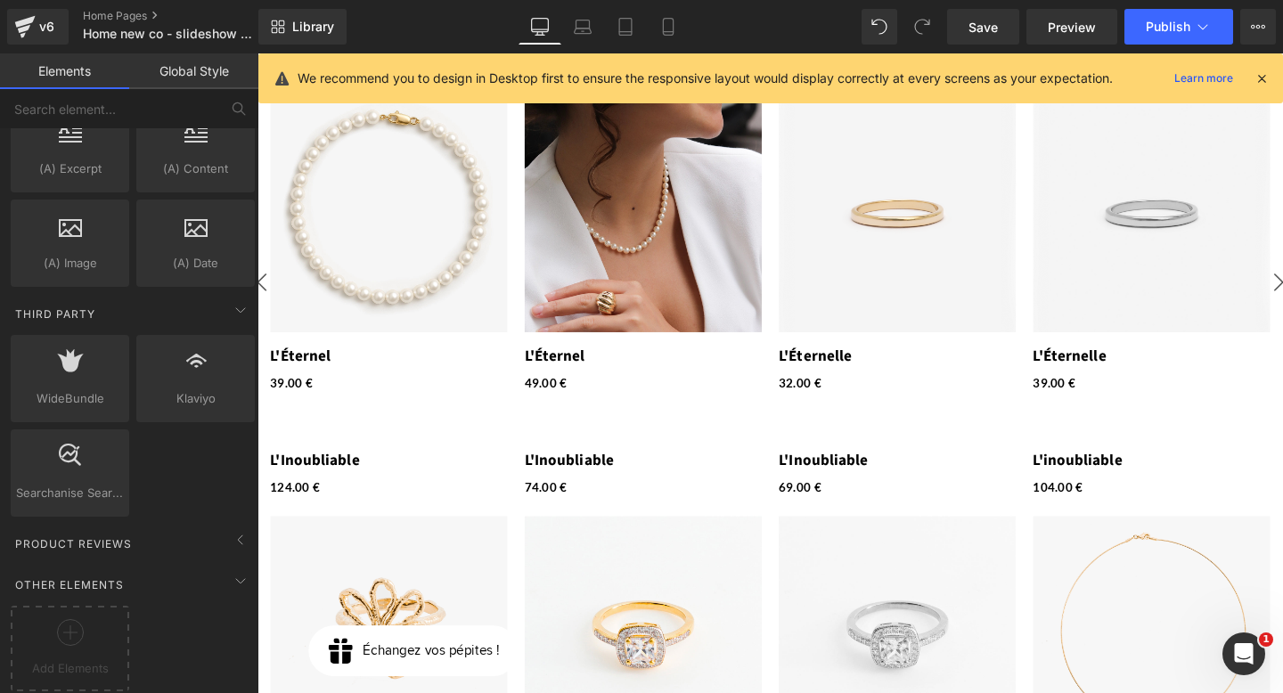
scroll to position [0, 0]
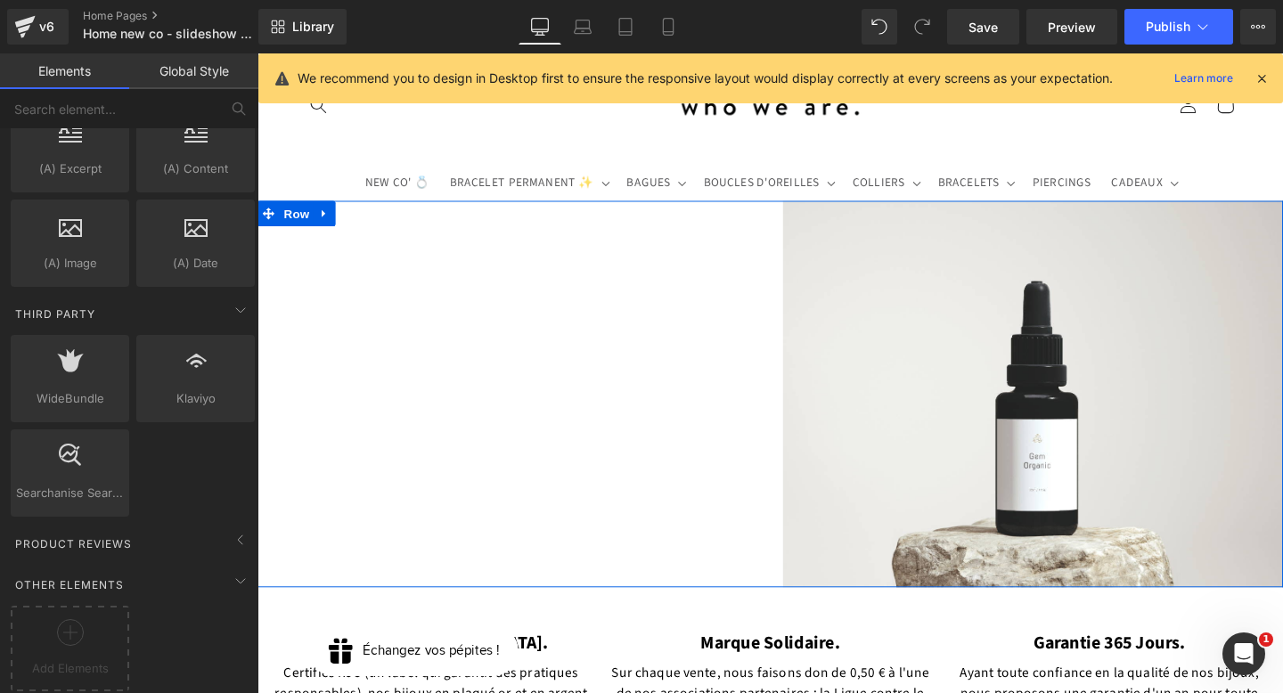
click at [430, 244] on div "New Collection Heading Organic skincare for your collection Heading Need help g…" at bounding box center [527, 412] width 539 height 406
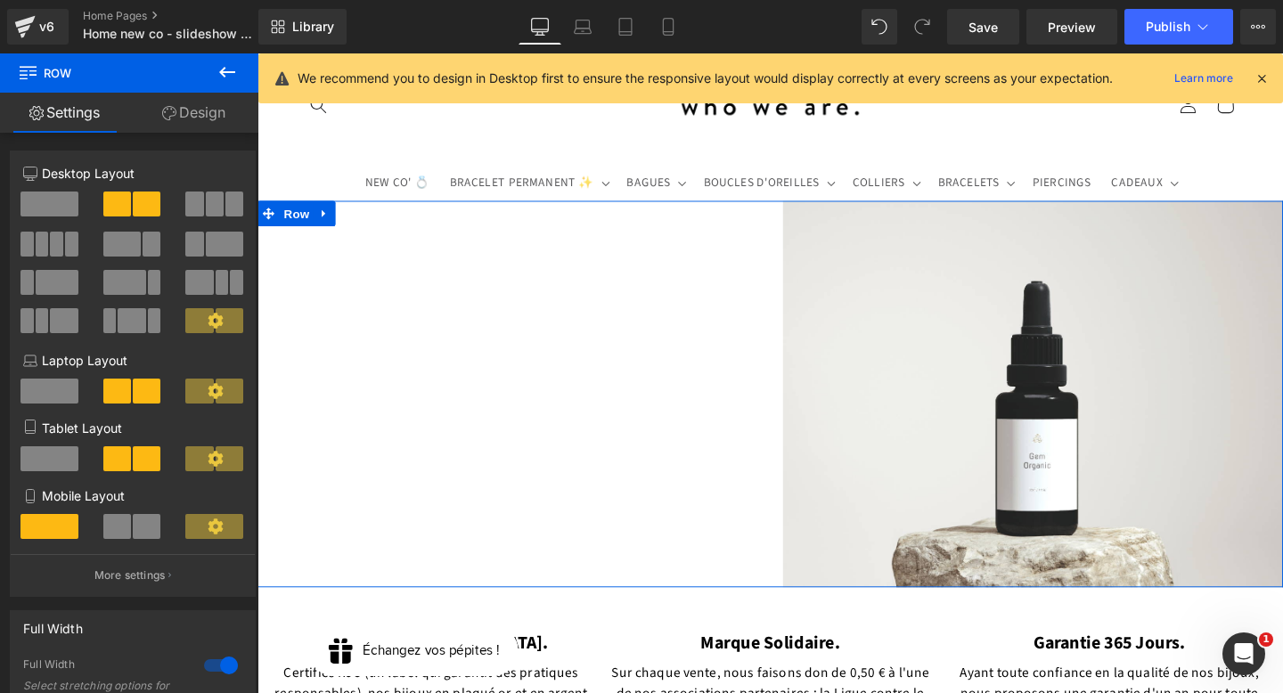
click at [225, 114] on link "Design" at bounding box center [193, 113] width 129 height 40
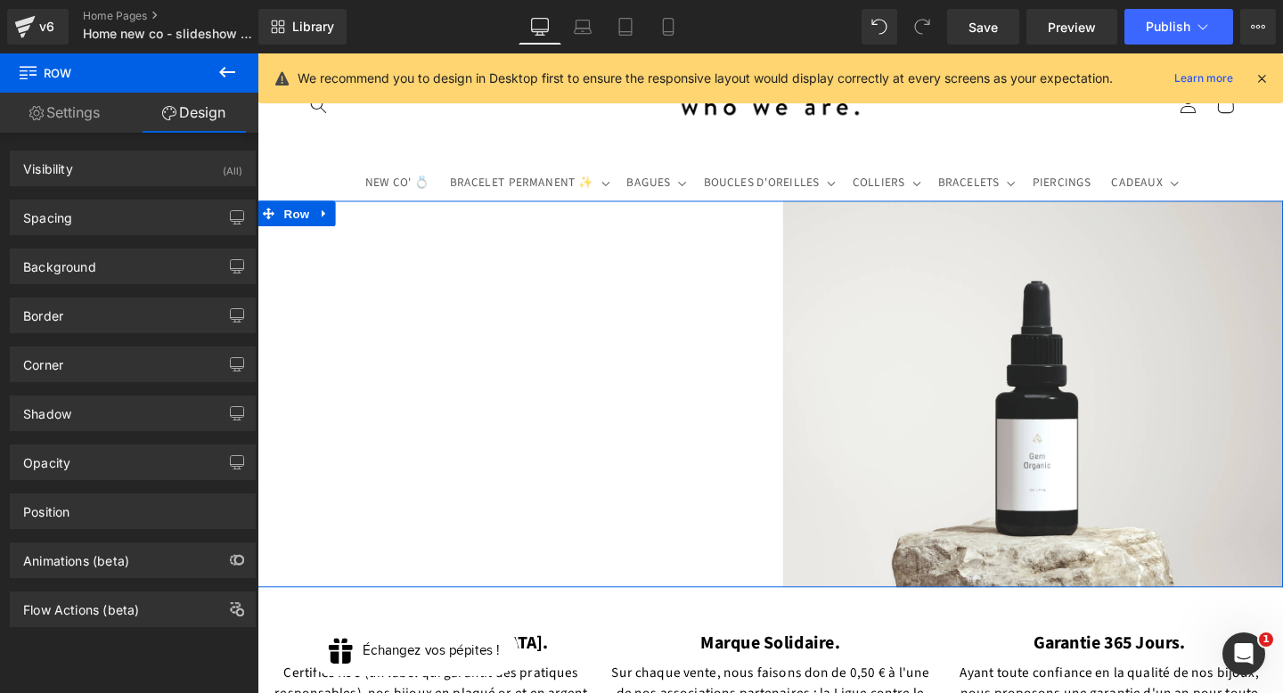
type input "none"
type input "0"
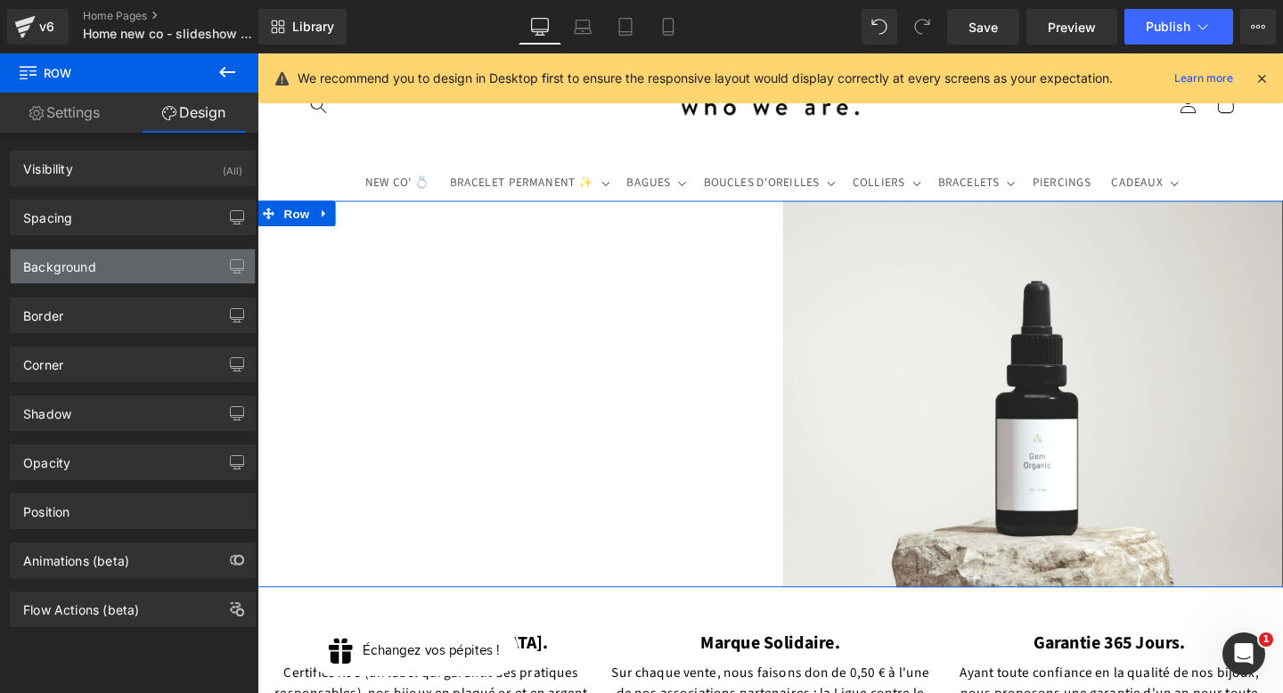
click at [123, 273] on div "Background" at bounding box center [133, 267] width 244 height 34
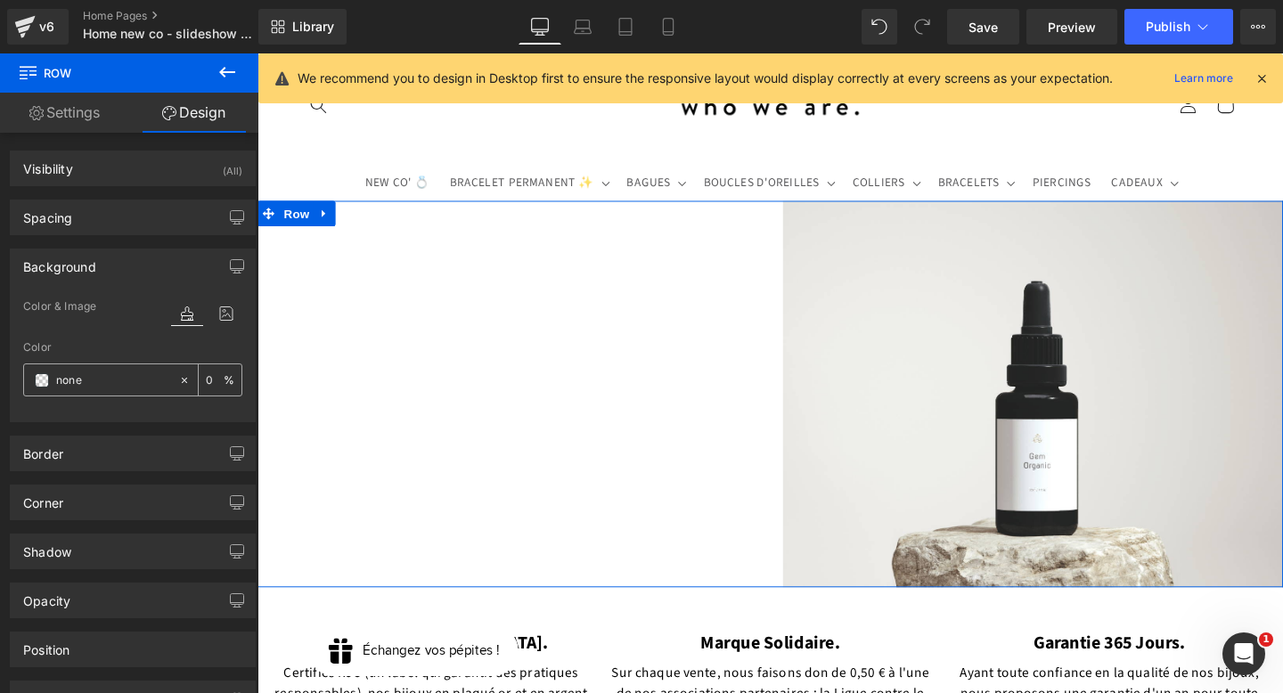
click at [41, 380] on span at bounding box center [42, 380] width 14 height 14
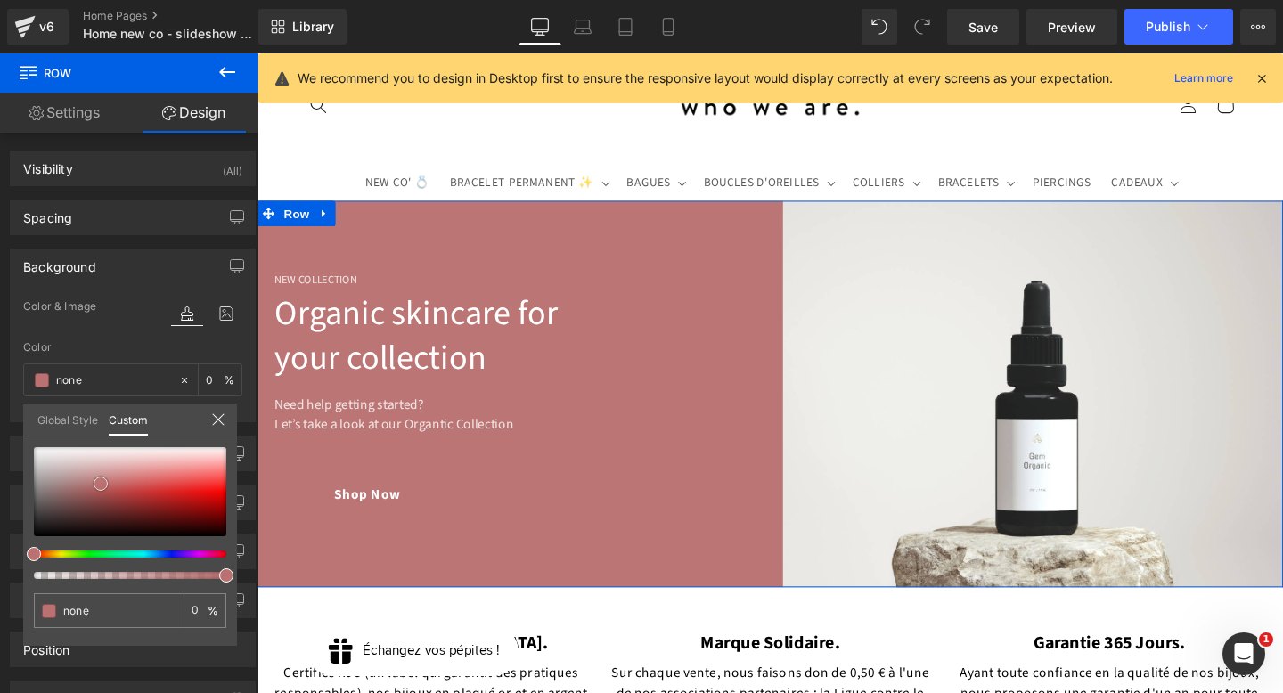
type input "#bc7575"
type input "100"
type input "#bc7575"
type input "100"
click at [101, 484] on div at bounding box center [130, 491] width 193 height 89
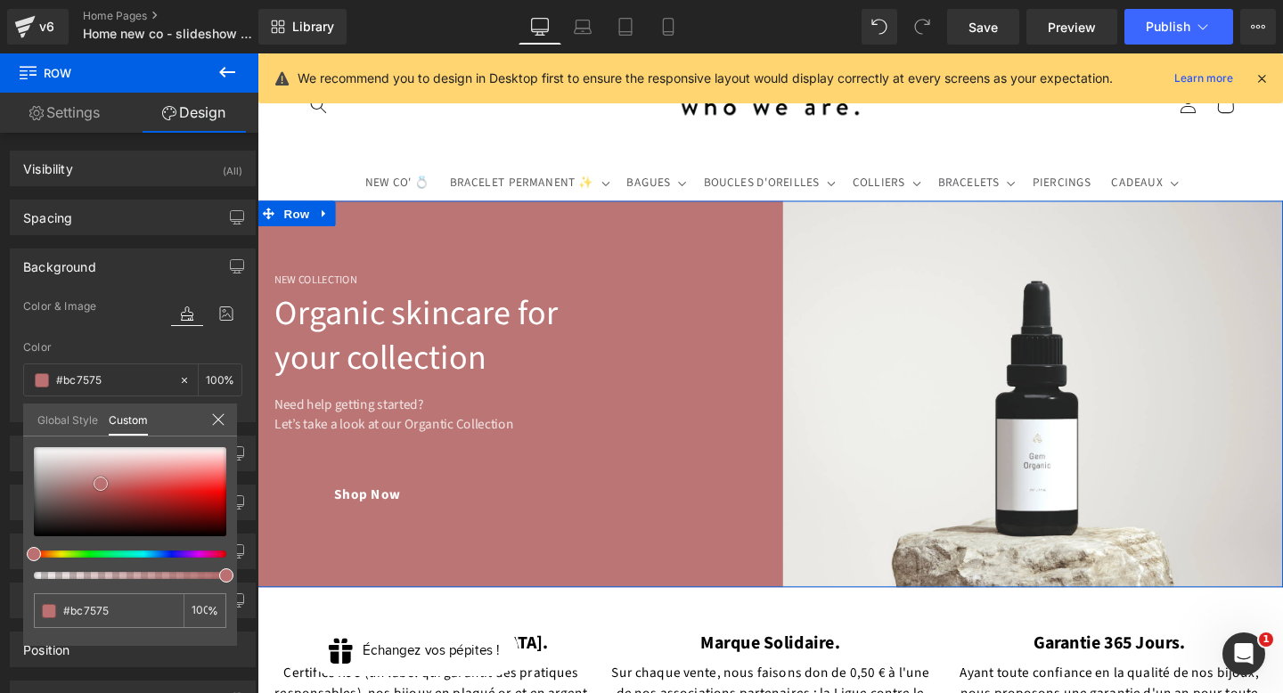
type input "#a26b6b"
click at [78, 489] on div at bounding box center [130, 491] width 193 height 89
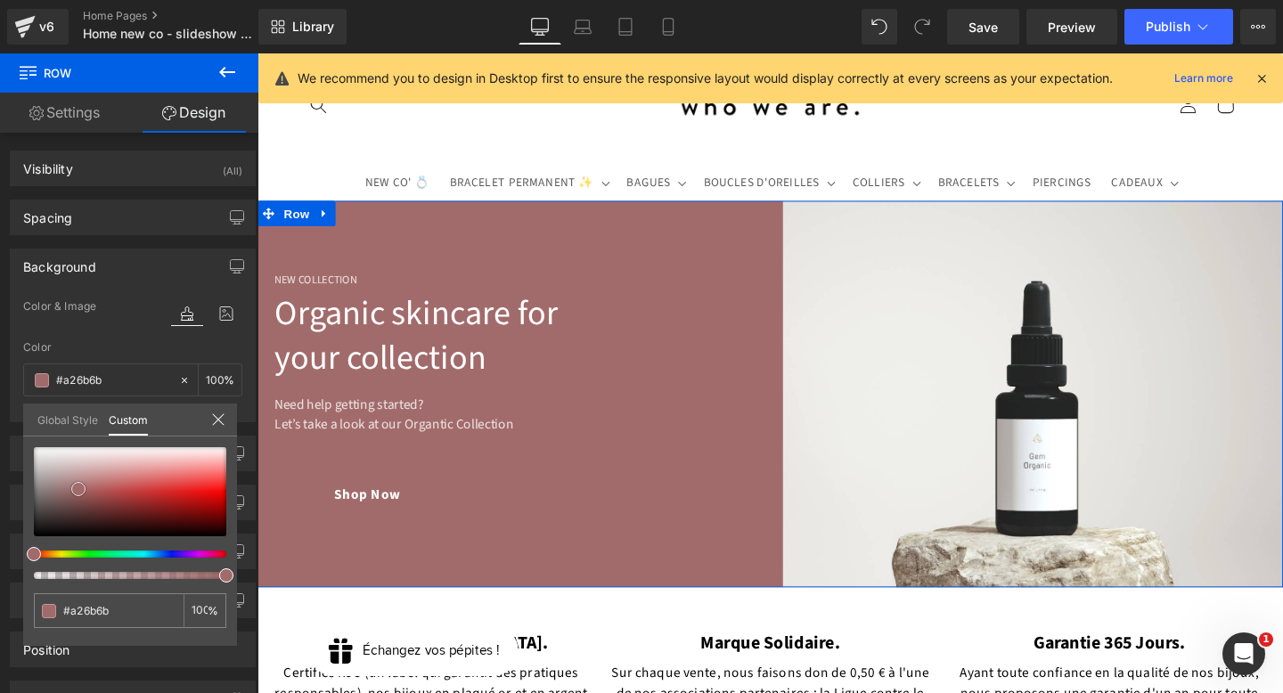
type input "#9a8888"
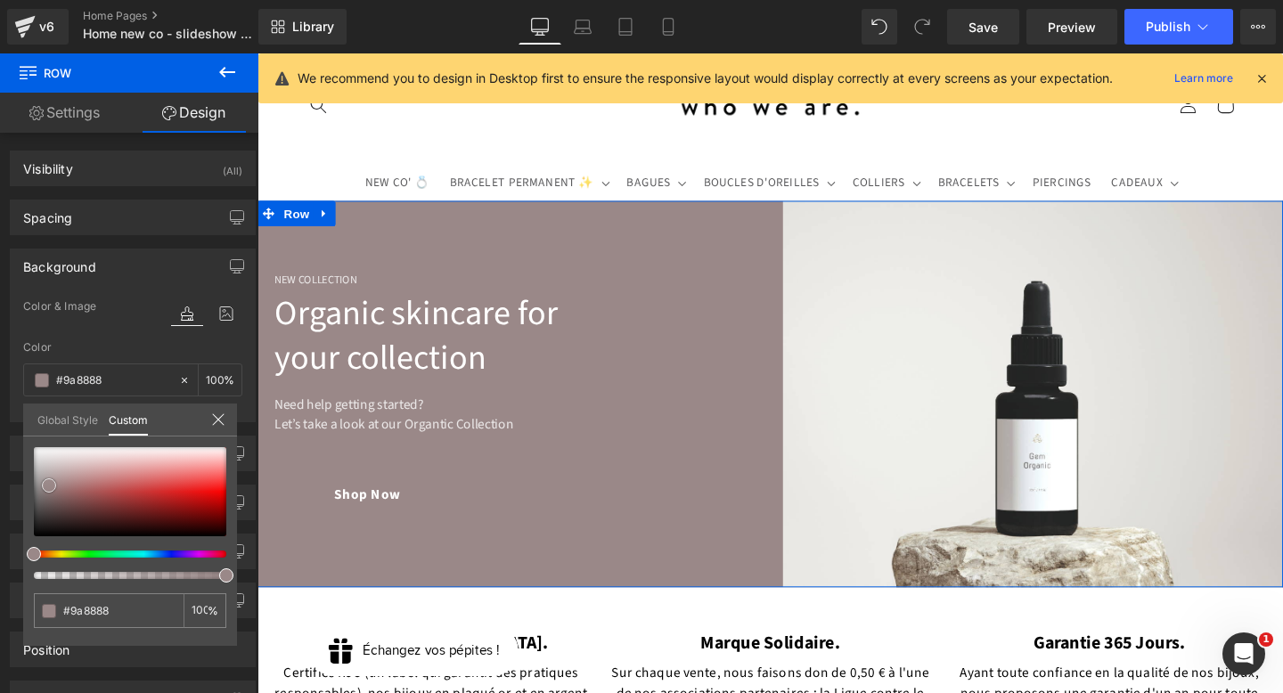
click at [49, 486] on div at bounding box center [130, 491] width 193 height 89
click at [111, 559] on div at bounding box center [130, 513] width 193 height 132
type input "#889a8c"
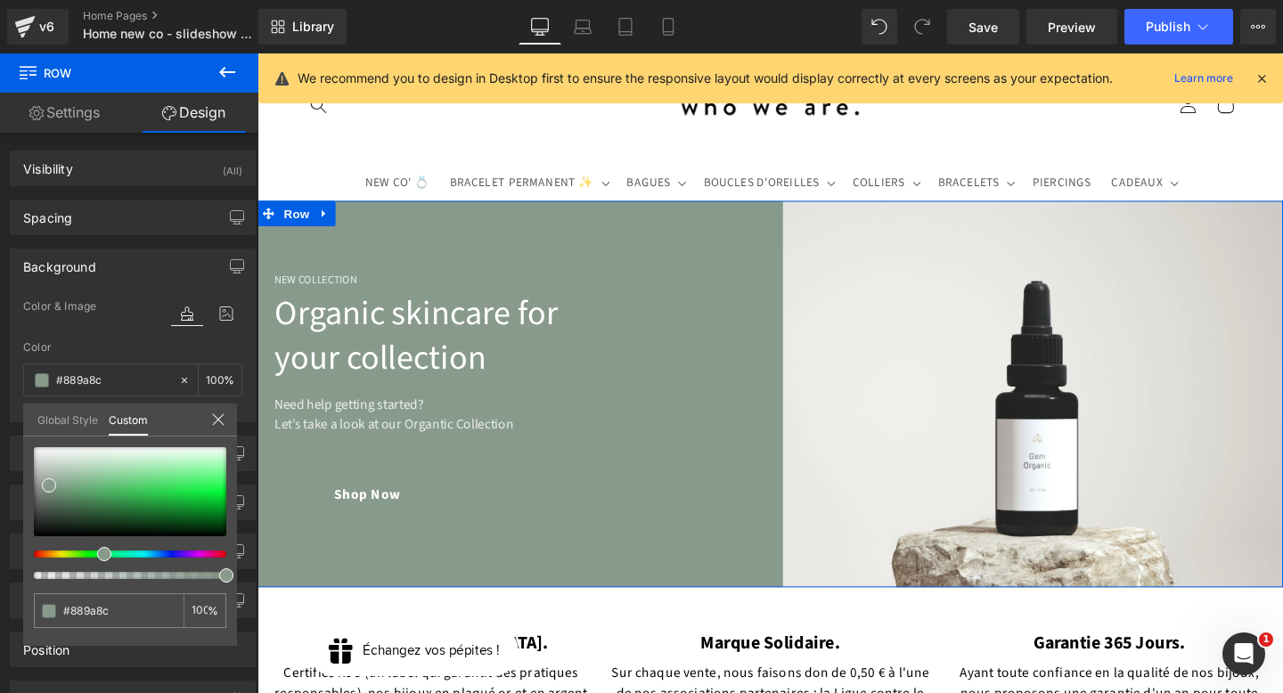
click at [97, 555] on div at bounding box center [123, 554] width 193 height 7
type input "#a1cdab"
click at [94, 472] on div at bounding box center [130, 491] width 193 height 89
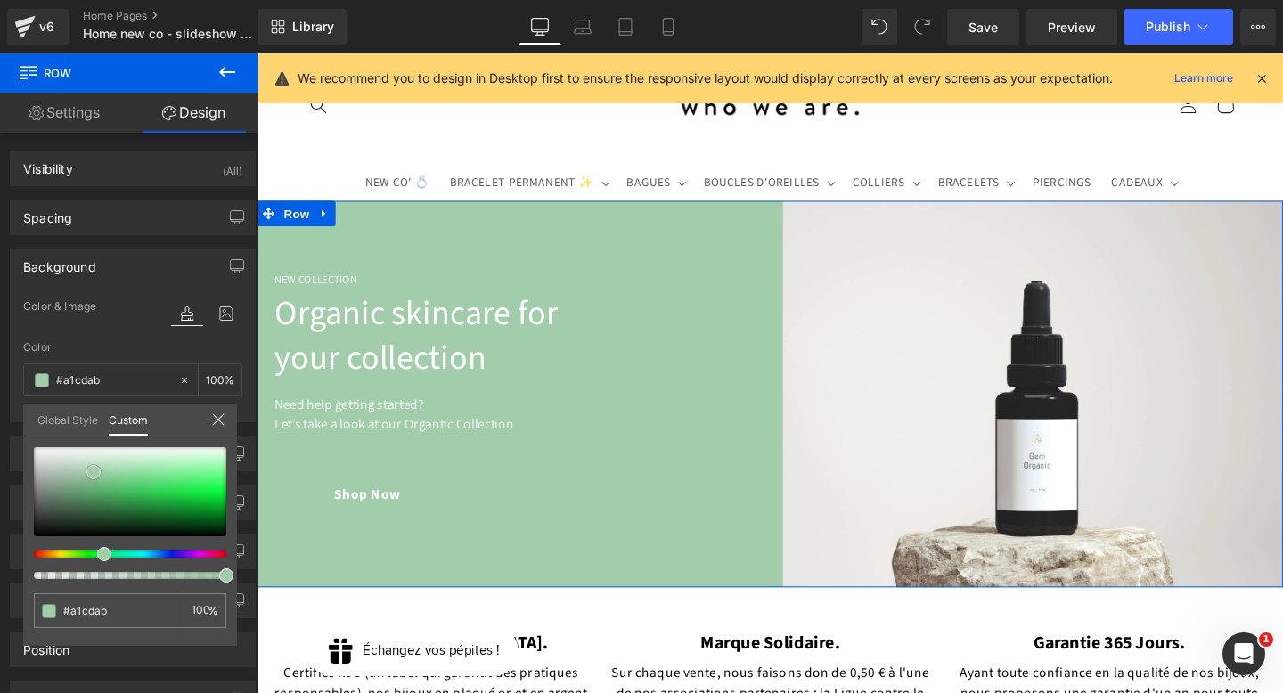
type input "#a3bca9"
click at [65, 475] on div at bounding box center [130, 491] width 193 height 89
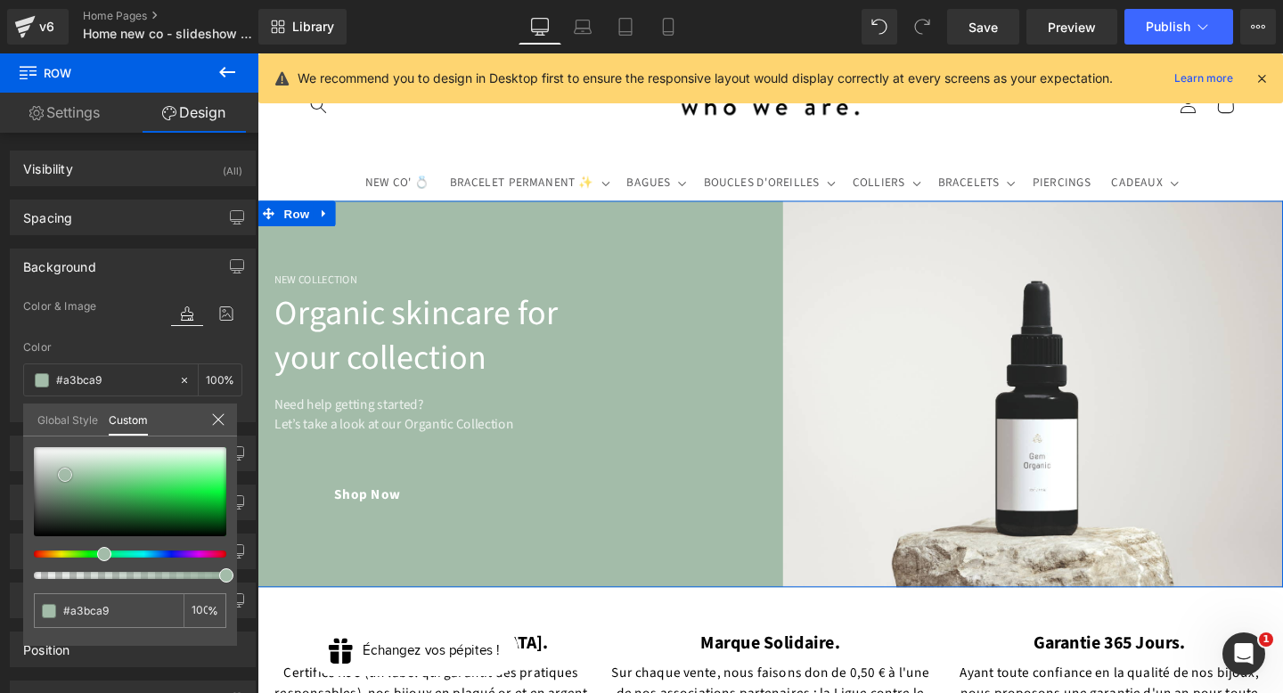
type input "#cadccf"
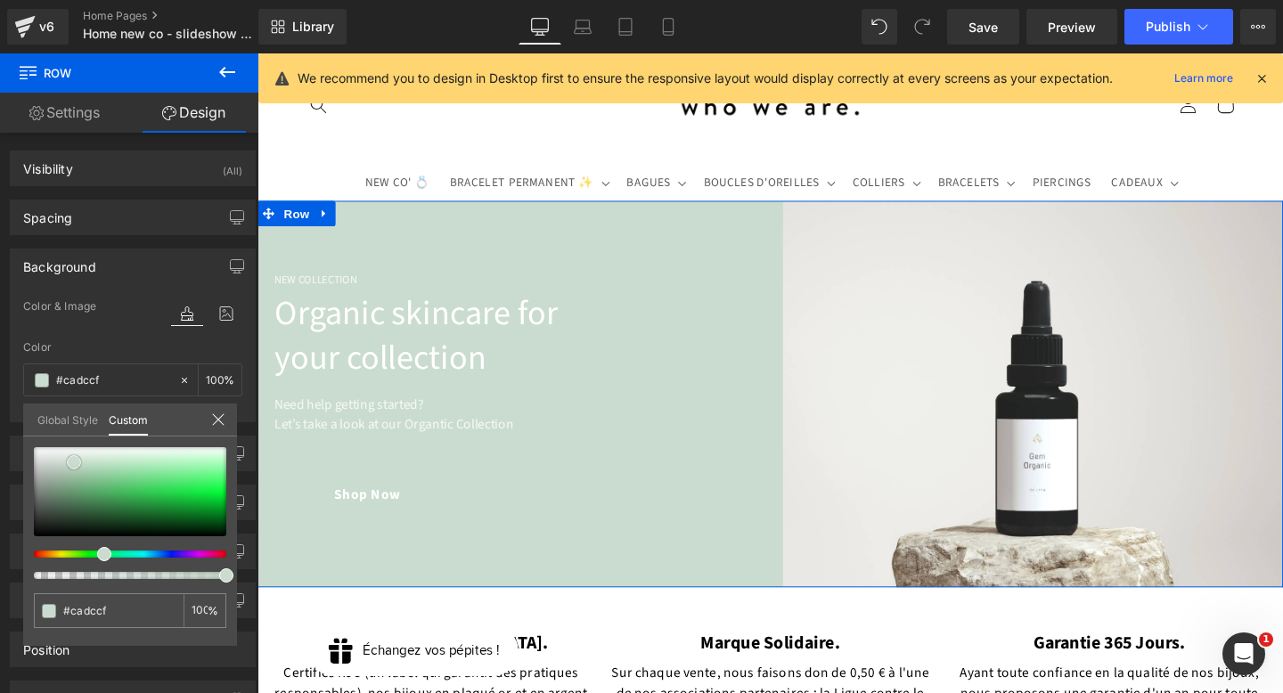
type input "#c7dacd"
click at [74, 463] on div at bounding box center [130, 491] width 193 height 89
type input "#c6dbcd"
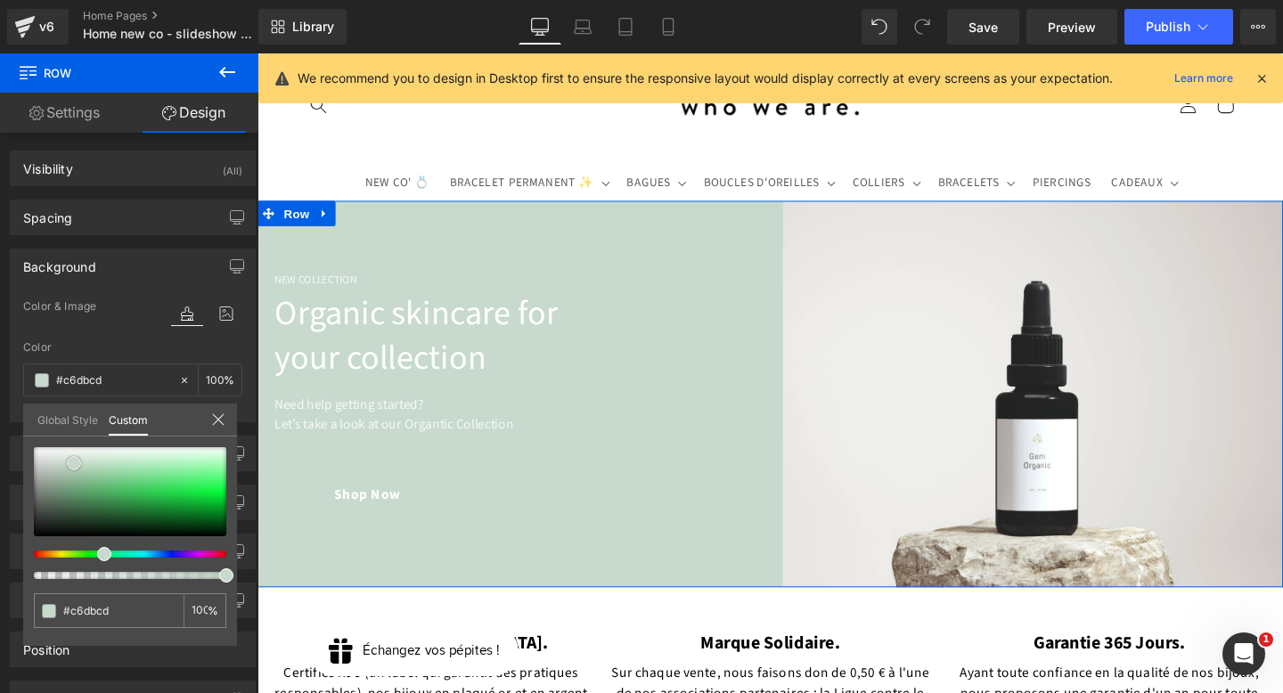
type input "#c5dccc"
type input "#c5ddcc"
type input "#bed9c6"
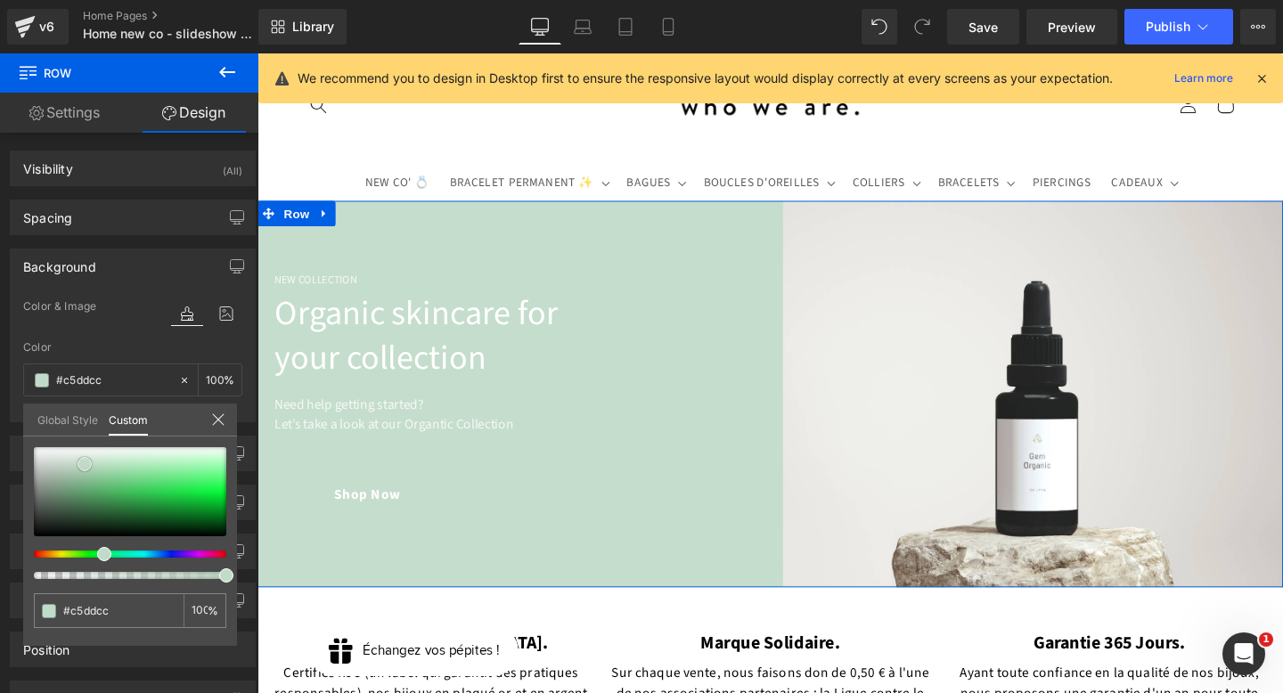
type input "#bed9c6"
type input "#afcfb9"
type input "#9ac0a7"
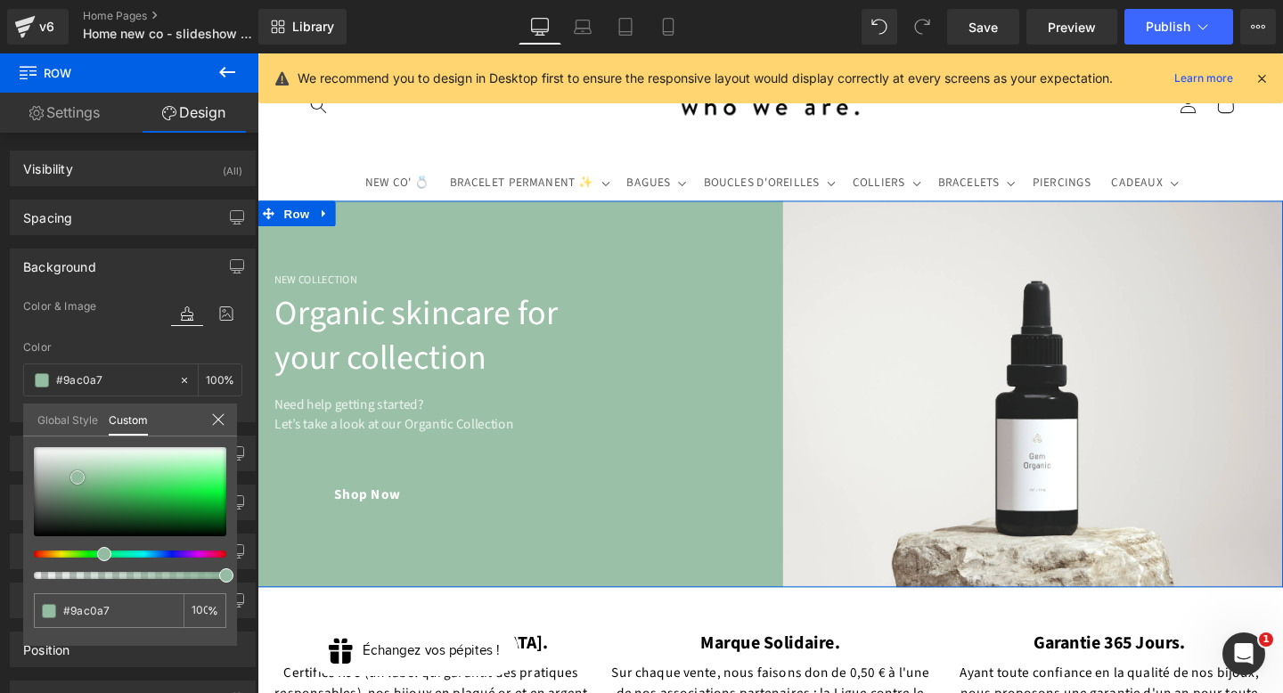
type input "#94bca2"
type input "#97bea5"
type input "#99c0a8"
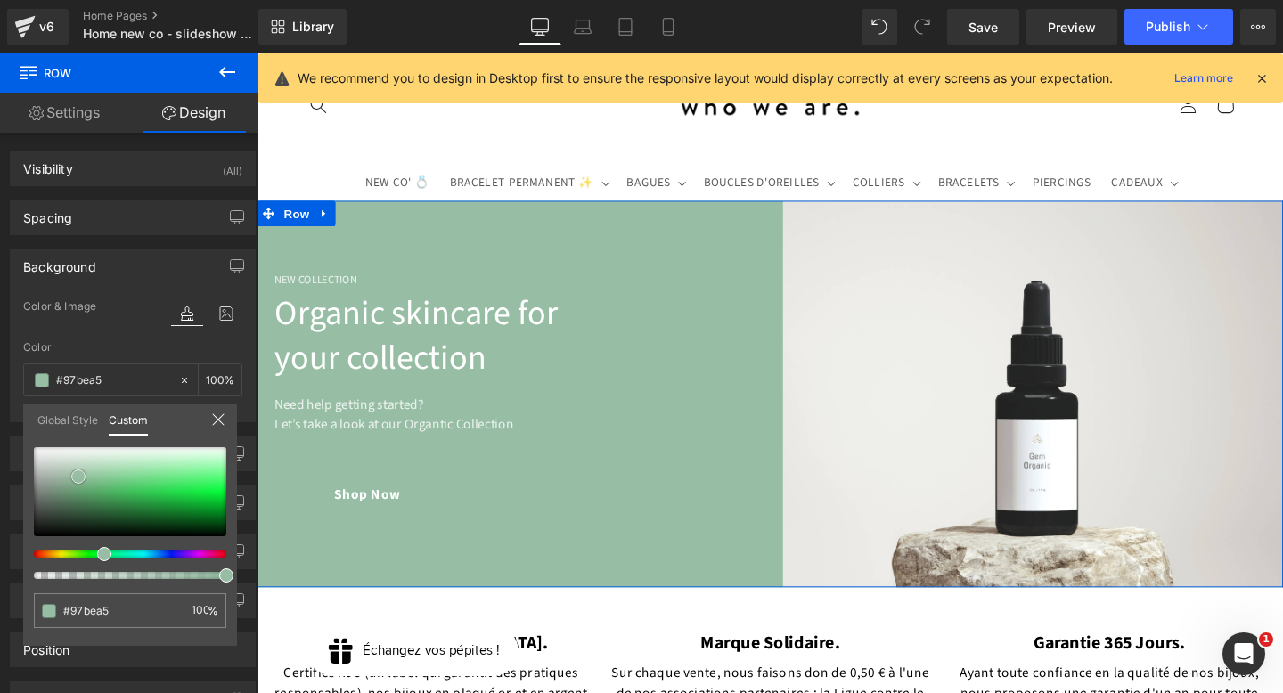
type input "#99c0a8"
type input "#9fc5ae"
type input "#a5c9b4"
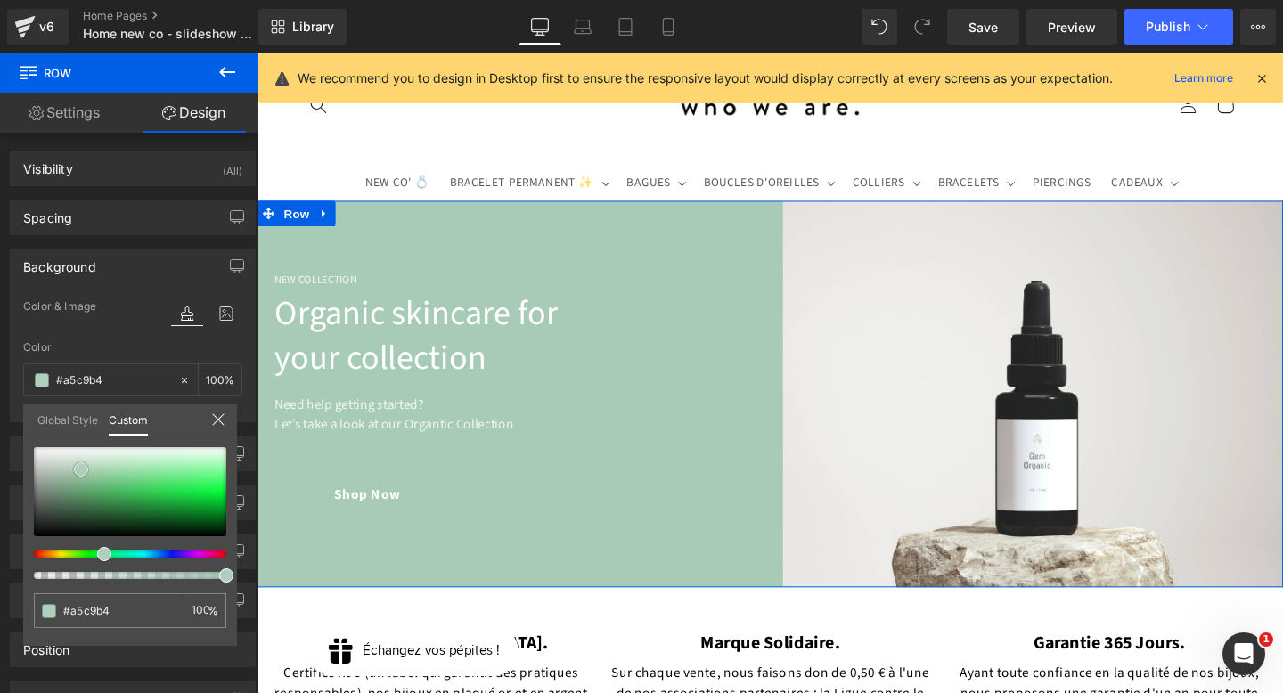
type input "#a8cbb7"
type input "#afcfbd"
type input "#b3d0bf"
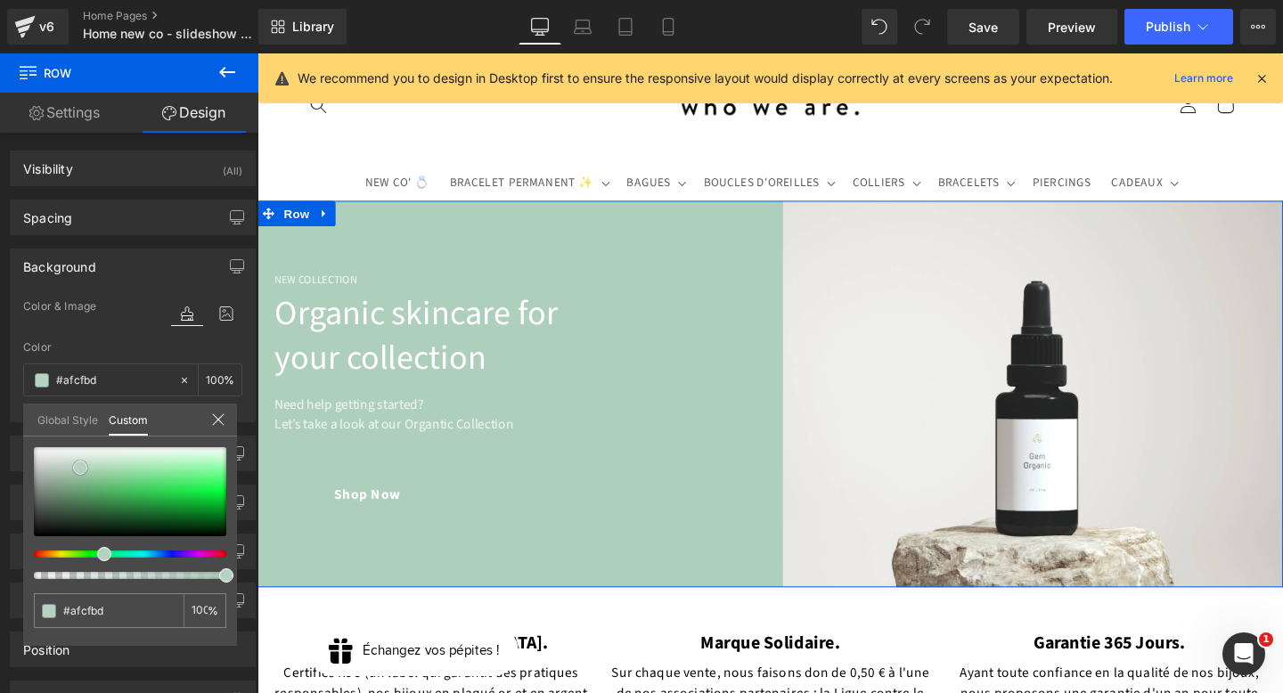
type input "#b3d0bf"
type input "#b6d2c2"
click at [80, 468] on span at bounding box center [80, 468] width 14 height 14
type input "#b5d3c2"
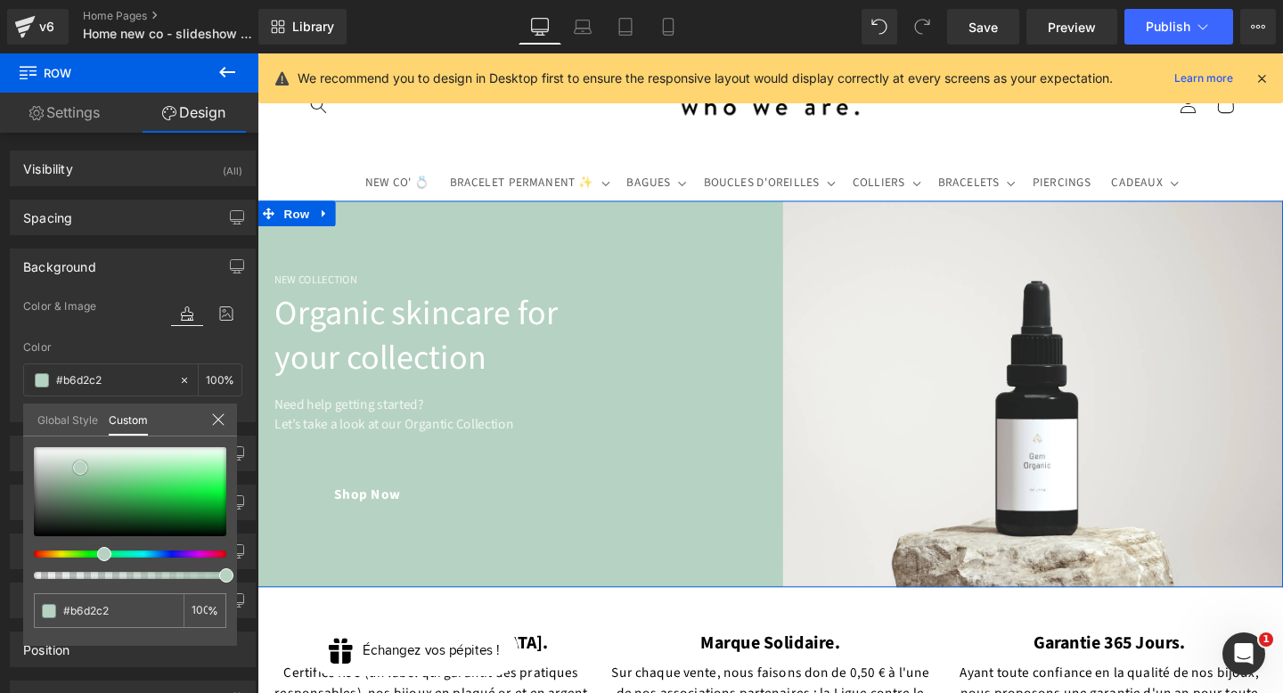
type input "#b5d3c2"
type input "#b8d4c5"
click at [82, 467] on span at bounding box center [82, 467] width 14 height 14
